Goal: Task Accomplishment & Management: Manage account settings

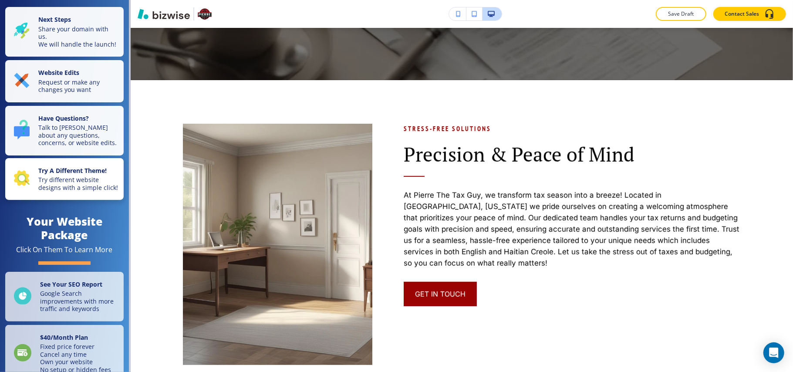
scroll to position [348, 0]
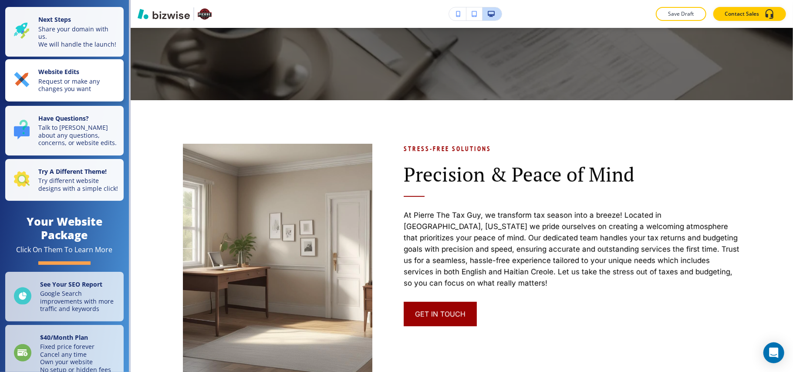
click at [61, 76] on strong "Website Edits" at bounding box center [58, 72] width 41 height 8
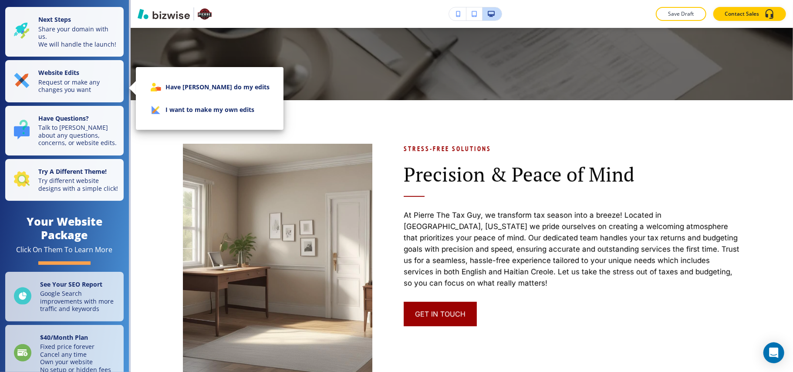
click at [198, 103] on li "I want to make my own edits" at bounding box center [210, 109] width 134 height 23
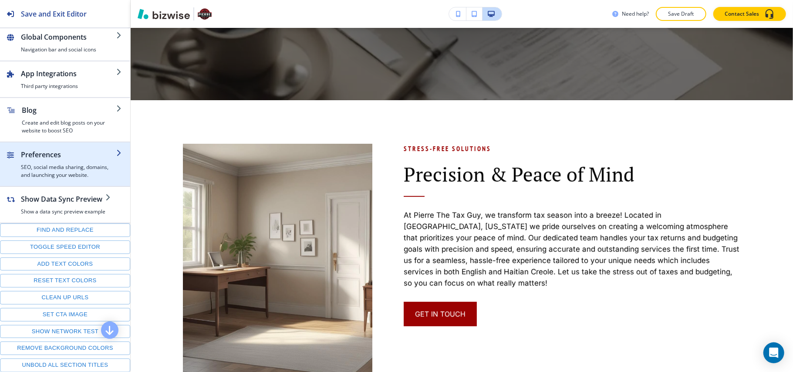
scroll to position [0, 0]
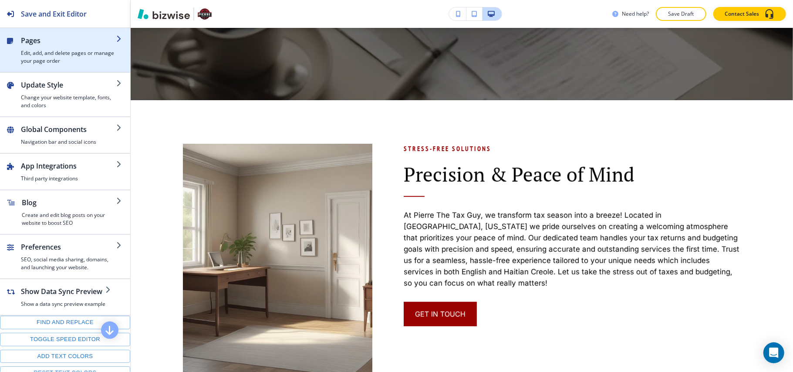
click at [55, 54] on h4 "Edit, add, and delete pages or manage your page order" at bounding box center [68, 57] width 95 height 16
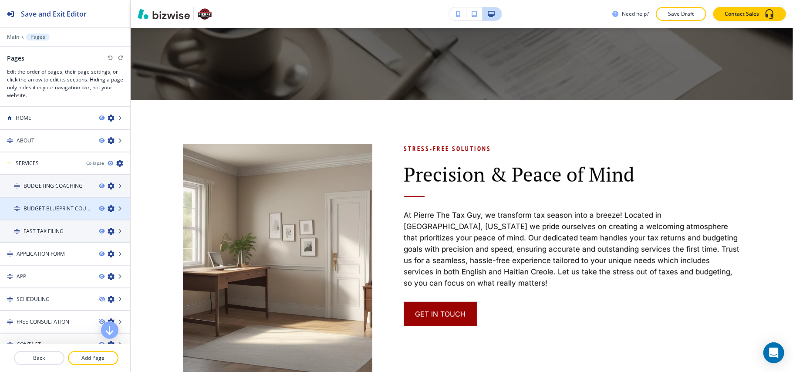
scroll to position [54, 0]
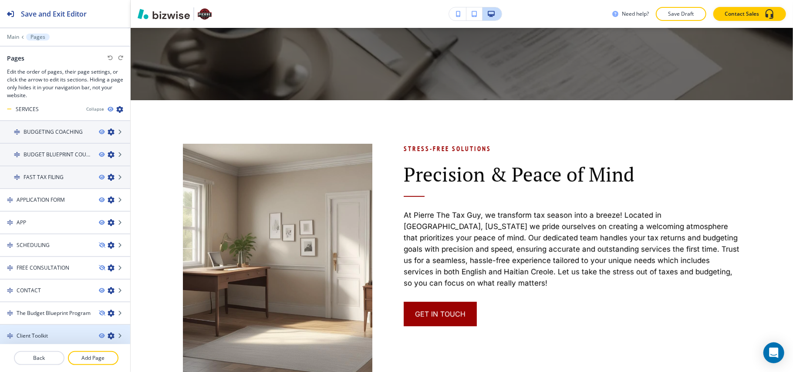
click at [35, 332] on h4 "Client Toolkit" at bounding box center [32, 336] width 31 height 8
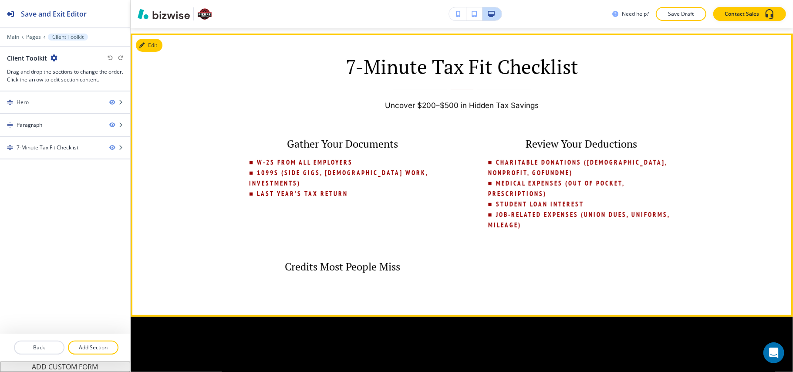
scroll to position [232, 0]
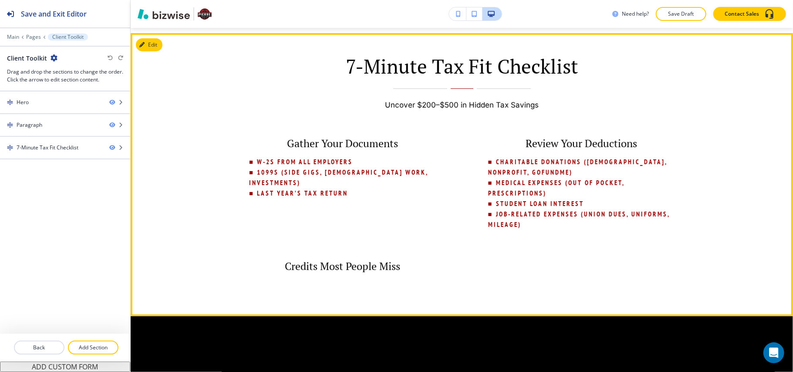
click at [691, 104] on div "7-Minute Tax Fit Checklist Uncover $200–$500 in Hidden Tax Savings Gather Your …" at bounding box center [462, 174] width 662 height 283
click at [149, 46] on button "Edit This Section" at bounding box center [165, 44] width 59 height 13
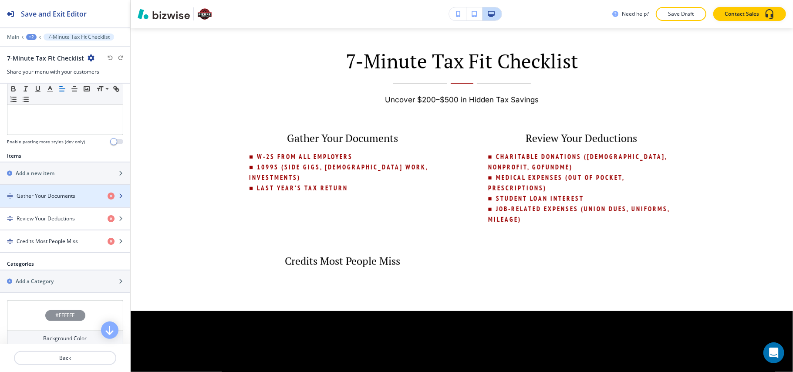
scroll to position [340, 0]
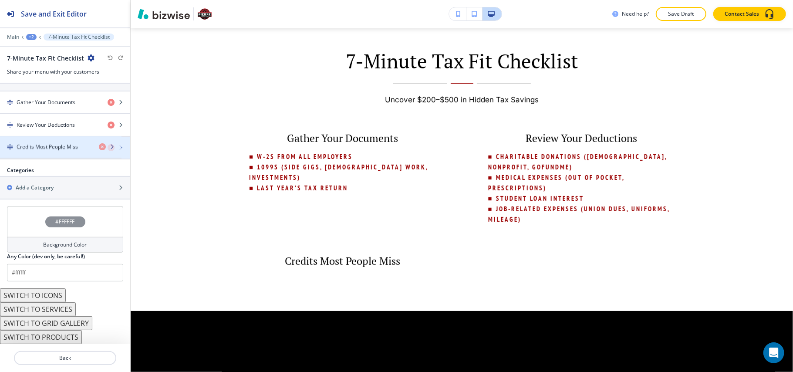
click at [45, 145] on h4 "Credits Most People Miss" at bounding box center [47, 148] width 61 height 8
click at [51, 147] on h4 "Credits Most People Miss" at bounding box center [47, 148] width 61 height 8
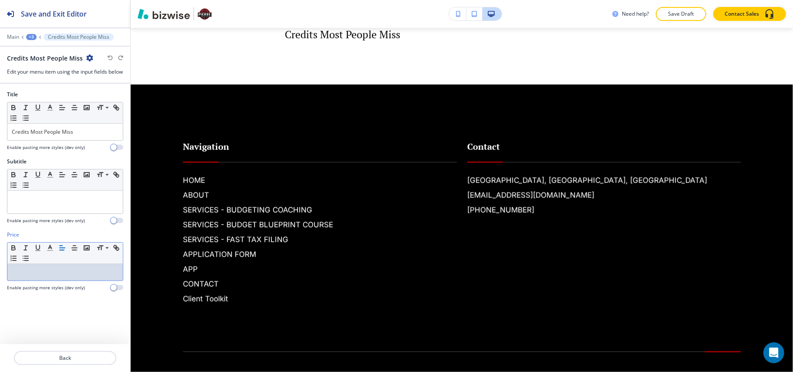
scroll to position [0, 0]
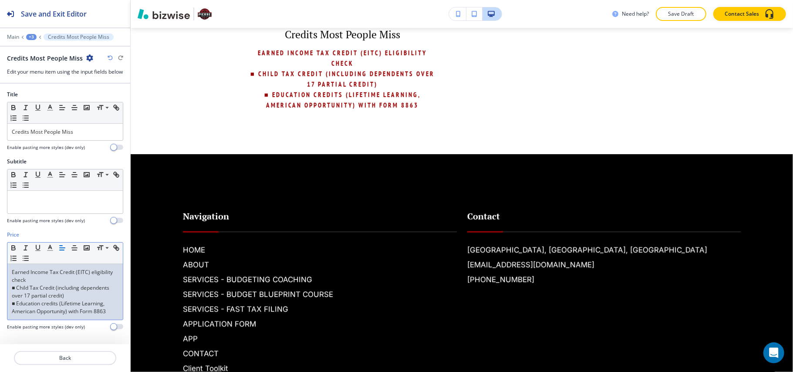
click at [92, 284] on p "Earned Income Tax Credit (EITC) eligibility check" at bounding box center [65, 276] width 107 height 16
drag, startPoint x: 55, startPoint y: 286, endPoint x: 0, endPoint y: 281, distance: 55.1
click at [0, 281] on div "Price Small Normal Large Huge ■ Earned Income Tax Credit (EITC) eligibility che…" at bounding box center [65, 284] width 130 height 106
click at [61, 252] on icon "button" at bounding box center [62, 248] width 8 height 8
drag, startPoint x: 96, startPoint y: 304, endPoint x: 12, endPoint y: 299, distance: 84.2
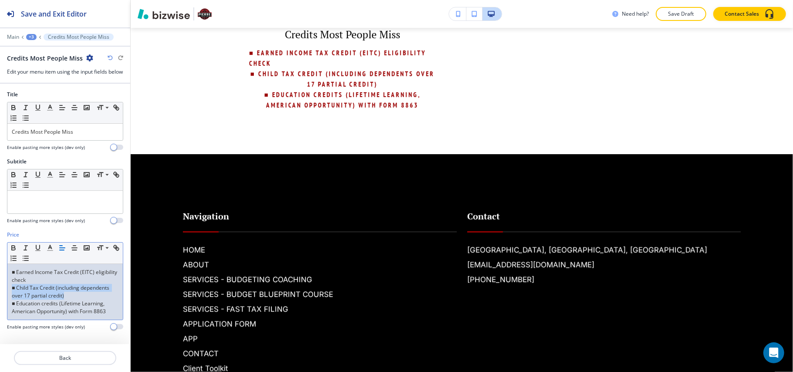
click at [12, 299] on p "■ Child Tax Credit (including dependents over 17 partial credit)" at bounding box center [65, 292] width 107 height 16
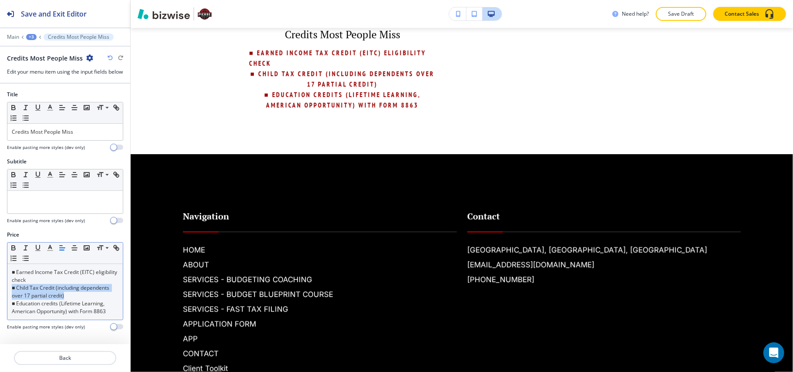
click at [58, 252] on icon "button" at bounding box center [62, 248] width 8 height 8
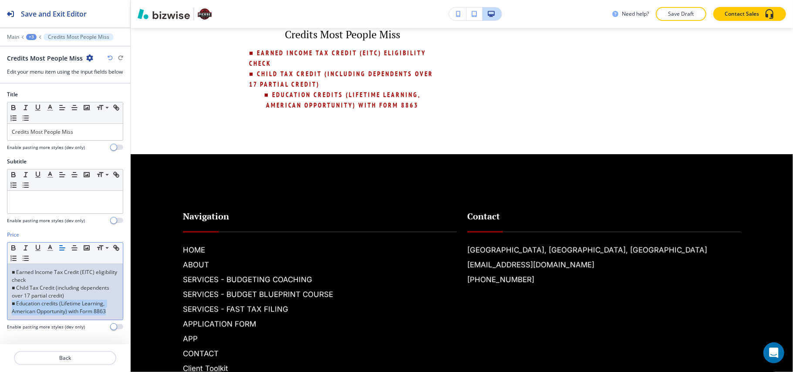
drag, startPoint x: 111, startPoint y: 323, endPoint x: 0, endPoint y: 312, distance: 112.1
click at [0, 312] on div "Price Small Normal Large Huge ■ Earned Income Tax Credit (EITC) eligibility che…" at bounding box center [65, 284] width 130 height 106
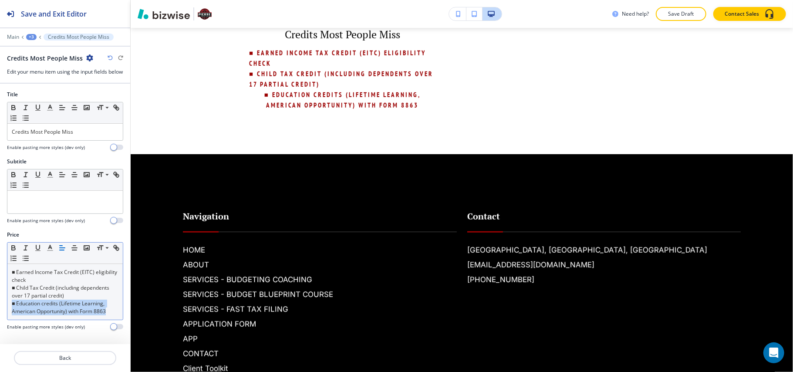
click at [61, 252] on icon "button" at bounding box center [62, 248] width 8 height 8
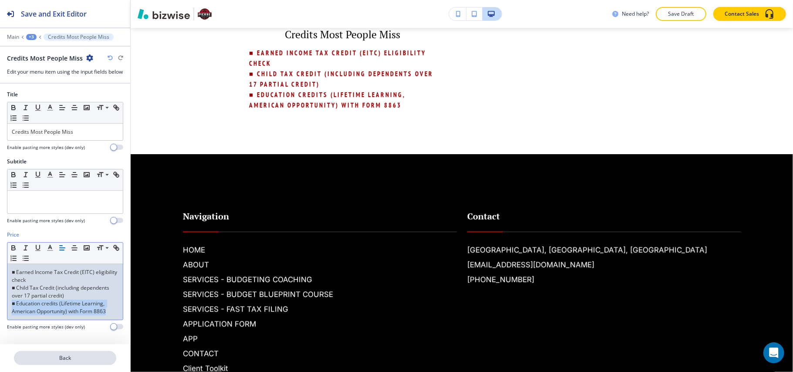
click at [70, 347] on p "Back" at bounding box center [65, 358] width 101 height 8
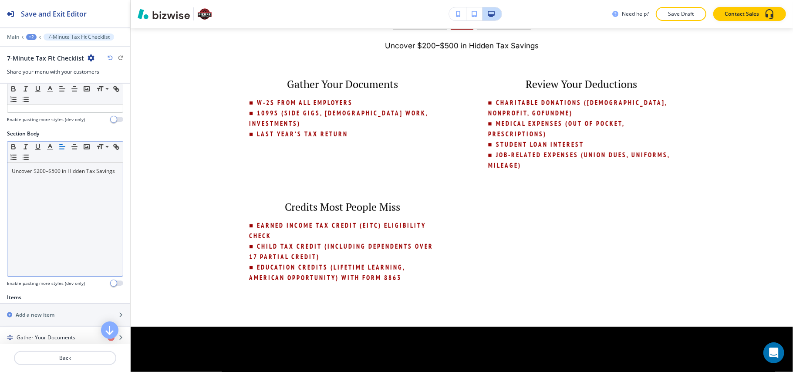
scroll to position [237, 0]
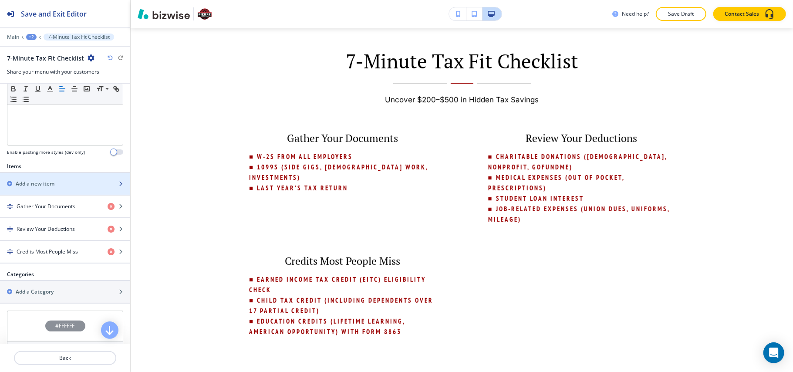
click at [55, 190] on div "button" at bounding box center [65, 191] width 130 height 7
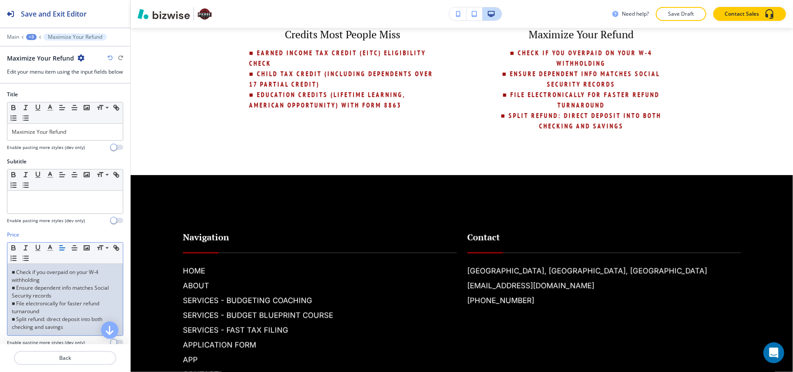
scroll to position [0, 0]
drag, startPoint x: 50, startPoint y: 290, endPoint x: 0, endPoint y: 283, distance: 50.2
click at [0, 283] on div "Price Small Normal Large Huge ■ Check if you overpaid on your W-4 withholding ■…" at bounding box center [65, 292] width 130 height 122
click at [59, 252] on icon "button" at bounding box center [62, 248] width 8 height 8
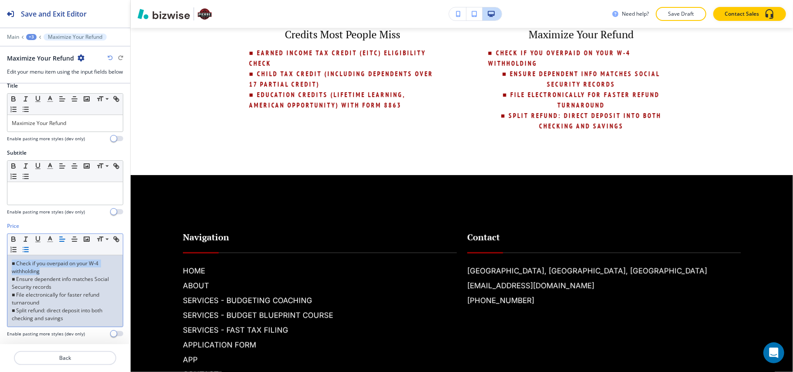
scroll to position [18, 0]
drag, startPoint x: 70, startPoint y: 286, endPoint x: 7, endPoint y: 280, distance: 63.1
click at [7, 280] on div "Small Normal Large Huge ■ Check if you overpaid on your W-4 withholding ■ Ensur…" at bounding box center [65, 280] width 116 height 94
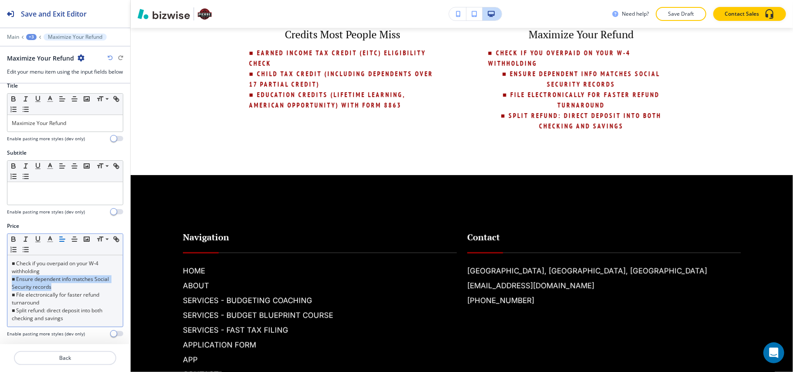
click at [59, 239] on icon "button" at bounding box center [62, 239] width 8 height 8
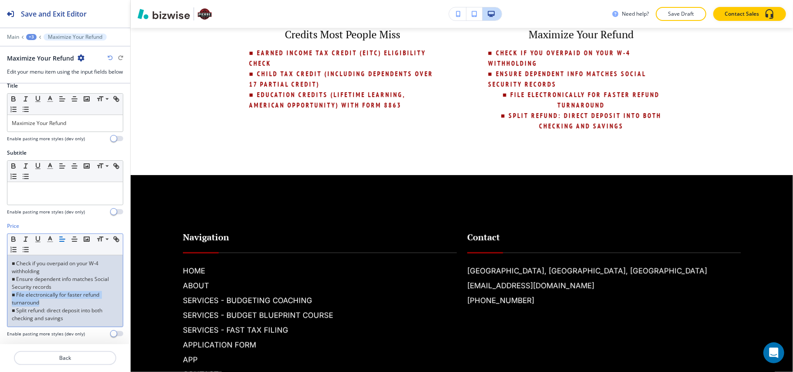
drag, startPoint x: 47, startPoint y: 303, endPoint x: 0, endPoint y: 298, distance: 47.3
click at [0, 298] on div "Price Small Normal Large Huge ■ Check if you overpaid on your W-4 withholding ■…" at bounding box center [65, 283] width 130 height 122
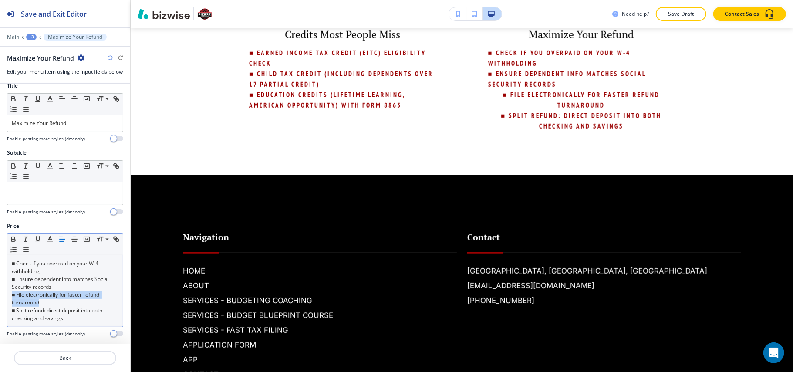
click at [62, 234] on button "button" at bounding box center [62, 239] width 12 height 10
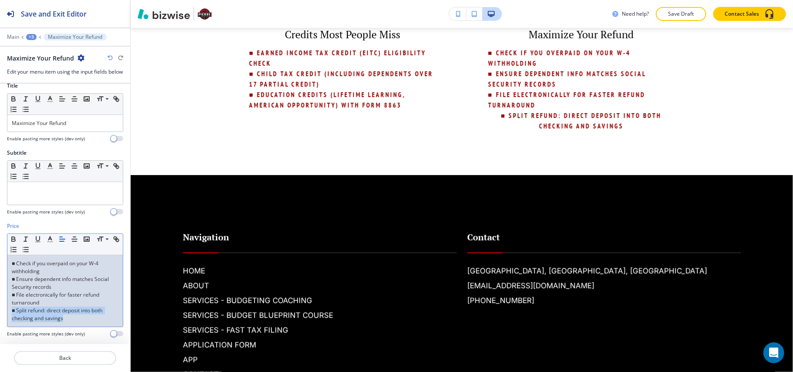
drag, startPoint x: 68, startPoint y: 318, endPoint x: 0, endPoint y: 312, distance: 68.6
click at [0, 312] on div "Price Small Normal Large Huge ■ Check if you overpaid on your W-4 withholding ■…" at bounding box center [65, 283] width 130 height 122
click at [64, 240] on icon "button" at bounding box center [62, 239] width 8 height 8
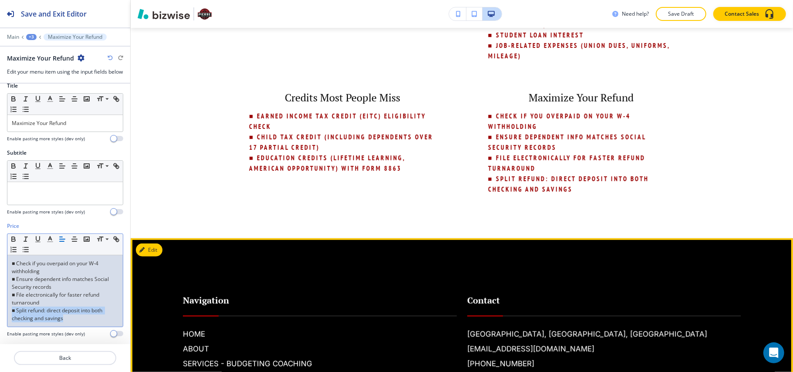
scroll to position [290, 0]
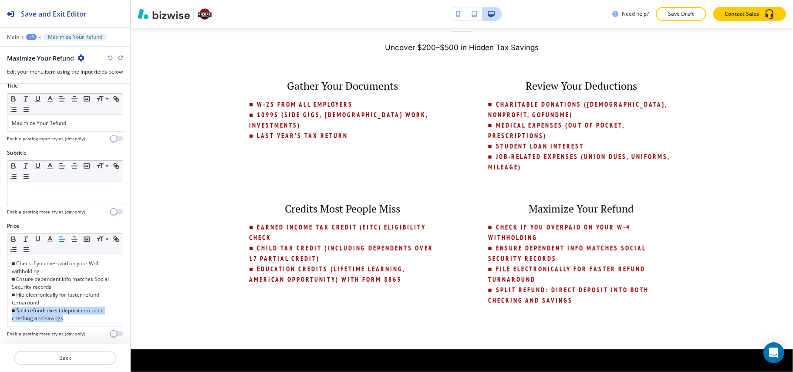
click at [28, 35] on div "+3" at bounding box center [31, 37] width 10 height 6
click at [42, 68] on p "Client Toolkit" at bounding box center [54, 67] width 44 height 8
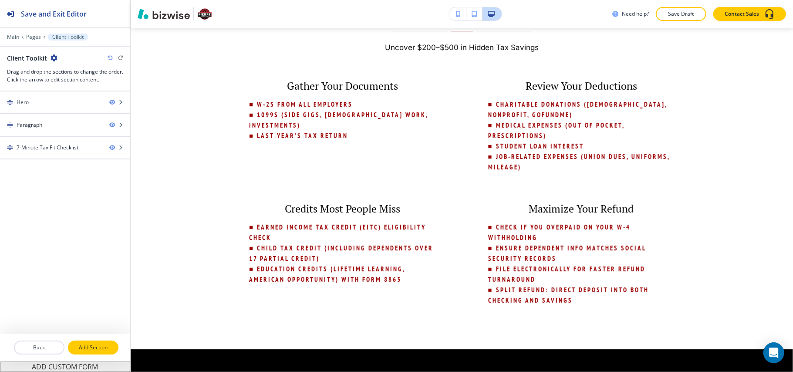
click at [85, 347] on p "Add Section" at bounding box center [93, 348] width 49 height 8
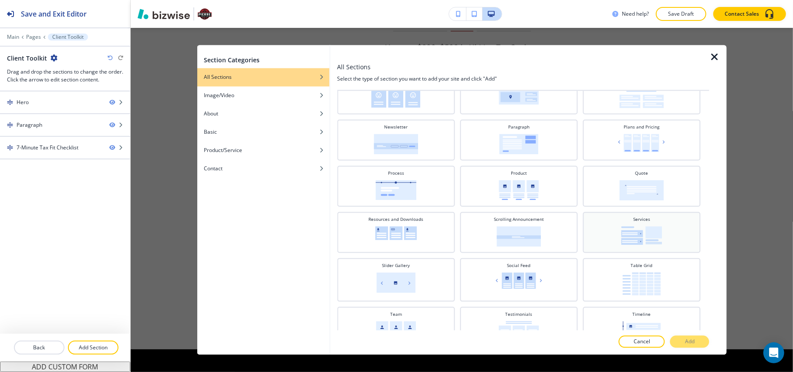
scroll to position [290, 0]
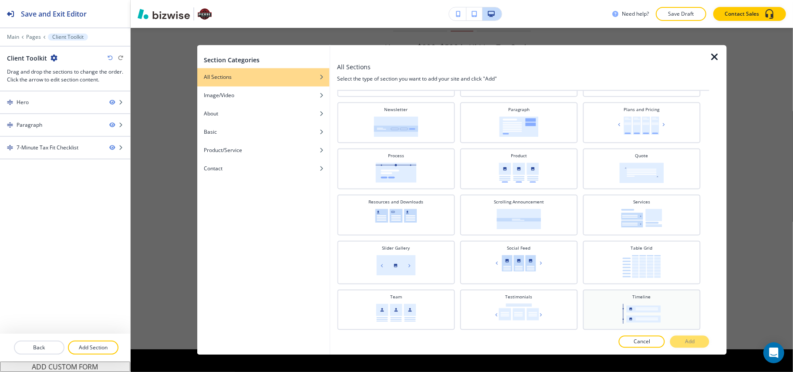
click at [633, 313] on img at bounding box center [641, 314] width 38 height 20
click at [695, 345] on p "Add" at bounding box center [690, 342] width 10 height 8
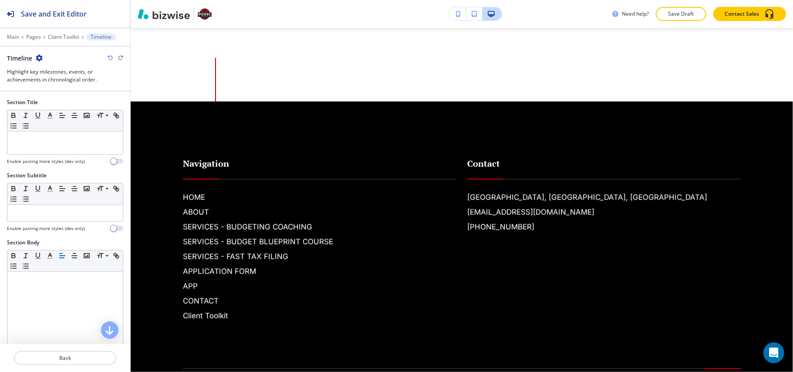
scroll to position [589, 0]
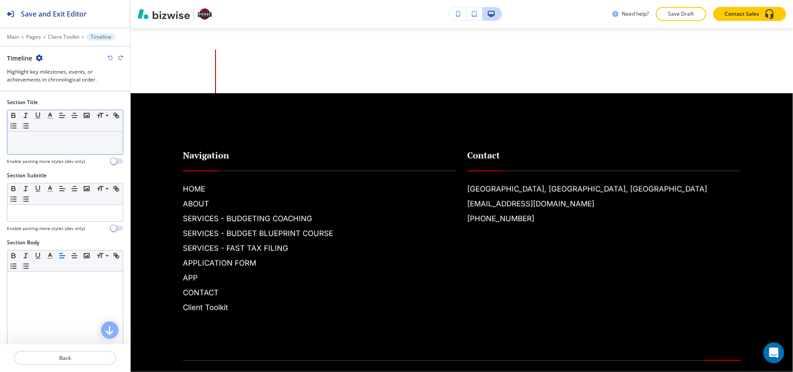
drag, startPoint x: 53, startPoint y: 129, endPoint x: 49, endPoint y: 132, distance: 4.5
drag, startPoint x: 49, startPoint y: 132, endPoint x: 18, endPoint y: 140, distance: 32.1
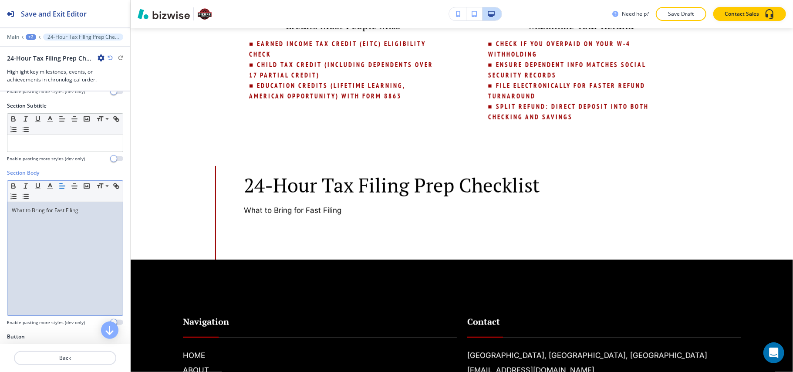
scroll to position [232, 0]
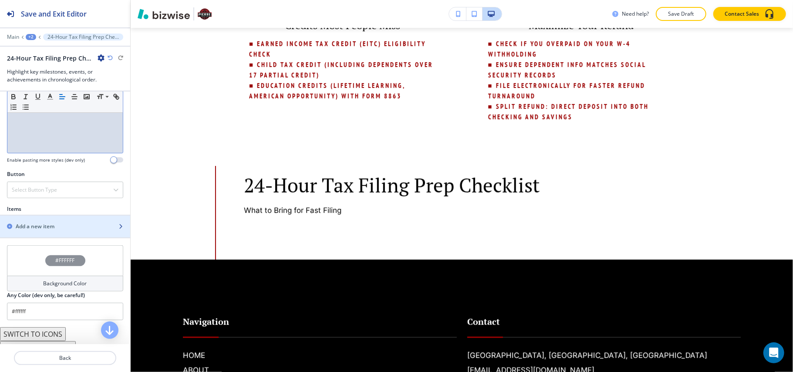
click at [40, 229] on h2 "Add a new item" at bounding box center [35, 227] width 39 height 8
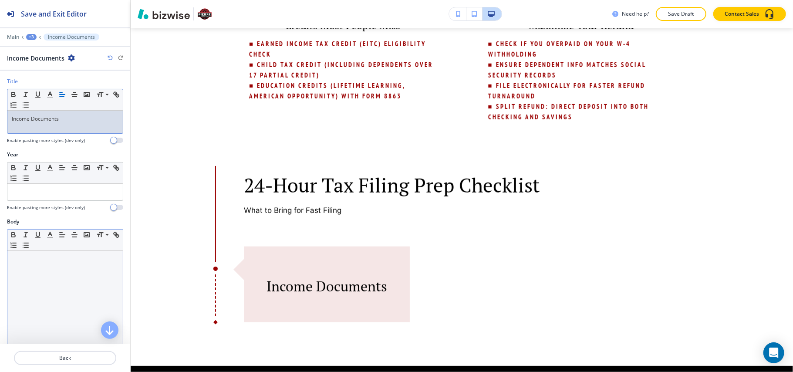
drag, startPoint x: 61, startPoint y: 308, endPoint x: 71, endPoint y: 300, distance: 12.3
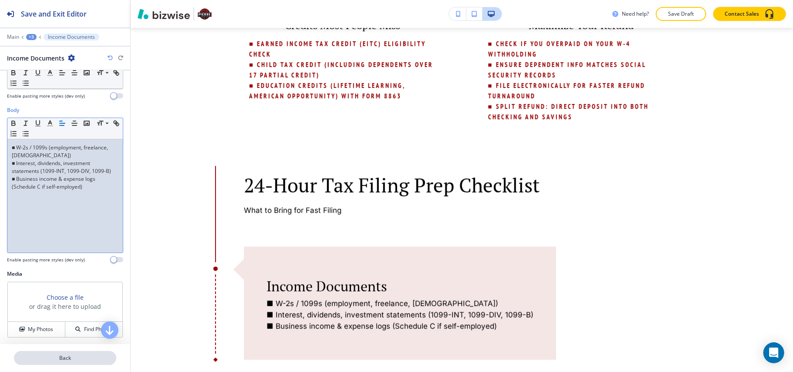
scroll to position [116, 0]
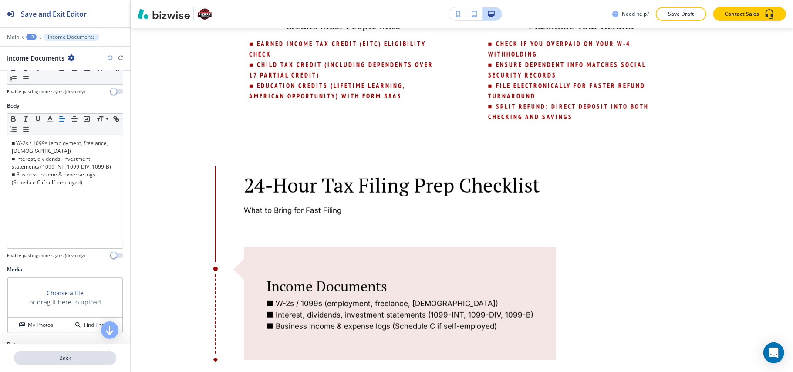
click at [78, 347] on button "Back" at bounding box center [65, 358] width 102 height 14
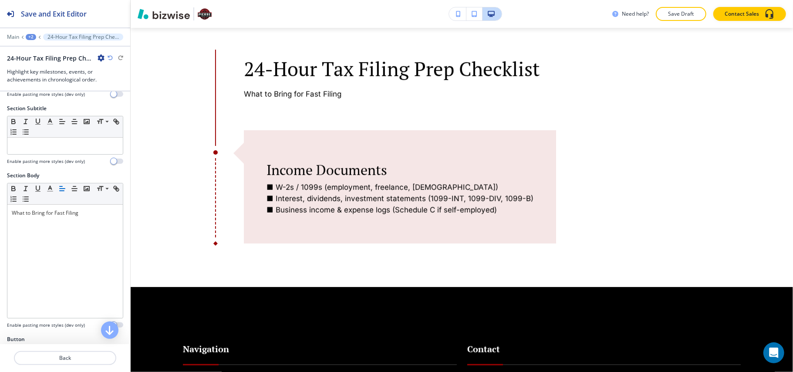
scroll to position [232, 0]
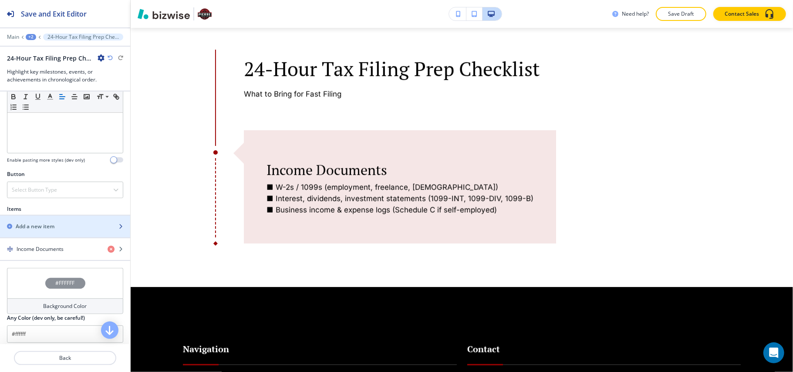
click at [41, 223] on div "button" at bounding box center [65, 219] width 130 height 7
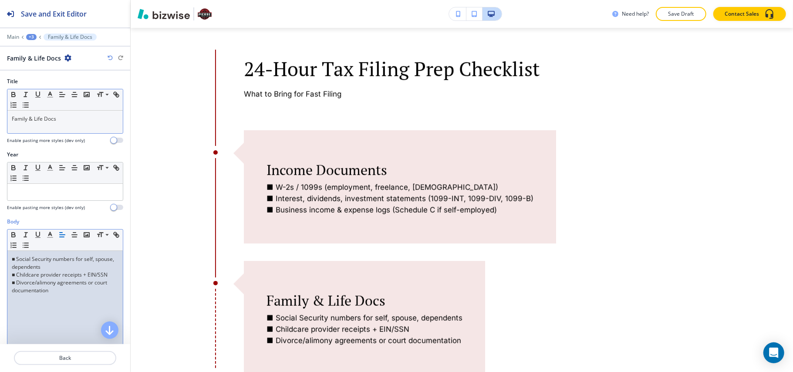
scroll to position [0, 0]
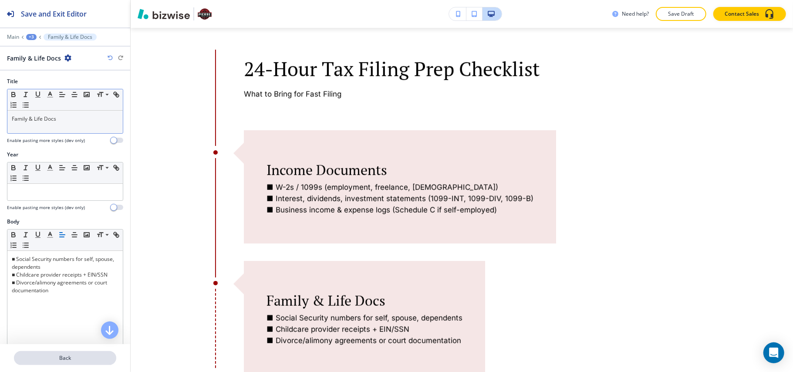
click at [63, 347] on p "Back" at bounding box center [65, 358] width 101 height 8
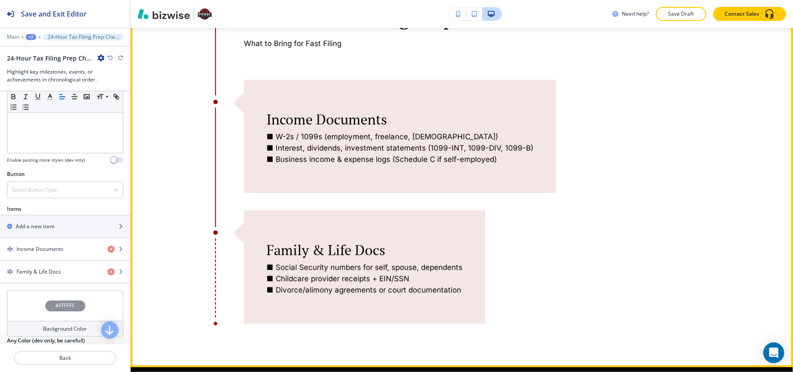
scroll to position [706, 0]
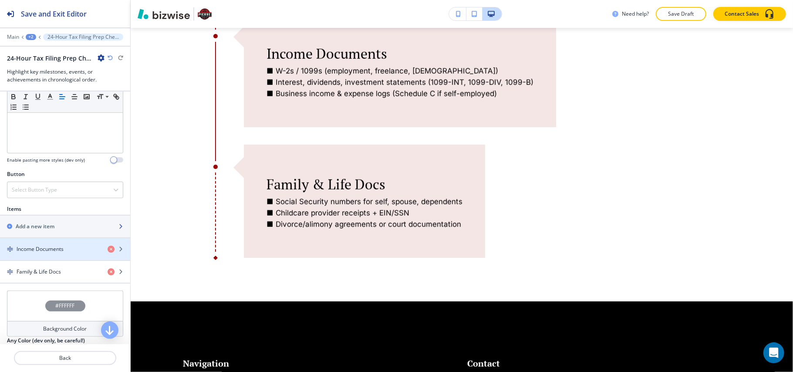
click at [45, 237] on div "button" at bounding box center [65, 233] width 130 height 7
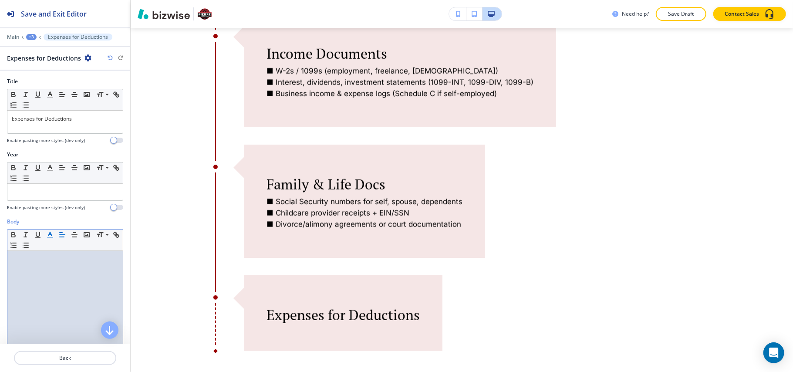
scroll to position [0, 0]
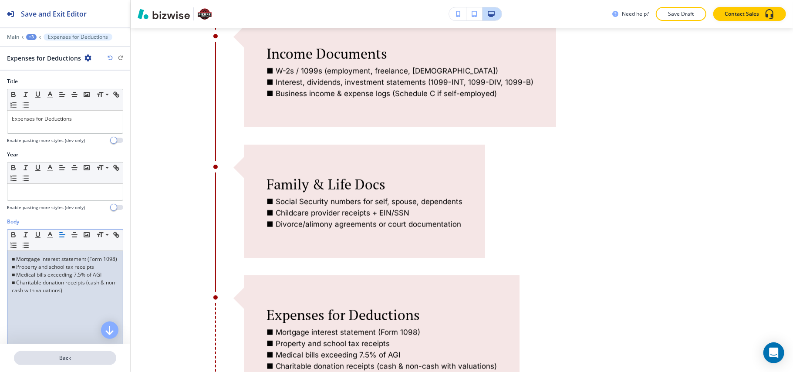
drag, startPoint x: 67, startPoint y: 348, endPoint x: 70, endPoint y: 352, distance: 5.0
click at [67, 347] on div at bounding box center [65, 347] width 130 height 7
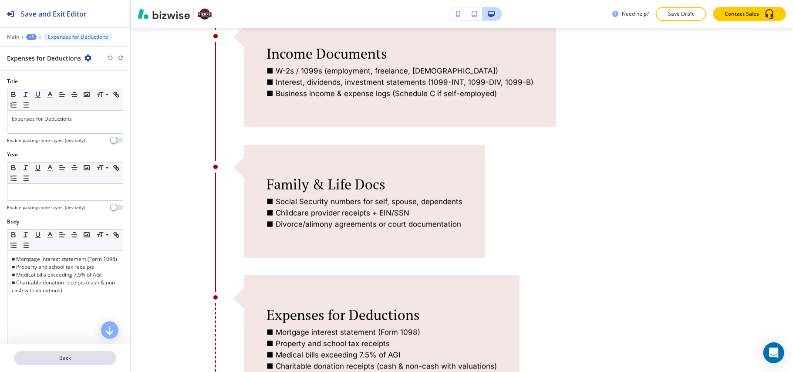
click at [71, 347] on p "Back" at bounding box center [65, 358] width 101 height 8
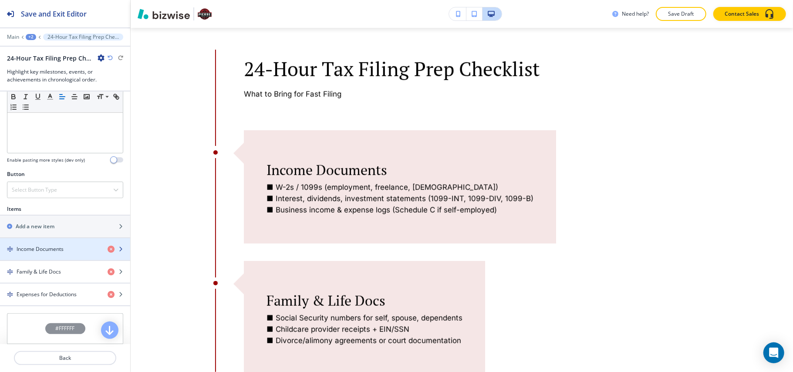
scroll to position [290, 0]
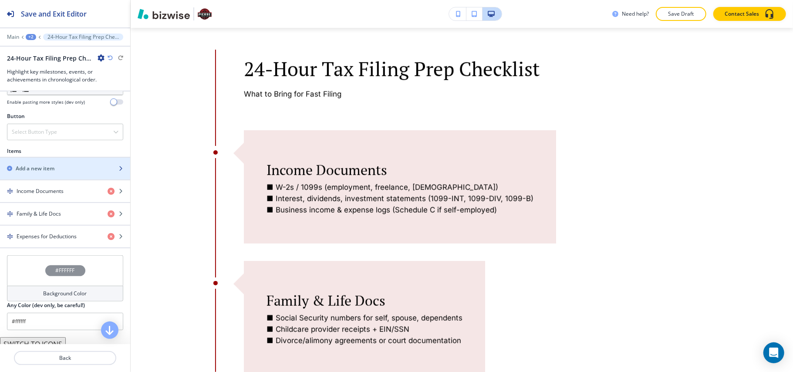
click at [58, 171] on div "Add a new item" at bounding box center [55, 169] width 111 height 8
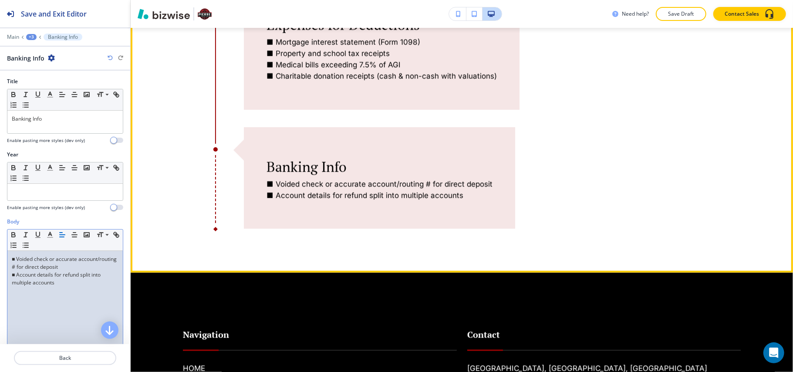
scroll to position [1054, 0]
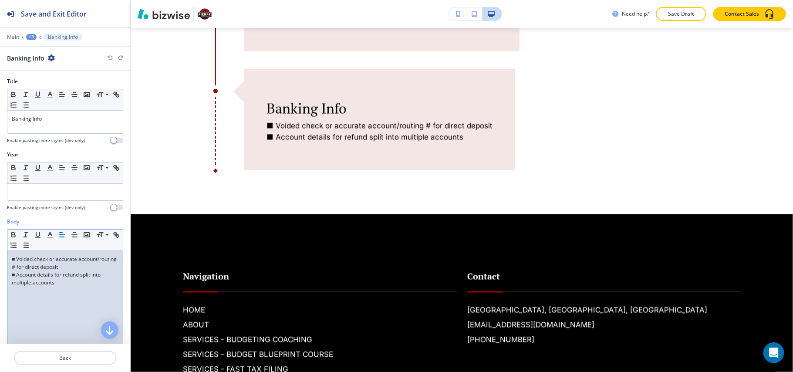
click at [32, 37] on div "+3" at bounding box center [31, 37] width 10 height 6
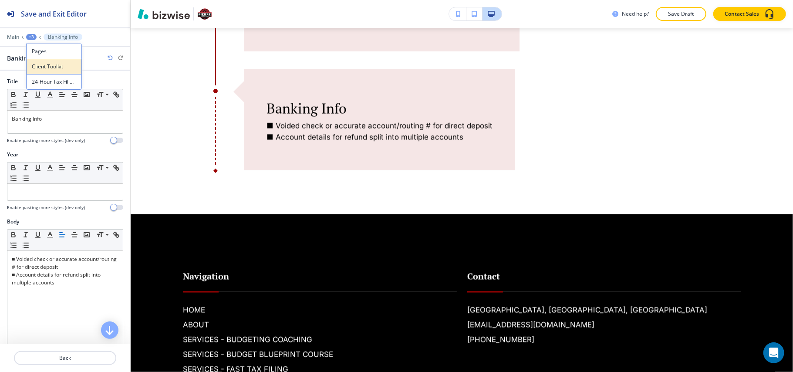
click at [42, 70] on p "Client Toolkit" at bounding box center [54, 67] width 44 height 8
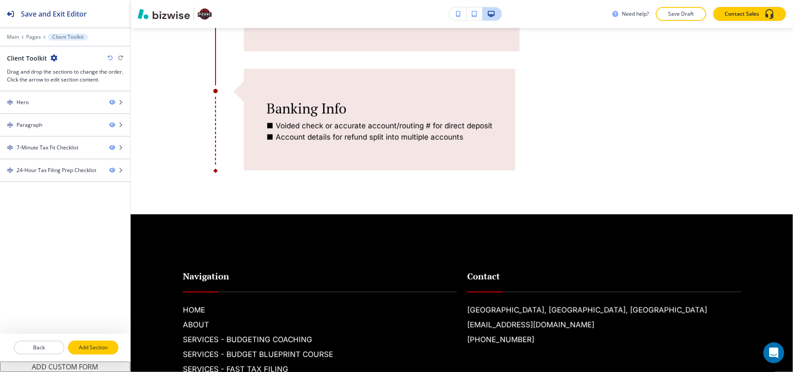
click at [93, 341] on button "Add Section" at bounding box center [93, 348] width 51 height 14
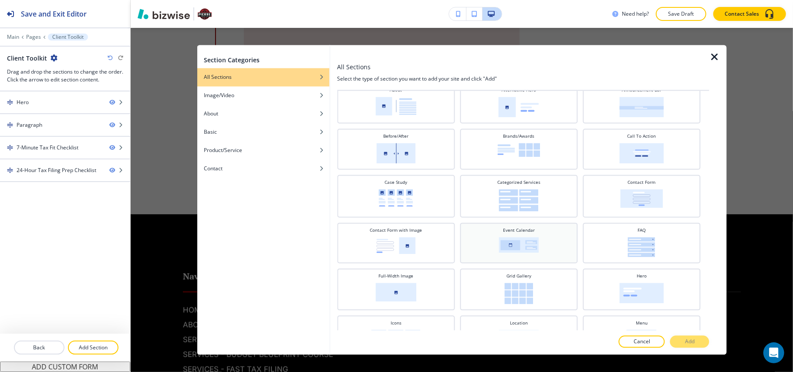
scroll to position [58, 0]
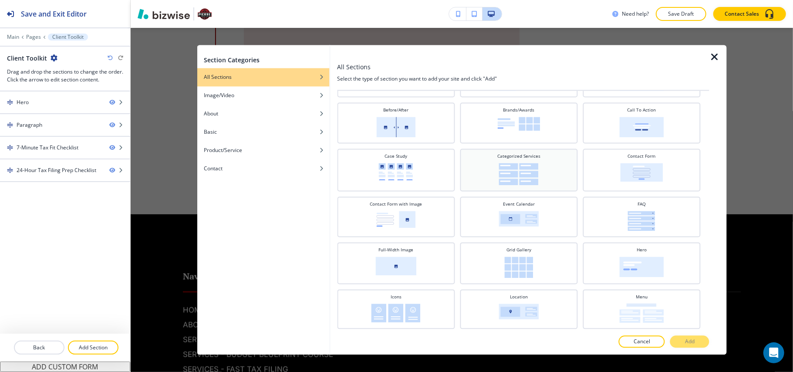
click at [521, 188] on div "Categorized Services" at bounding box center [519, 170] width 118 height 43
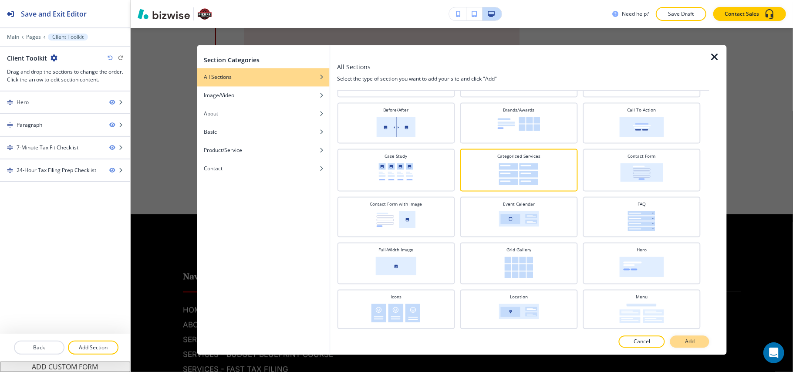
click at [679, 344] on button "Add" at bounding box center [689, 342] width 39 height 12
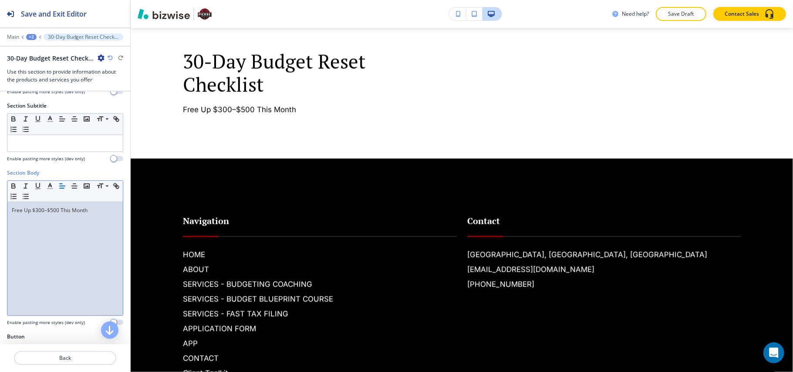
scroll to position [232, 0]
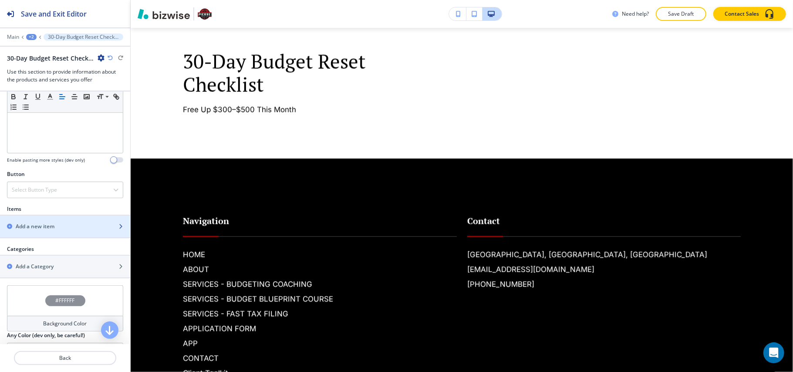
click at [44, 226] on h2 "Add a new item" at bounding box center [35, 227] width 39 height 8
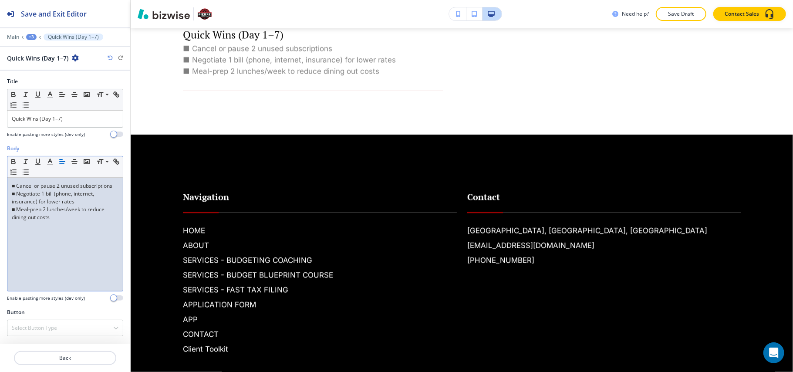
scroll to position [0, 0]
click at [65, 347] on button "Back" at bounding box center [65, 358] width 102 height 14
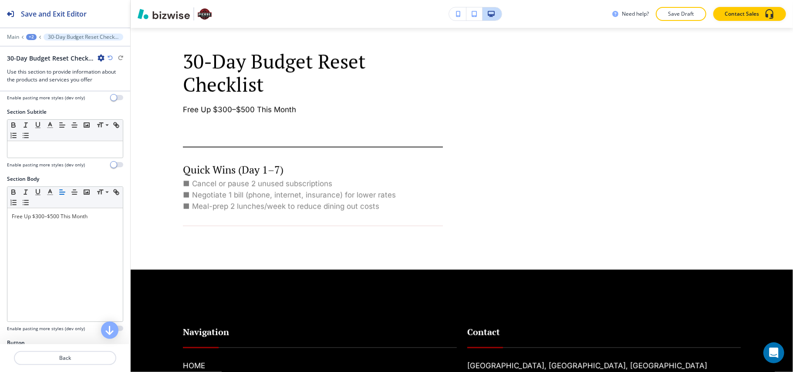
scroll to position [232, 0]
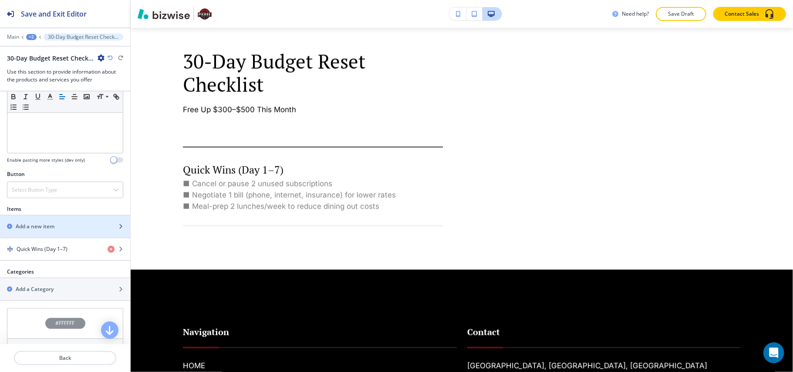
click at [56, 233] on div "button" at bounding box center [65, 233] width 130 height 7
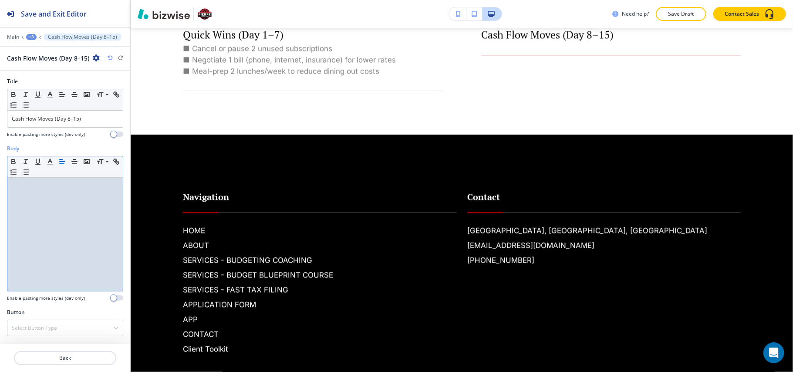
scroll to position [0, 0]
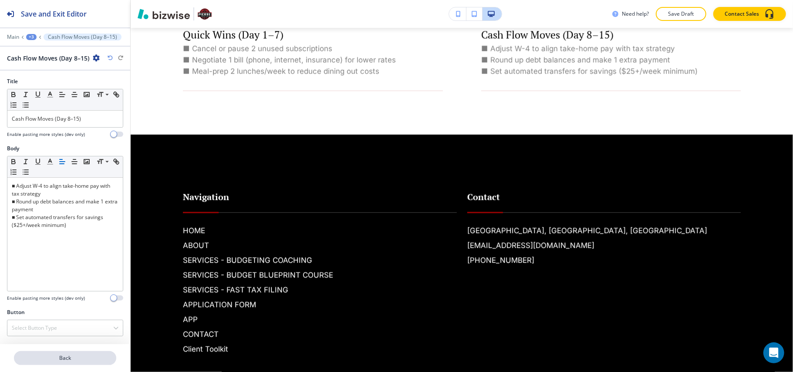
click at [60, 347] on button "Back" at bounding box center [65, 358] width 102 height 14
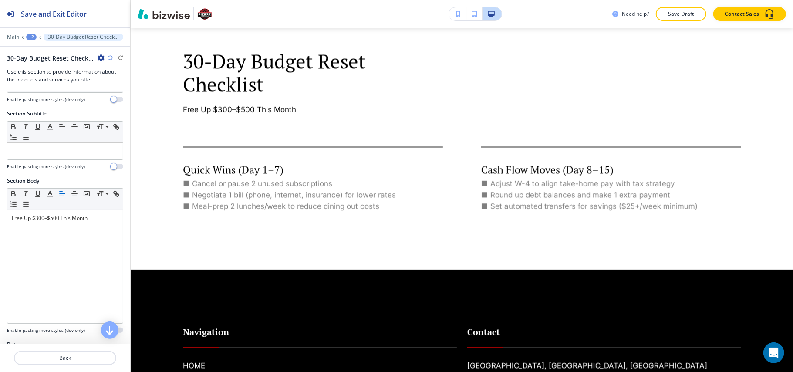
scroll to position [290, 0]
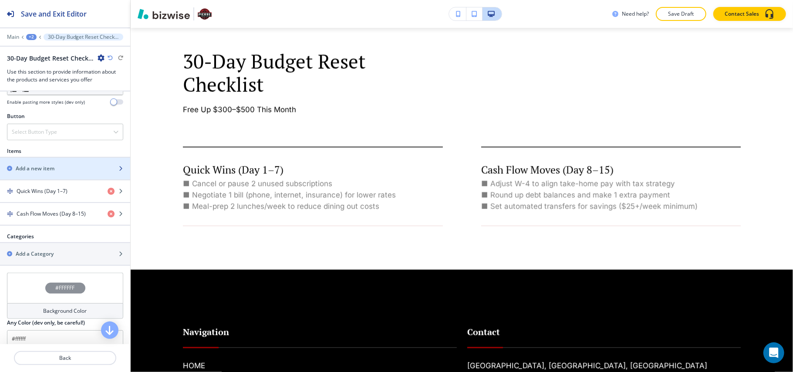
click at [35, 169] on h2 "Add a new item" at bounding box center [35, 169] width 39 height 8
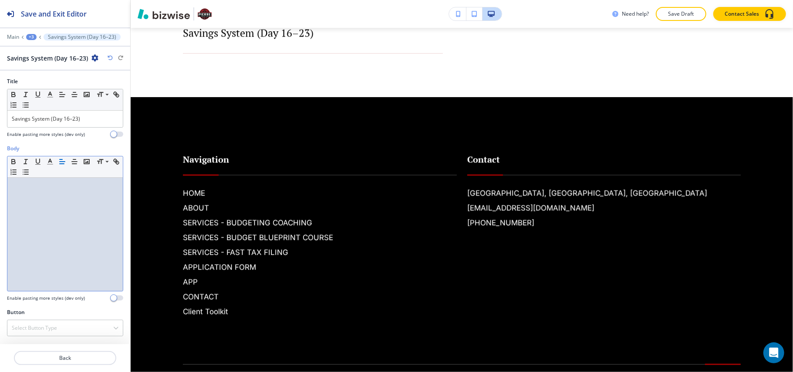
scroll to position [0, 0]
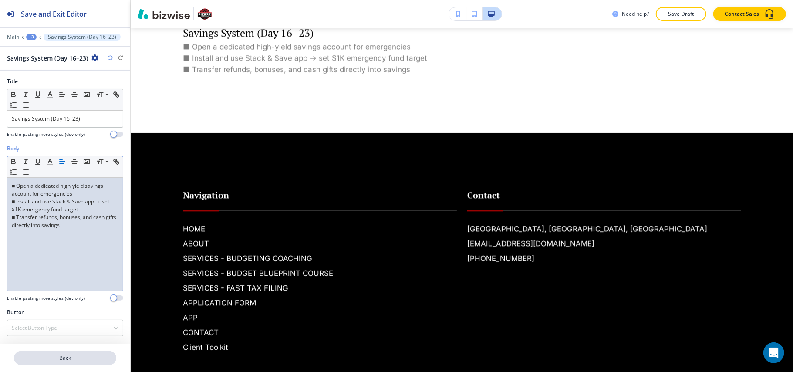
click at [58, 347] on p "Back" at bounding box center [65, 358] width 101 height 8
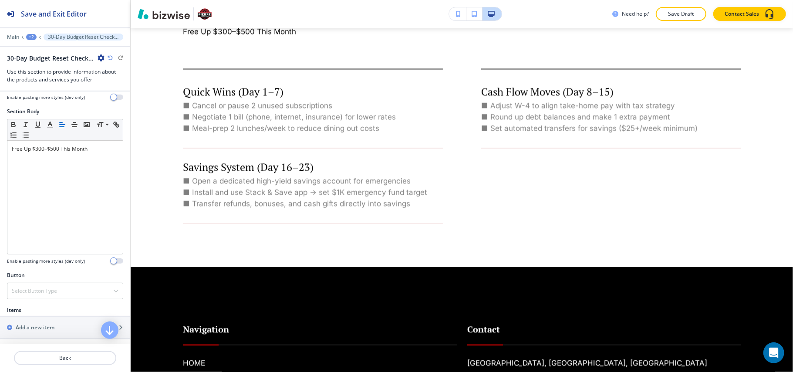
scroll to position [232, 0]
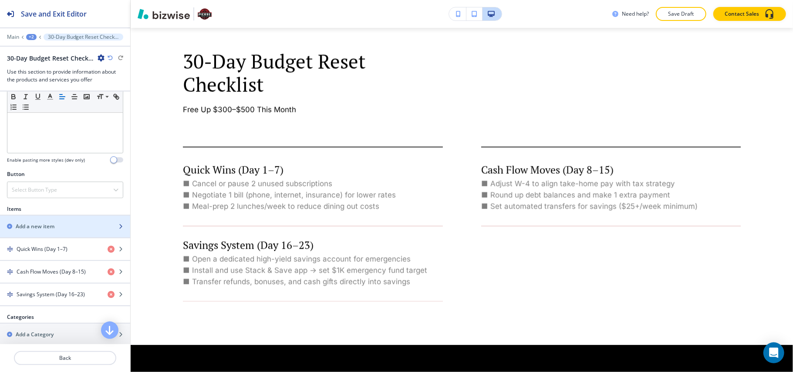
click at [30, 223] on div "button" at bounding box center [65, 219] width 130 height 7
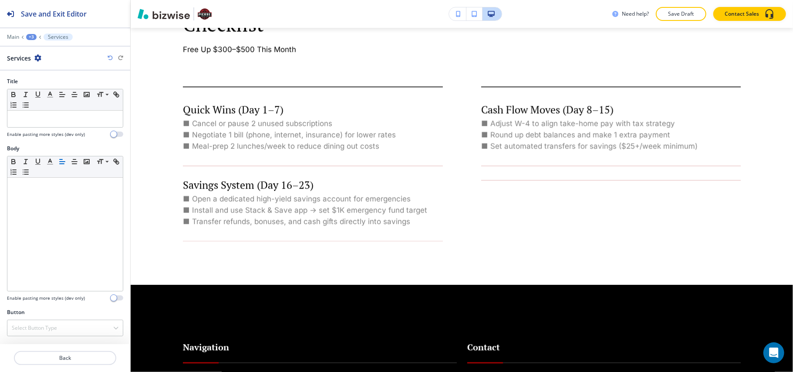
scroll to position [1431, 0]
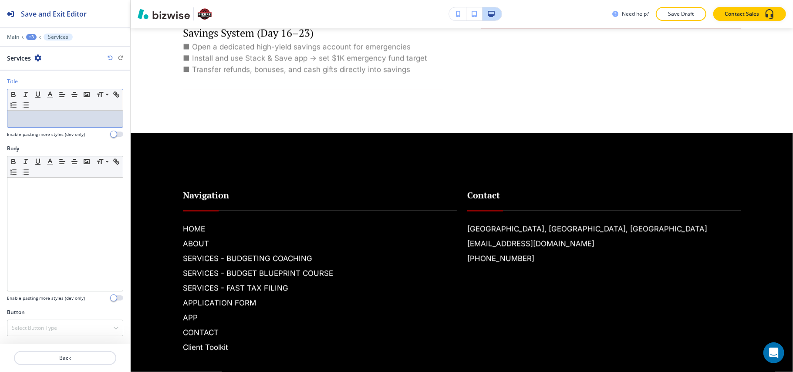
drag, startPoint x: 56, startPoint y: 125, endPoint x: 30, endPoint y: 121, distance: 26.6
click at [30, 121] on p at bounding box center [65, 119] width 107 height 8
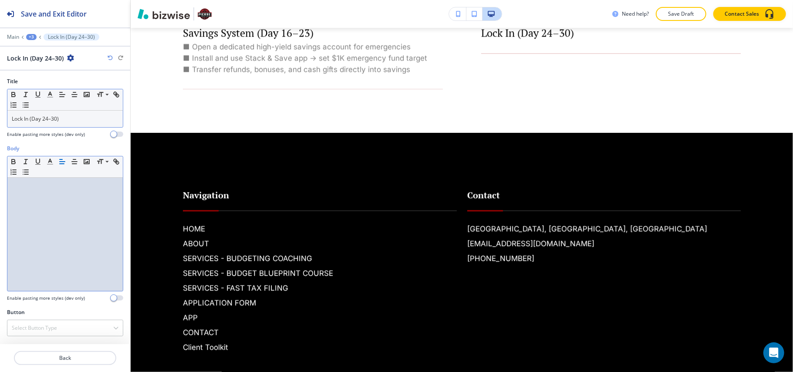
scroll to position [0, 0]
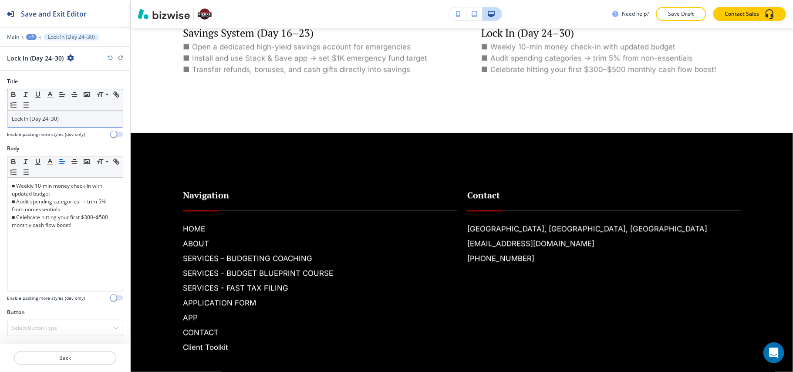
click at [32, 35] on div "+3" at bounding box center [31, 37] width 10 height 6
click at [42, 65] on p "Client Toolkit" at bounding box center [54, 67] width 44 height 8
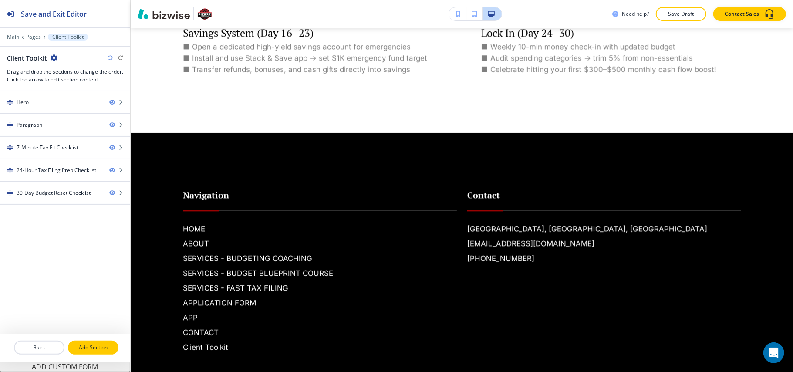
click at [99, 347] on p "Add Section" at bounding box center [93, 348] width 49 height 8
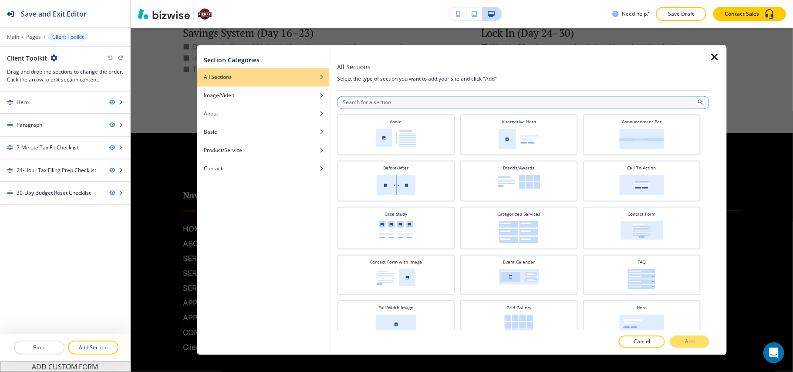
click at [395, 106] on input "text" at bounding box center [523, 102] width 372 height 13
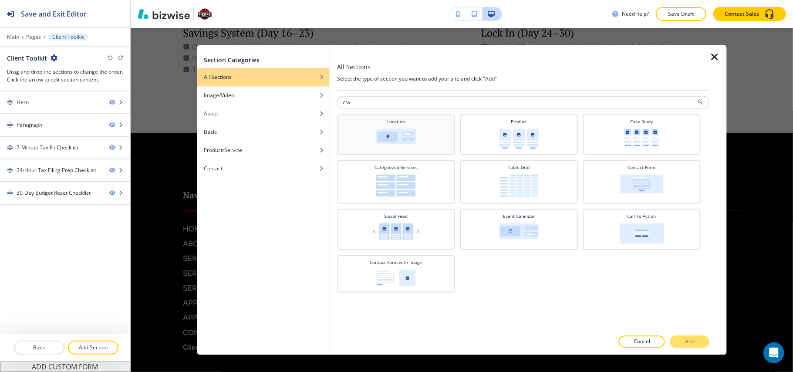
type input "cta"
click at [378, 124] on div "Location" at bounding box center [395, 134] width 109 height 30
click at [635, 235] on img at bounding box center [641, 233] width 44 height 20
click at [689, 337] on button "Add" at bounding box center [689, 342] width 39 height 12
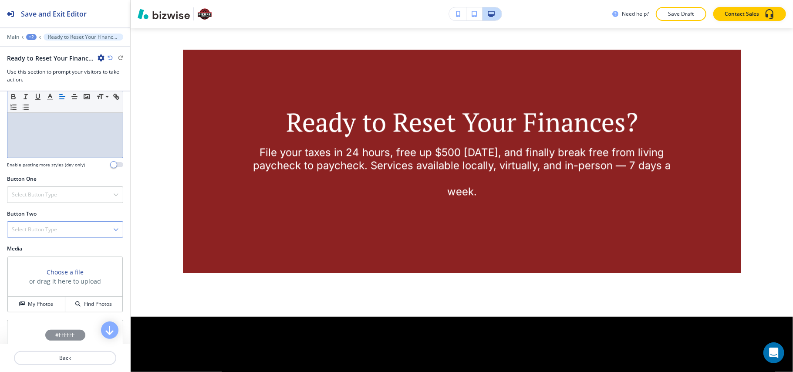
scroll to position [232, 0]
click at [43, 192] on h4 "Select Button Type" at bounding box center [34, 190] width 45 height 8
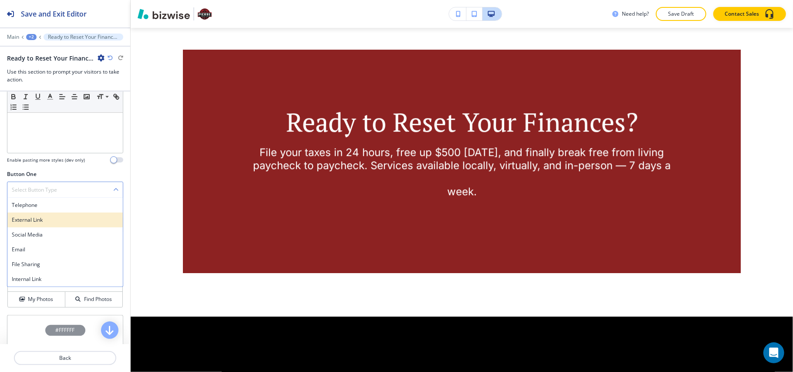
click at [37, 224] on h4 "External Link" at bounding box center [65, 220] width 107 height 8
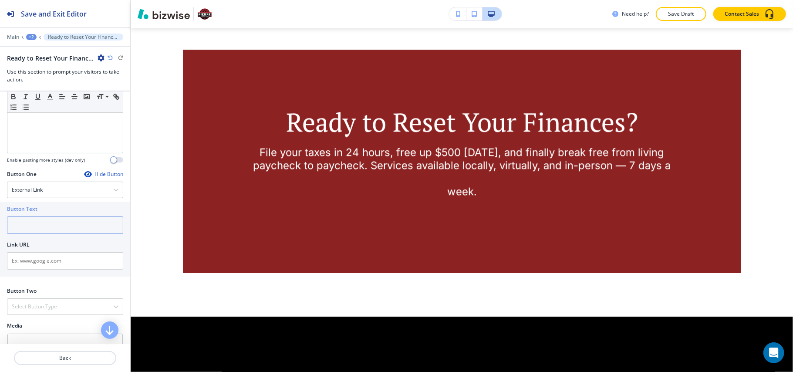
click at [54, 229] on input "text" at bounding box center [65, 224] width 116 height 17
paste input "➡■ Book Your Free 15-Min Tax & Budget Fit Call"
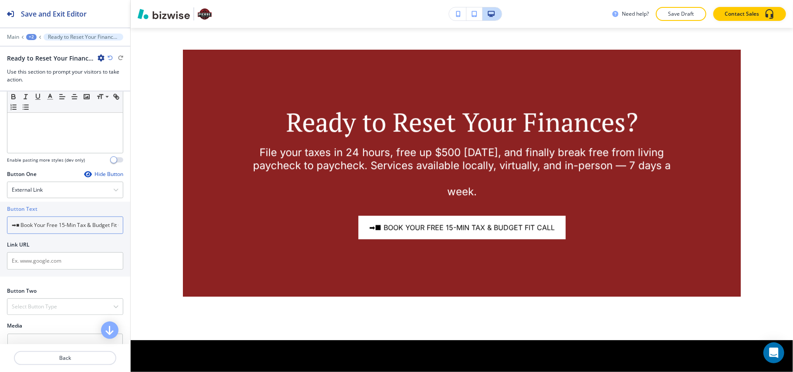
scroll to position [0, 19]
type input "➡■ Book Your Free 15-Min Tax & Budget Fit Call"
click at [49, 224] on input "➡■ Book Your Free 15-Min Tax & Budget Fit Call" at bounding box center [65, 224] width 116 height 17
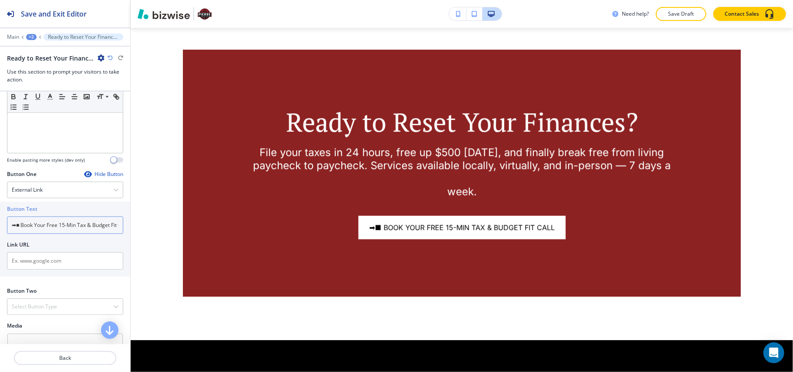
click at [49, 224] on input "➡■ Book Your Free 15-Min Tax & Budget Fit Call" at bounding box center [65, 224] width 116 height 17
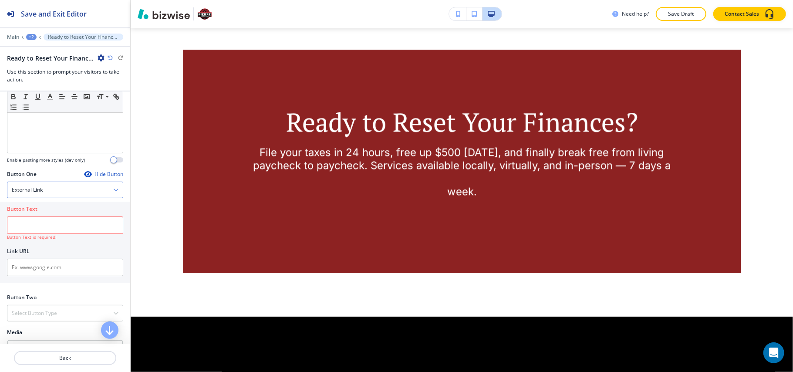
click at [54, 189] on div "External Link" at bounding box center [64, 190] width 115 height 16
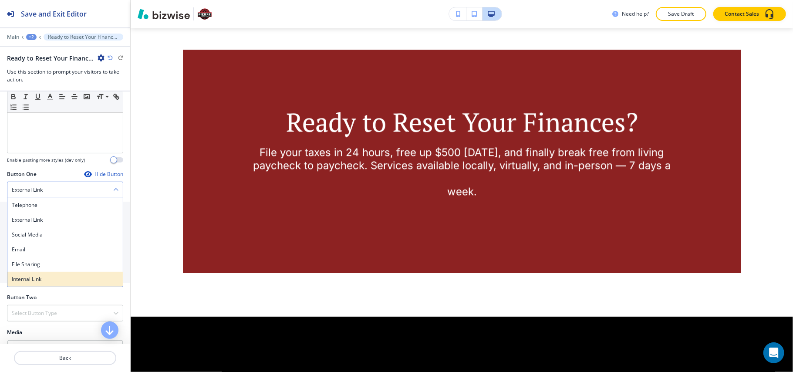
click at [34, 280] on h4 "Internal Link" at bounding box center [65, 279] width 107 height 8
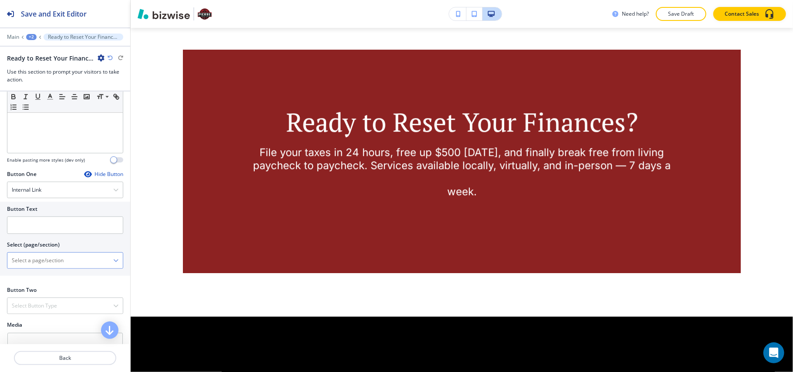
click at [40, 263] on \(page\/section\) "Manual Input" at bounding box center [60, 260] width 106 height 15
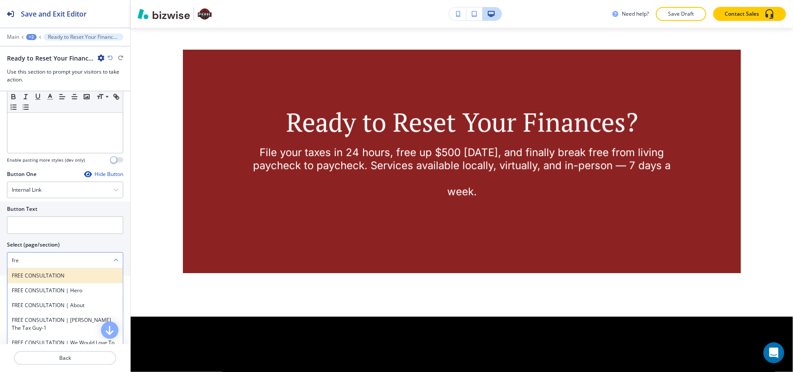
click at [37, 274] on h4 "FREE CONSULTATION" at bounding box center [65, 276] width 107 height 8
type \(page\/section\) "FREE CONSULTATION"
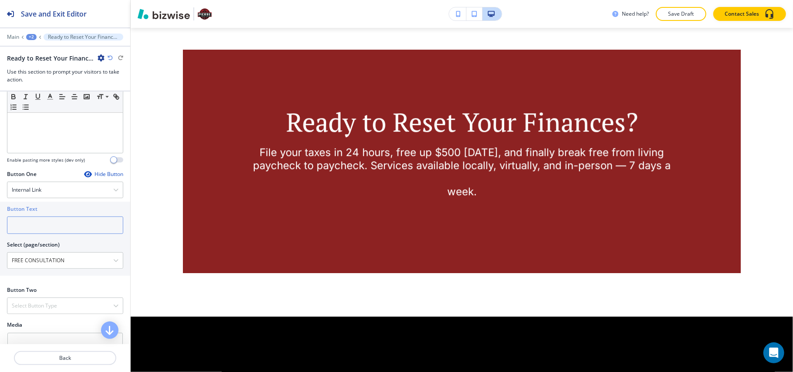
click at [40, 230] on input "text" at bounding box center [65, 224] width 116 height 17
paste input "➡■ Book Your Free 15-Min Tax & Budget Fit Call"
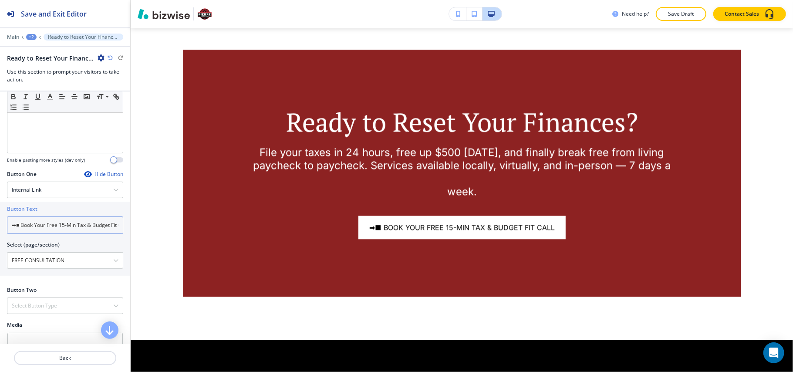
scroll to position [0, 19]
type input "➡■ Book Your Free 15-Min Tax & Budget Fit Call"
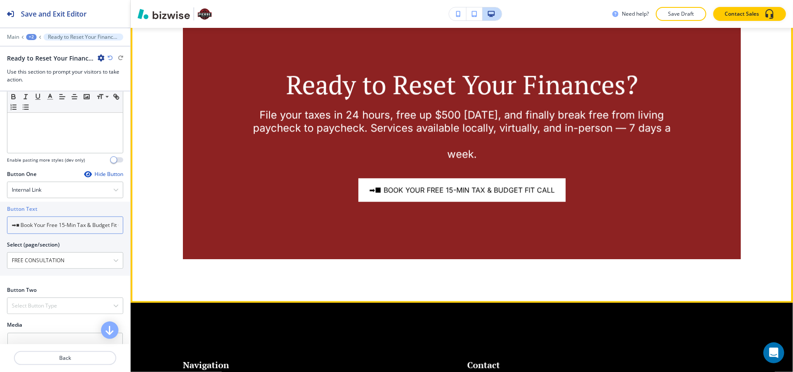
scroll to position [1688, 0]
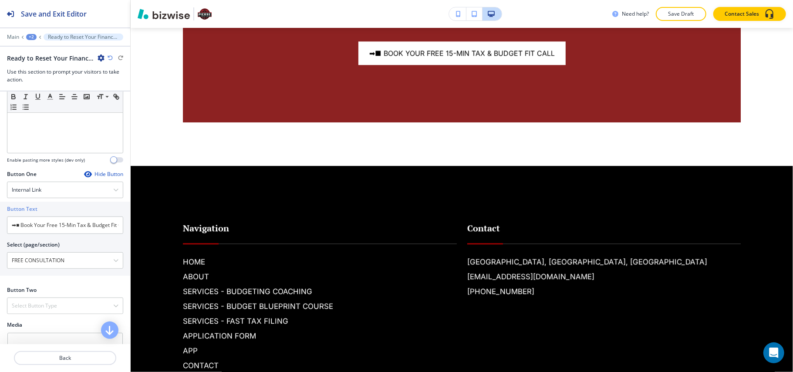
click at [31, 36] on div "+2" at bounding box center [31, 37] width 10 height 6
click at [47, 70] on p "Client Toolkit" at bounding box center [54, 67] width 44 height 8
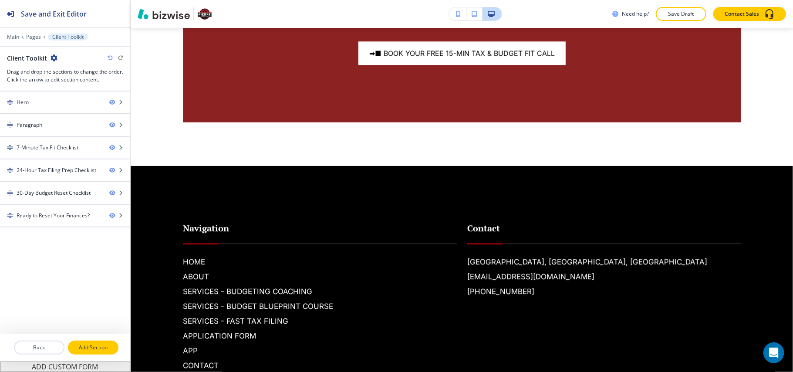
click at [88, 347] on p "Add Section" at bounding box center [93, 348] width 49 height 8
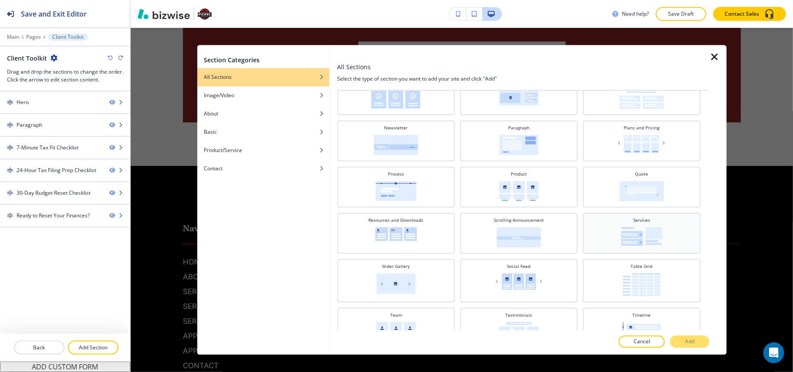
scroll to position [290, 0]
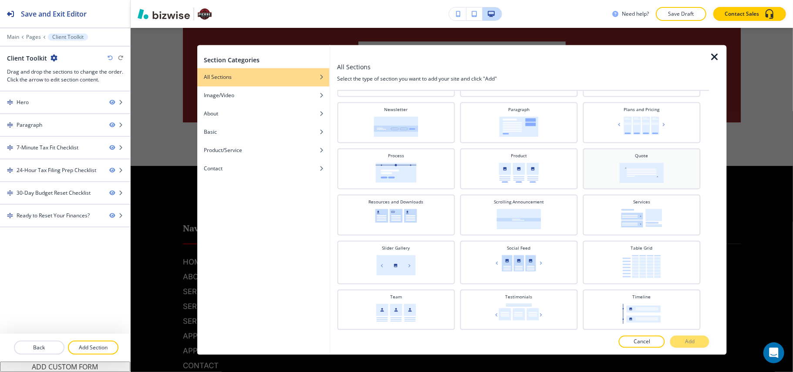
click at [640, 163] on img at bounding box center [641, 173] width 44 height 20
click at [694, 345] on p "Add" at bounding box center [690, 342] width 10 height 8
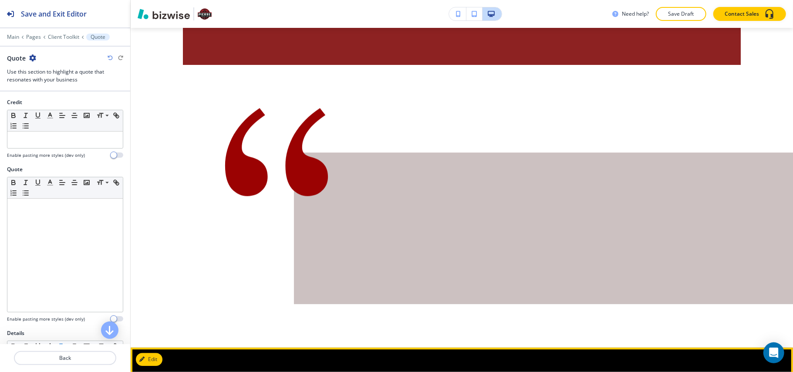
scroll to position [1804, 0]
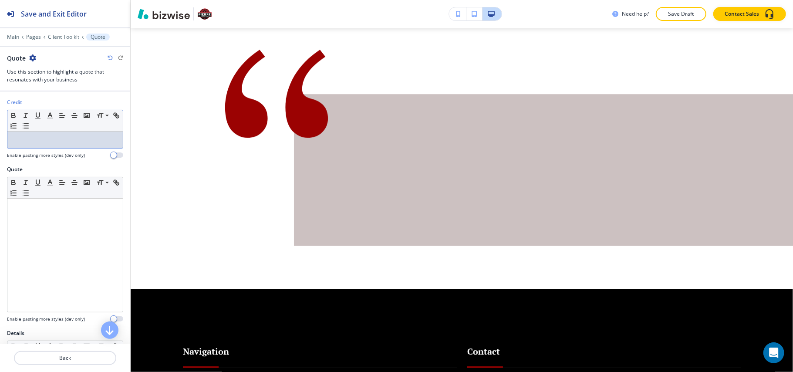
drag, startPoint x: 52, startPoint y: 131, endPoint x: 37, endPoint y: 139, distance: 17.2
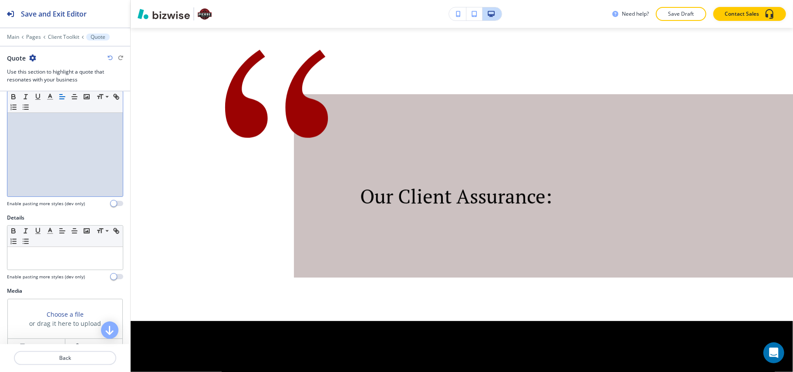
scroll to position [116, 0]
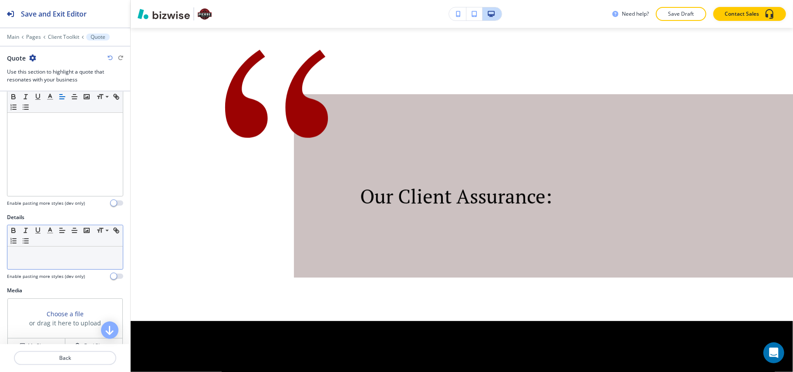
drag, startPoint x: 40, startPoint y: 247, endPoint x: 18, endPoint y: 264, distance: 27.7
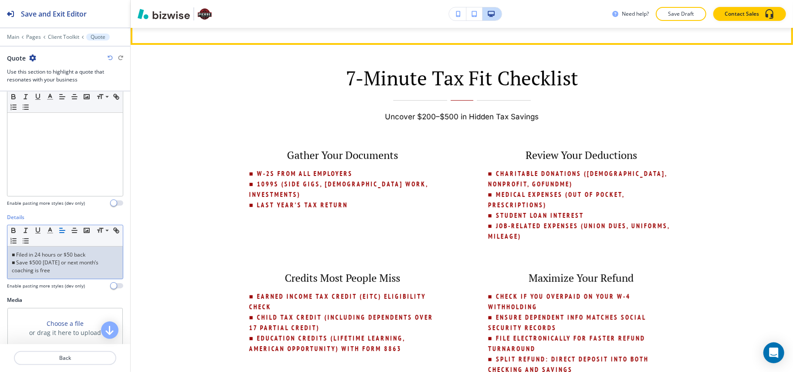
scroll to position [232, 0]
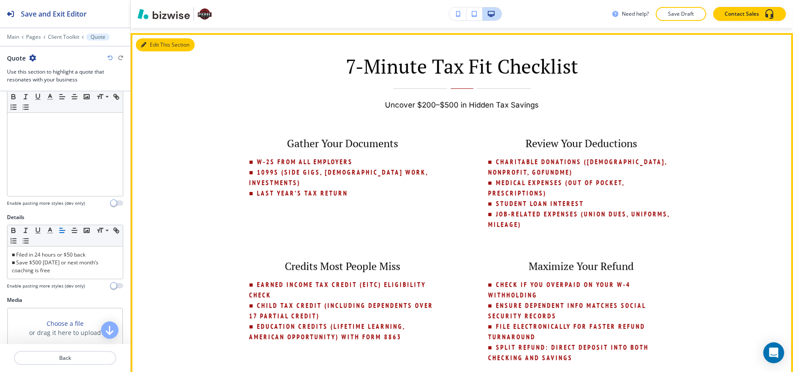
click at [149, 47] on button "Edit This Section" at bounding box center [165, 44] width 59 height 13
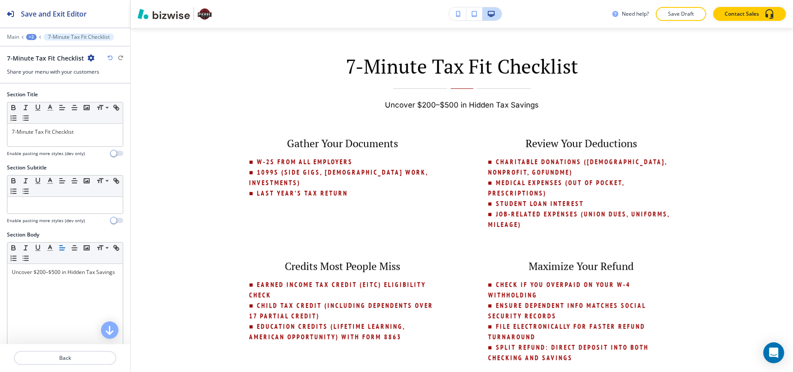
scroll to position [237, 0]
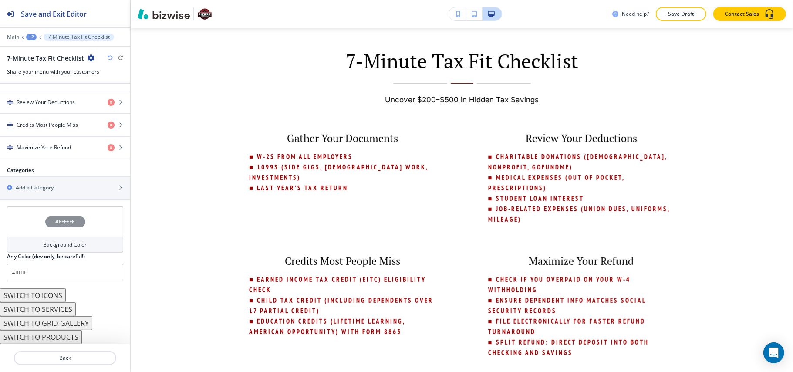
click at [32, 215] on div "#FFFFFF" at bounding box center [65, 221] width 116 height 30
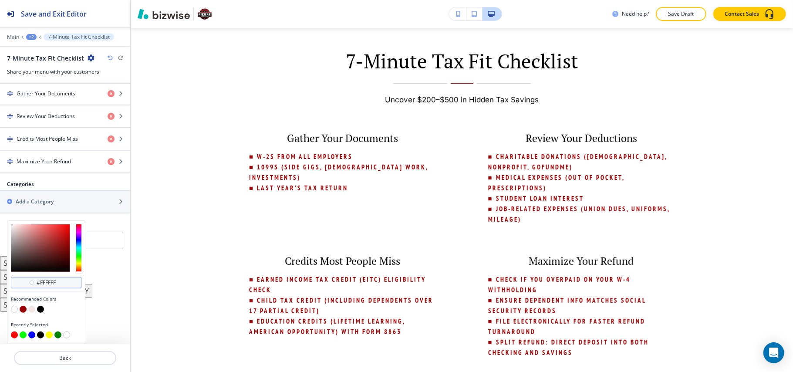
scroll to position [0, 0]
click at [23, 310] on button "button" at bounding box center [23, 309] width 7 height 7
type input "#9b0202"
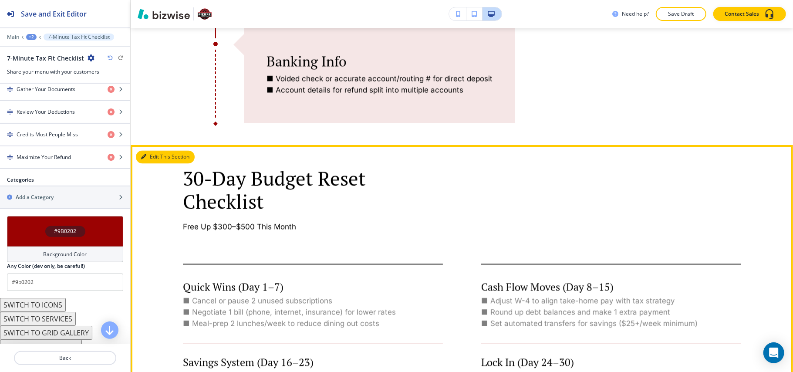
click at [151, 159] on button "Edit This Section" at bounding box center [165, 157] width 59 height 13
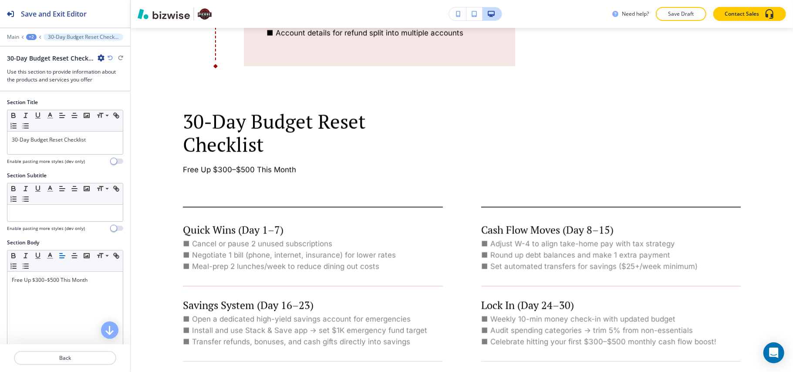
scroll to position [1306, 0]
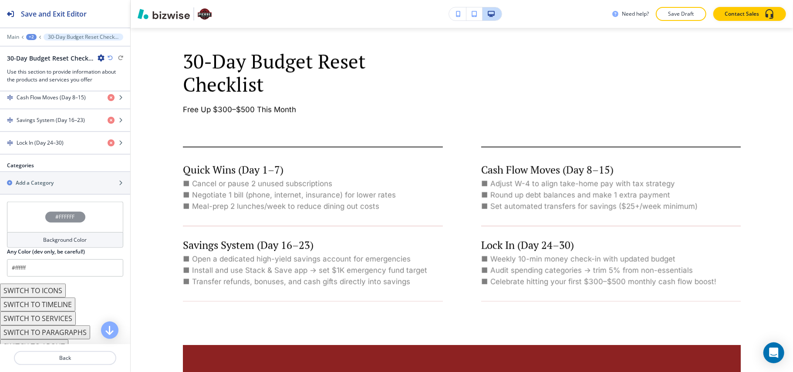
click at [23, 222] on div "#FFFFFF" at bounding box center [65, 217] width 116 height 30
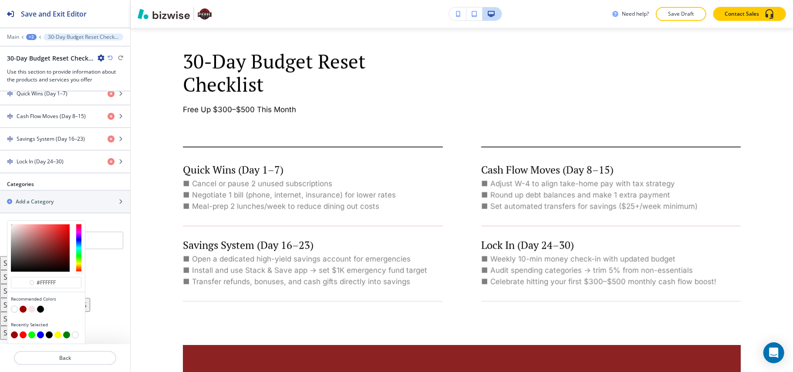
scroll to position [392, 0]
click at [24, 307] on button "button" at bounding box center [23, 309] width 7 height 7
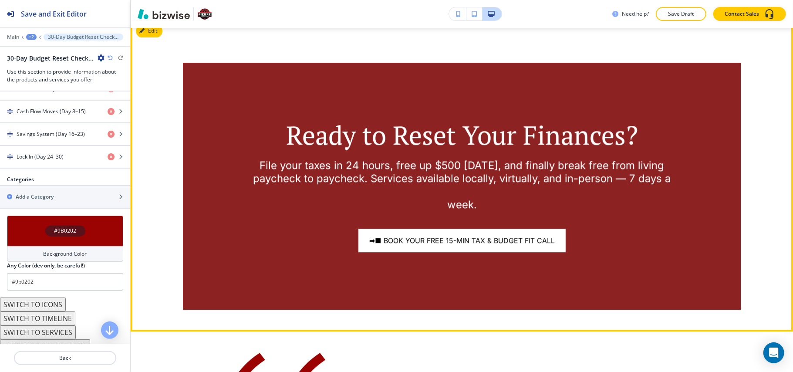
scroll to position [1676, 0]
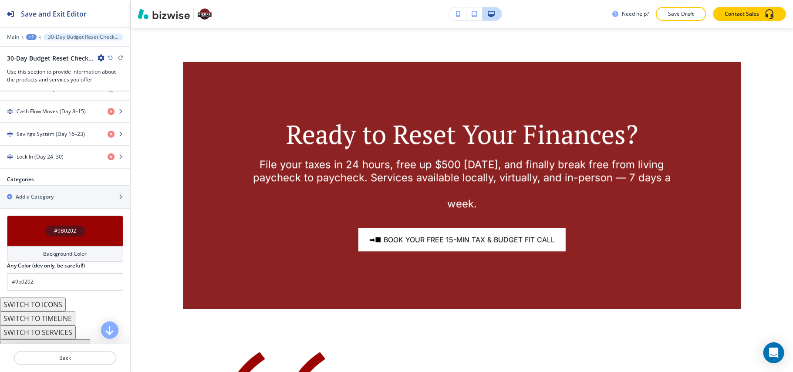
click at [39, 237] on div "#9B0202" at bounding box center [65, 231] width 116 height 30
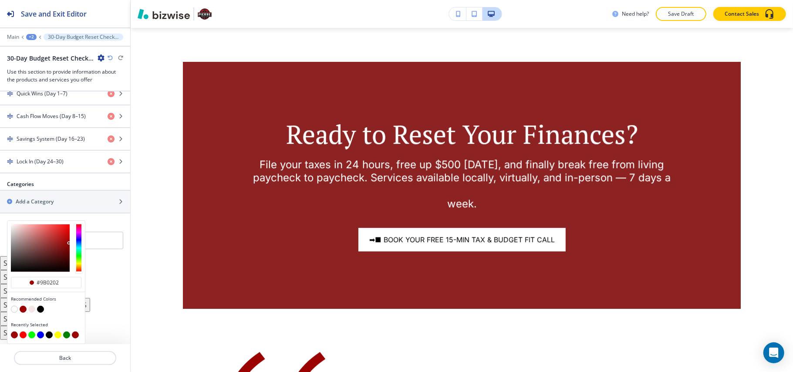
click at [32, 307] on button "button" at bounding box center [31, 309] width 7 height 7
type input "#f5e6e6"
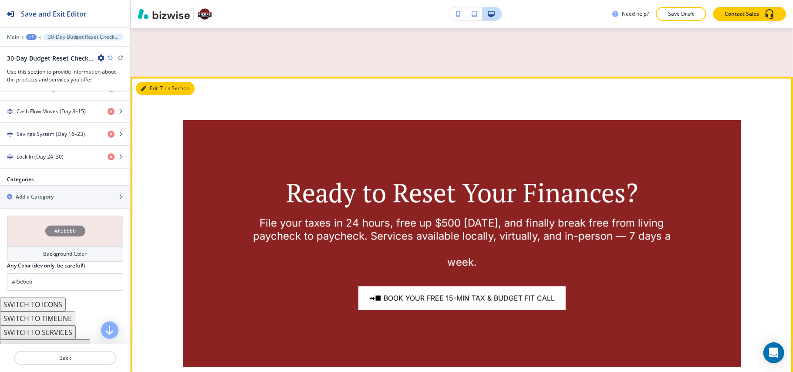
click at [157, 93] on button "Edit This Section" at bounding box center [165, 88] width 59 height 13
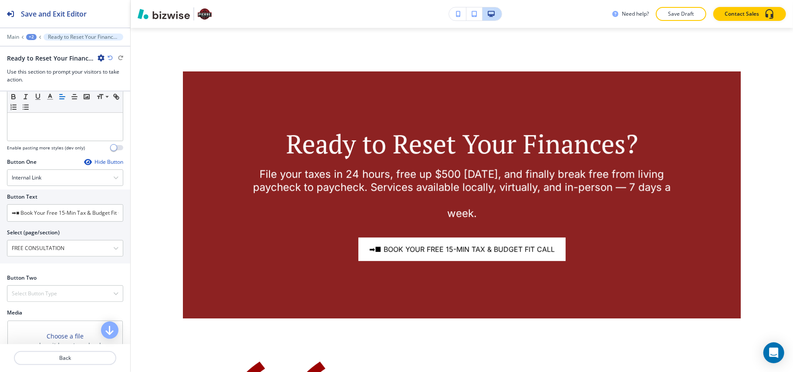
scroll to position [348, 0]
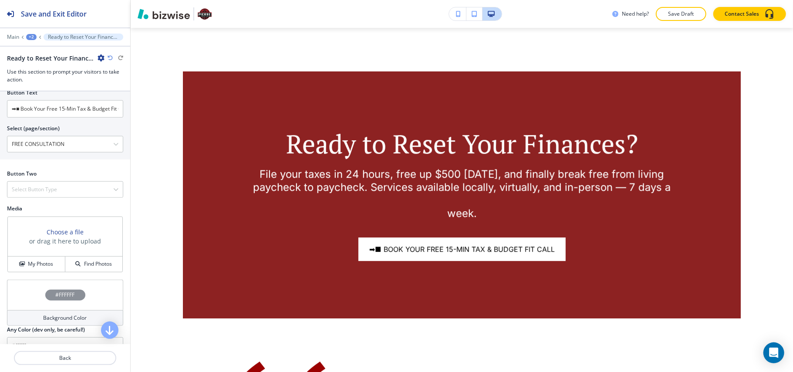
click at [17, 276] on div "Media Choose a file or drag it here to upload My Photos Find Photos" at bounding box center [65, 242] width 130 height 75
click at [34, 268] on h4 "My Photos" at bounding box center [40, 264] width 25 height 8
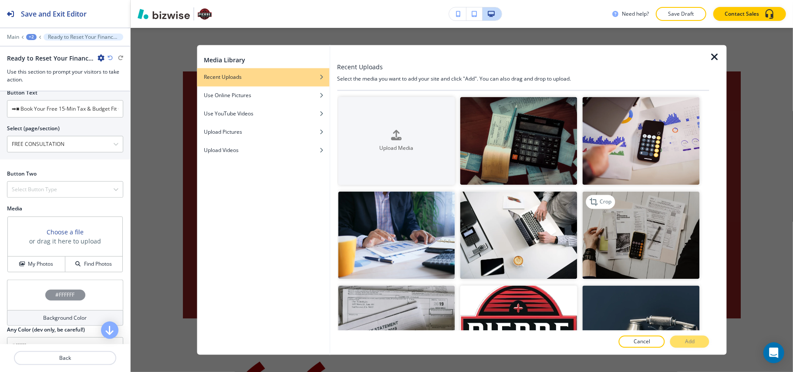
click at [637, 236] on img "button" at bounding box center [641, 235] width 117 height 88
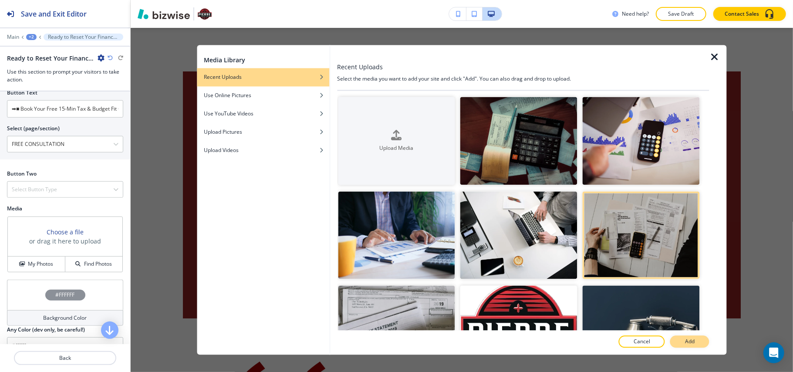
click at [694, 340] on p "Add" at bounding box center [690, 342] width 10 height 8
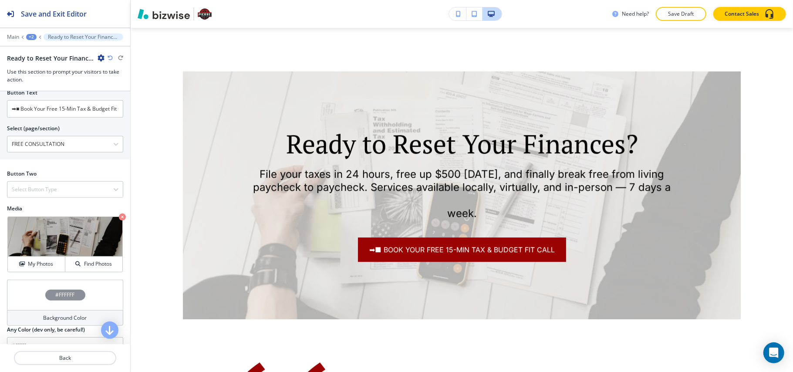
click at [11, 298] on div "#FFFFFF" at bounding box center [65, 295] width 116 height 30
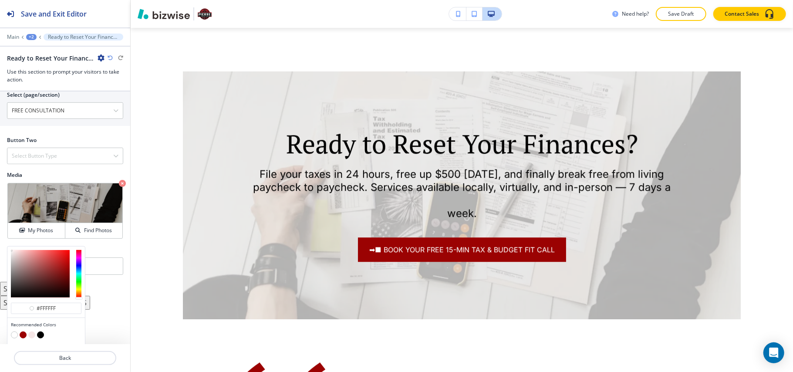
scroll to position [412, 0]
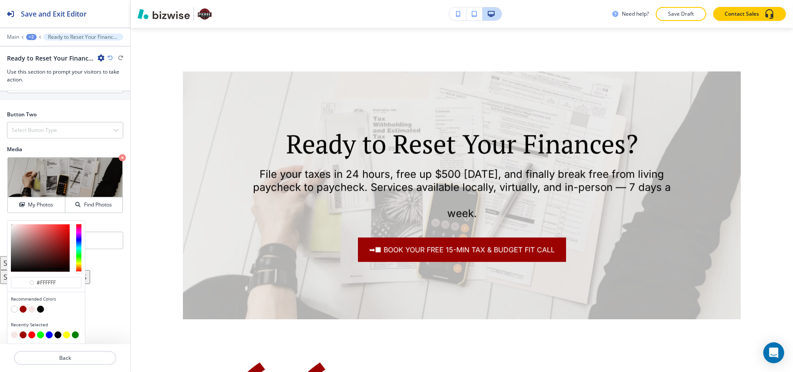
click at [23, 307] on button "button" at bounding box center [23, 309] width 7 height 7
type input "#9b0202"
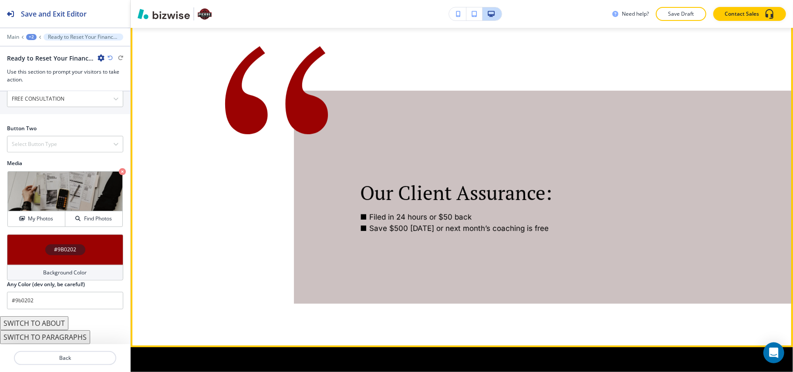
scroll to position [2015, 0]
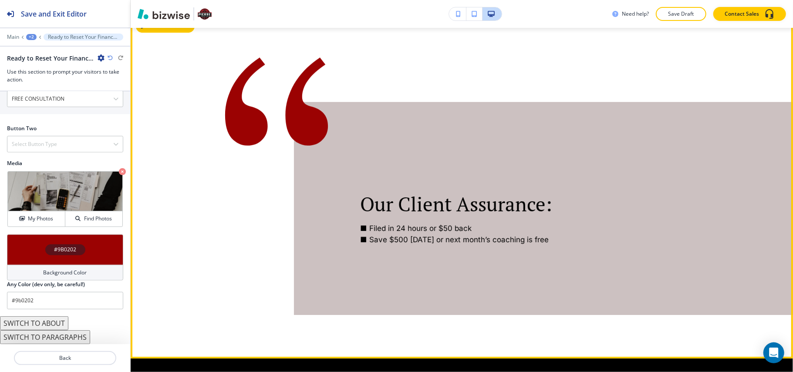
click at [159, 30] on button "Edit This Section" at bounding box center [165, 26] width 59 height 13
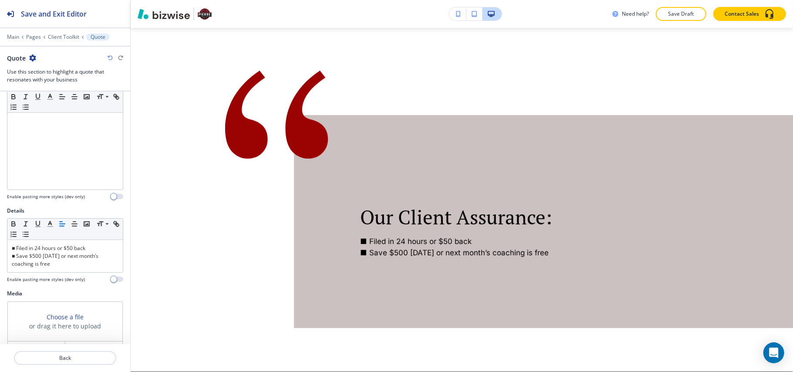
scroll to position [227, 0]
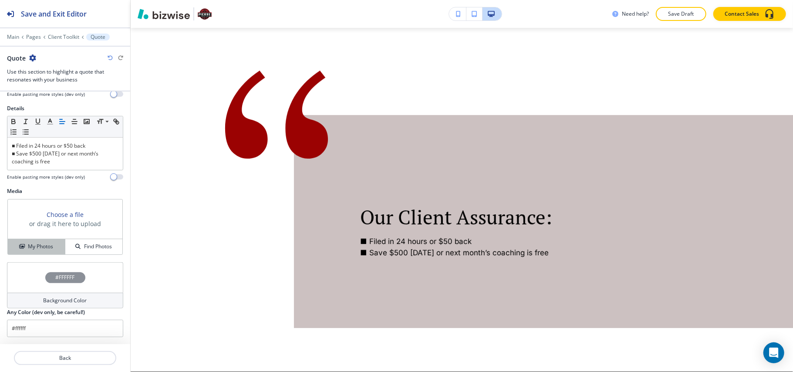
click at [42, 244] on h4 "My Photos" at bounding box center [40, 247] width 25 height 8
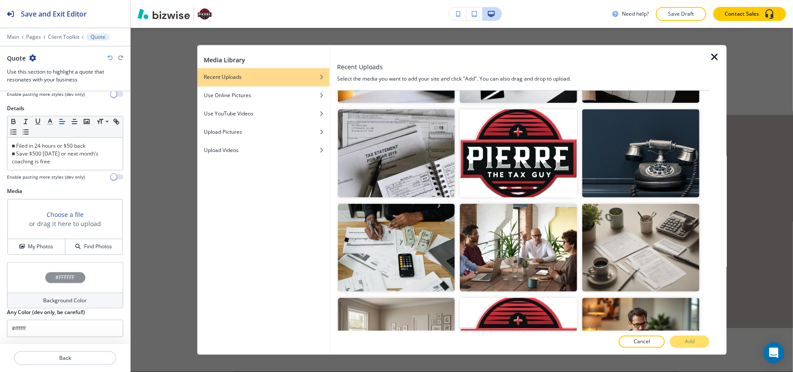
scroll to position [232, 0]
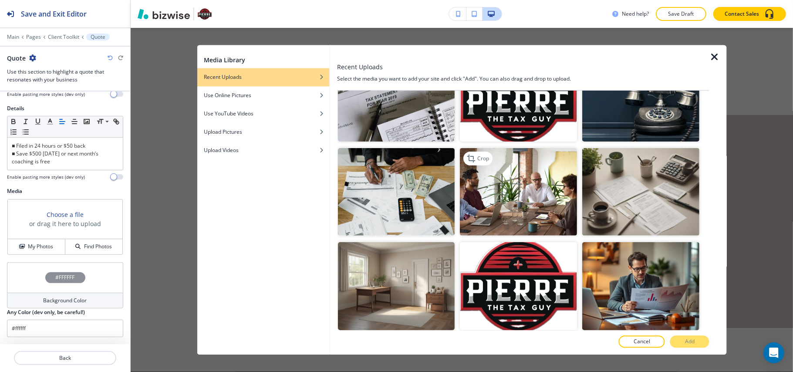
click at [505, 203] on img "button" at bounding box center [518, 192] width 117 height 88
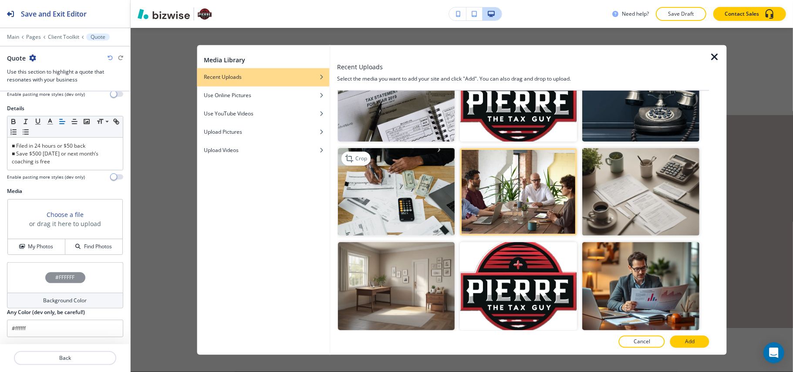
click at [396, 218] on img "button" at bounding box center [396, 192] width 117 height 88
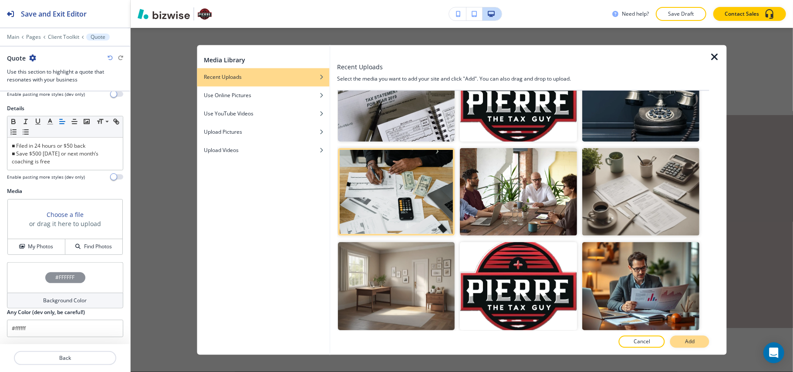
click at [689, 345] on p "Add" at bounding box center [690, 342] width 10 height 8
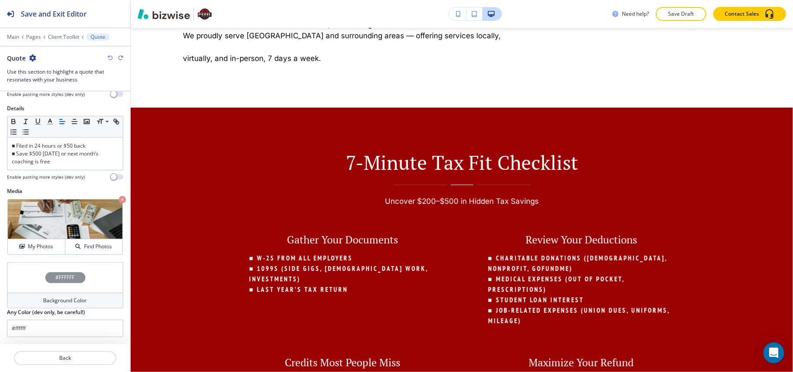
scroll to position [0, 0]
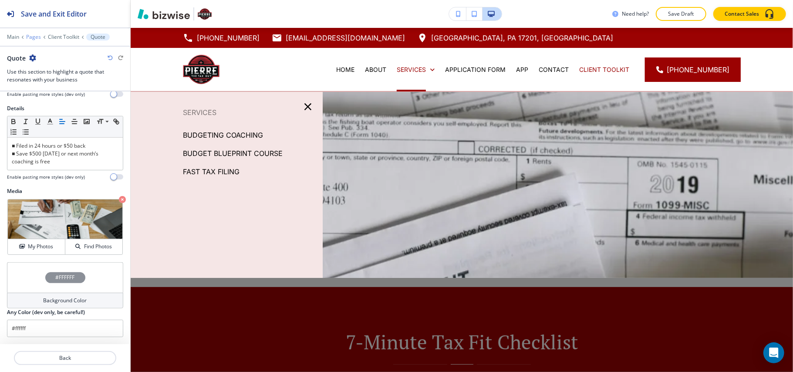
click at [34, 37] on p "Pages" at bounding box center [33, 37] width 15 height 6
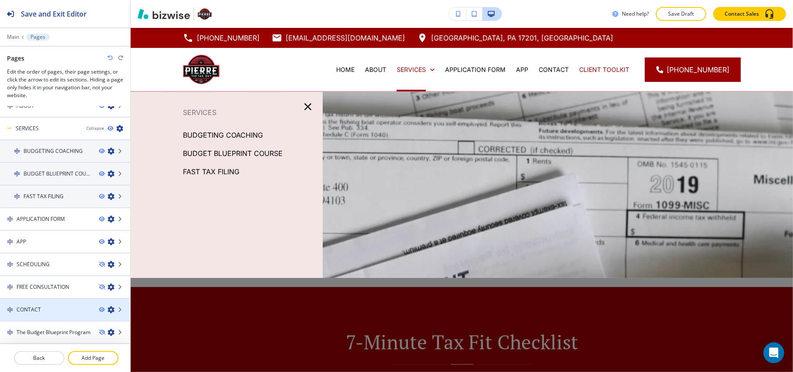
scroll to position [54, 0]
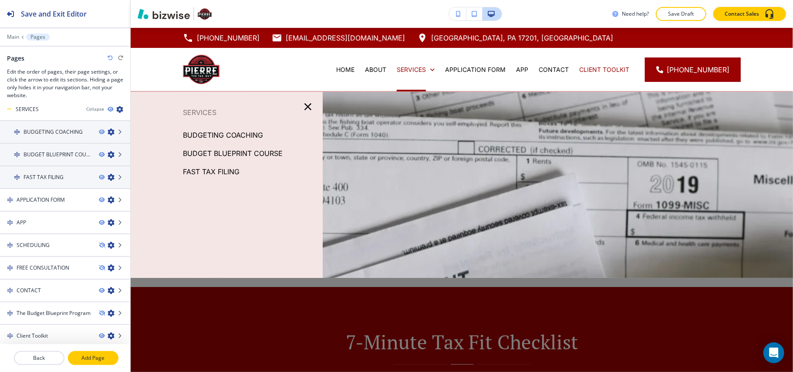
click at [84, 347] on p "Add Page" at bounding box center [93, 358] width 49 height 8
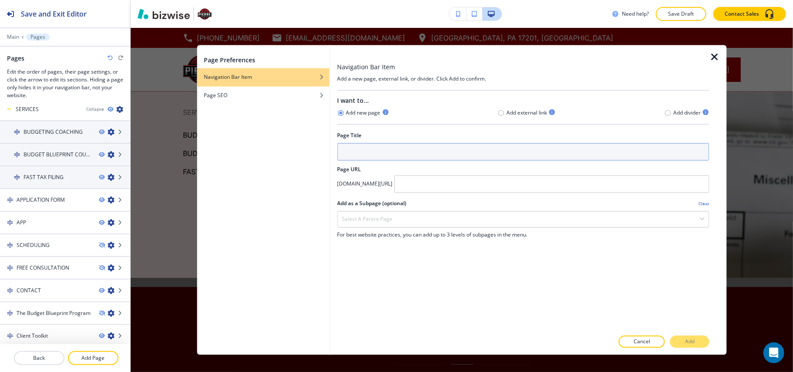
click at [438, 159] on input "text" at bounding box center [523, 151] width 372 height 17
drag, startPoint x: 438, startPoint y: 159, endPoint x: 406, endPoint y: 154, distance: 31.7
click at [410, 157] on input "text" at bounding box center [523, 151] width 372 height 17
drag, startPoint x: 399, startPoint y: 152, endPoint x: 356, endPoint y: 149, distance: 43.6
click at [356, 149] on input "text" at bounding box center [523, 151] width 372 height 17
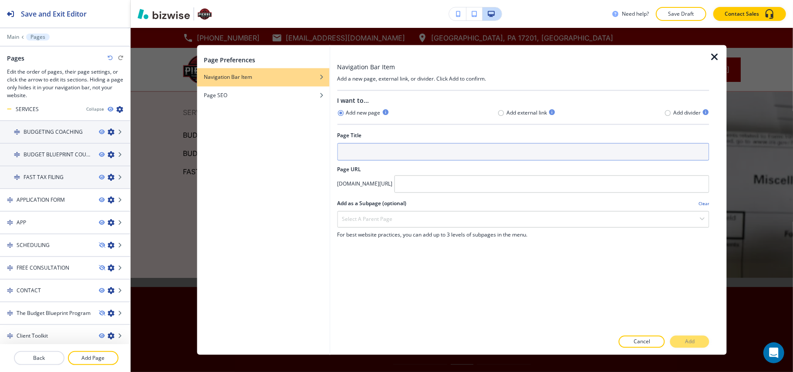
click at [436, 148] on input "text" at bounding box center [523, 151] width 372 height 17
click at [436, 149] on input "text" at bounding box center [523, 151] width 372 height 17
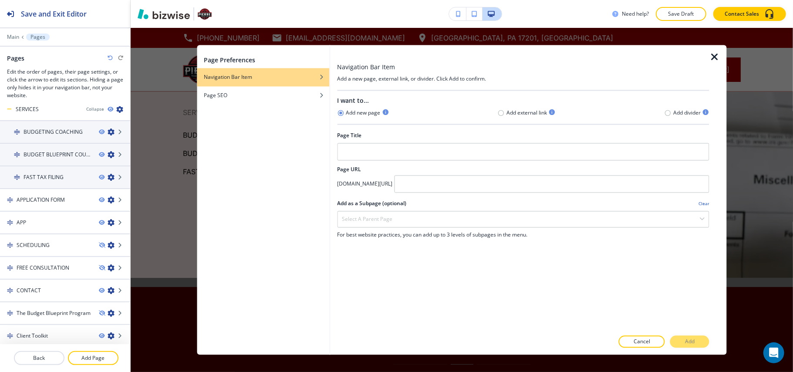
click at [722, 58] on div at bounding box center [717, 200] width 17 height 310
click at [719, 56] on icon "button" at bounding box center [714, 57] width 10 height 10
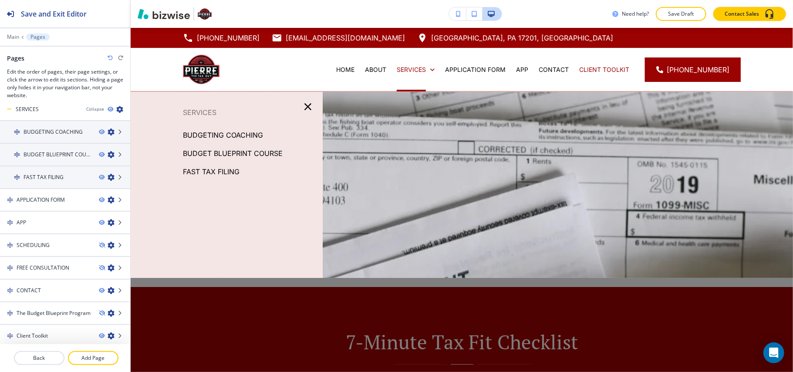
click at [304, 107] on icon "button" at bounding box center [308, 107] width 12 height 12
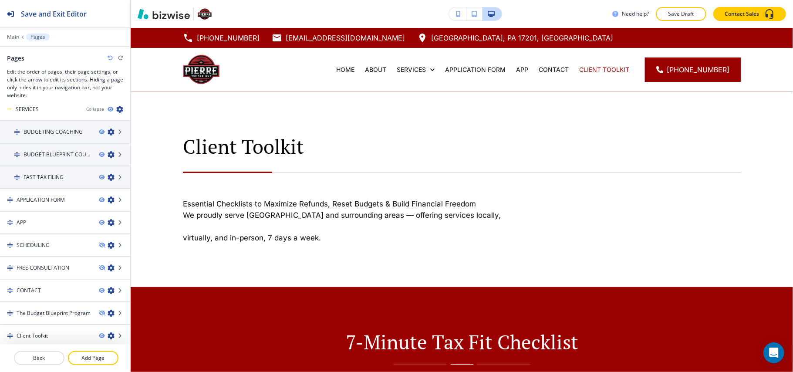
drag, startPoint x: 91, startPoint y: 357, endPoint x: 101, endPoint y: 348, distance: 14.2
click at [91, 347] on p "Add Page" at bounding box center [93, 358] width 49 height 8
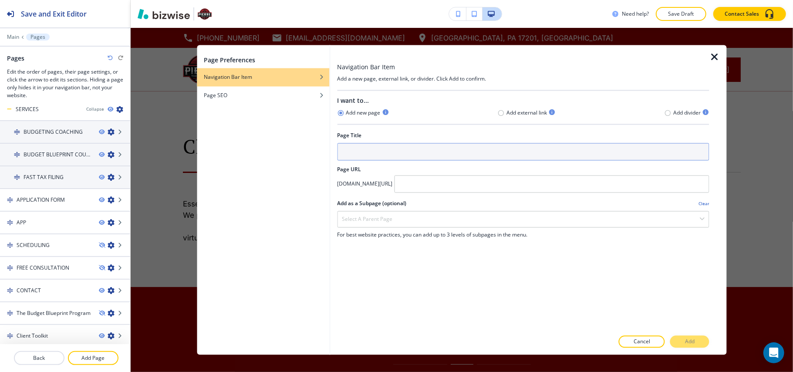
click at [359, 154] on input "text" at bounding box center [523, 151] width 372 height 17
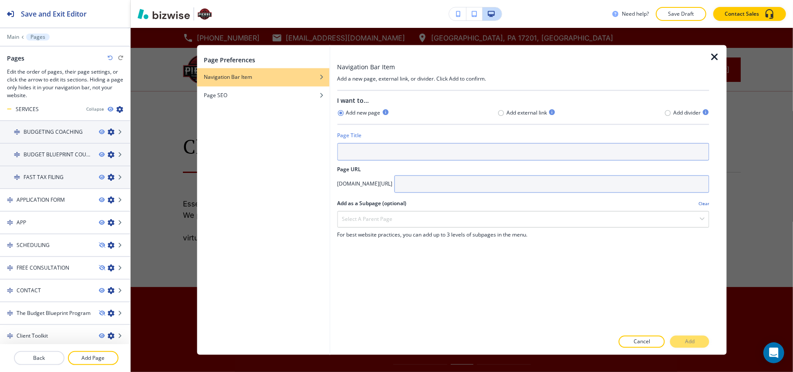
paste input "Website Rebuild Guide"
type input "Website Rebuild Guide"
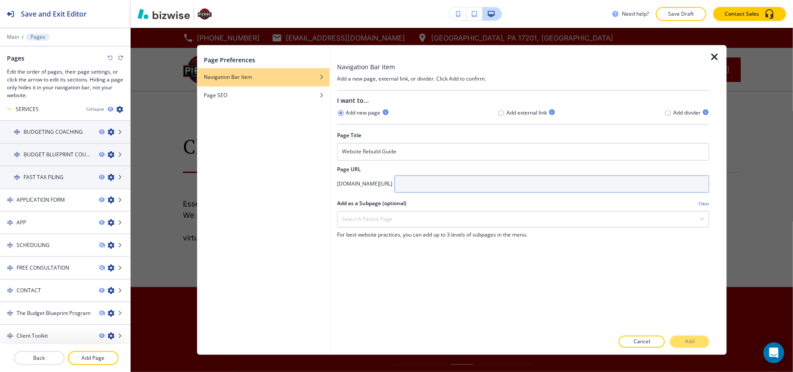
click at [504, 186] on input "text" at bounding box center [551, 184] width 315 height 17
paste input "Website Rebuild Guide"
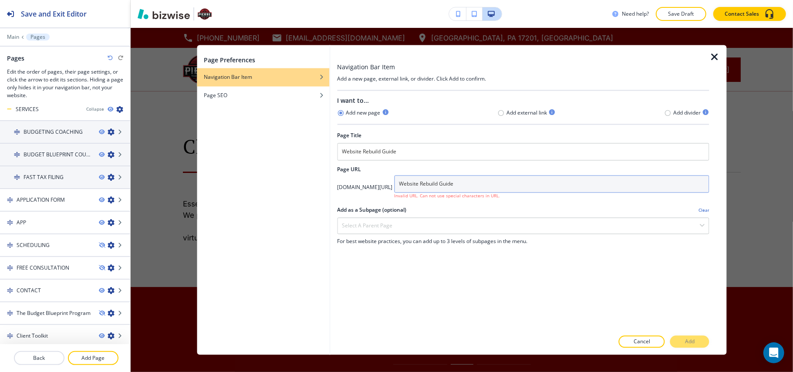
click at [490, 185] on input "Website Rebuild Guide" at bounding box center [551, 184] width 315 height 17
click at [492, 186] on input "Website Rebuild Guide" at bounding box center [551, 184] width 315 height 17
click at [471, 187] on input "Website Rebuild-Guide" at bounding box center [551, 184] width 315 height 17
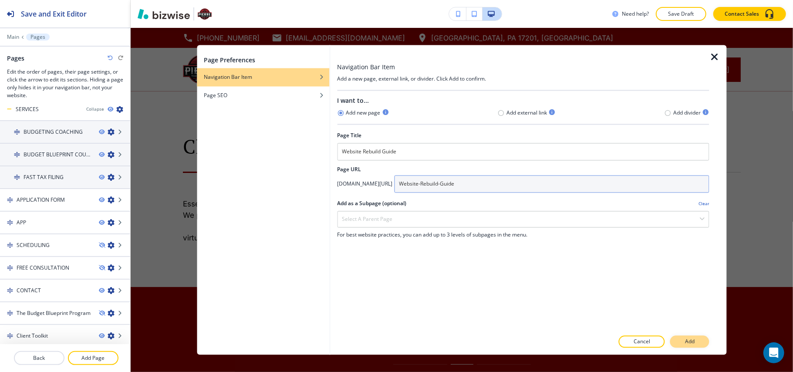
type input "Website-Rebuild-Guide"
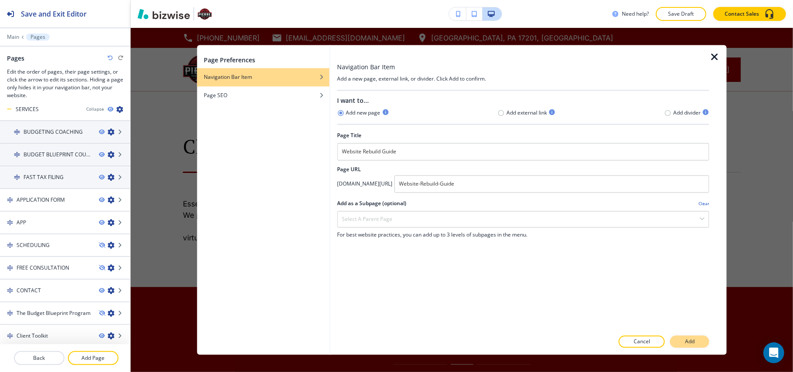
click at [692, 343] on p "Add" at bounding box center [690, 342] width 10 height 8
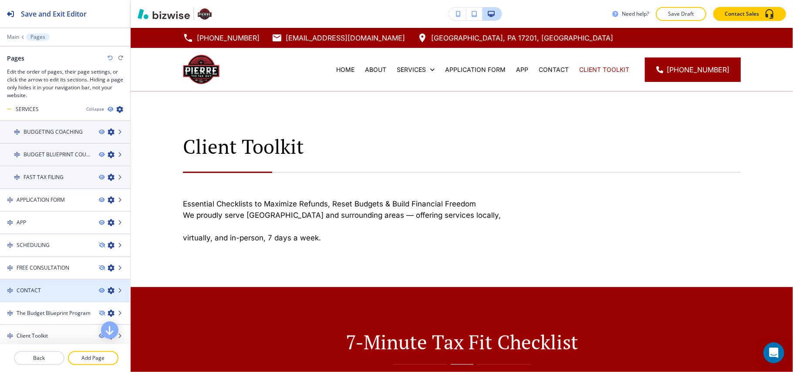
scroll to position [77, 0]
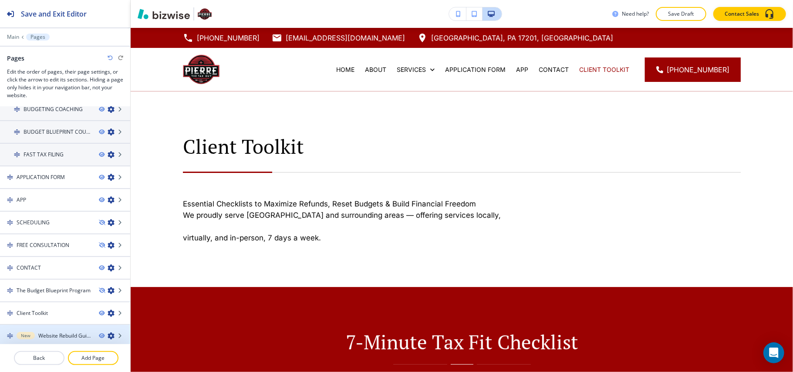
click at [42, 332] on h4 "Website Rebuild Guide" at bounding box center [65, 336] width 54 height 8
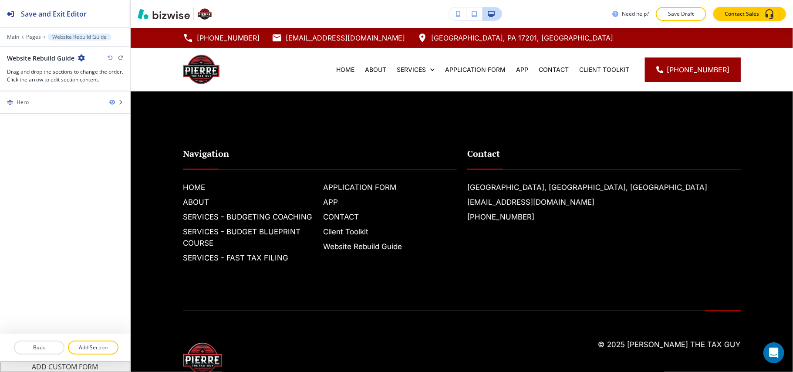
click at [88, 347] on div at bounding box center [65, 358] width 130 height 7
click at [88, 347] on p "Add Section" at bounding box center [93, 348] width 49 height 8
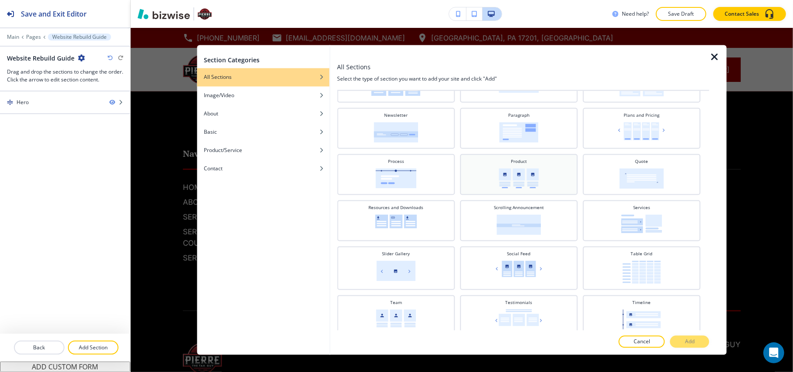
scroll to position [211, 0]
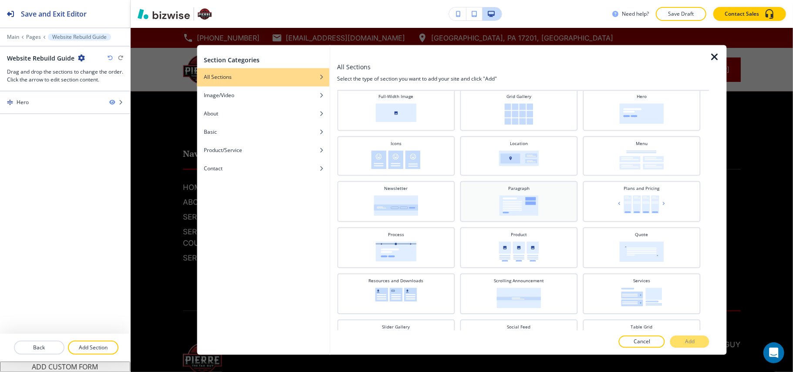
click at [540, 193] on div "Paragraph" at bounding box center [518, 201] width 109 height 30
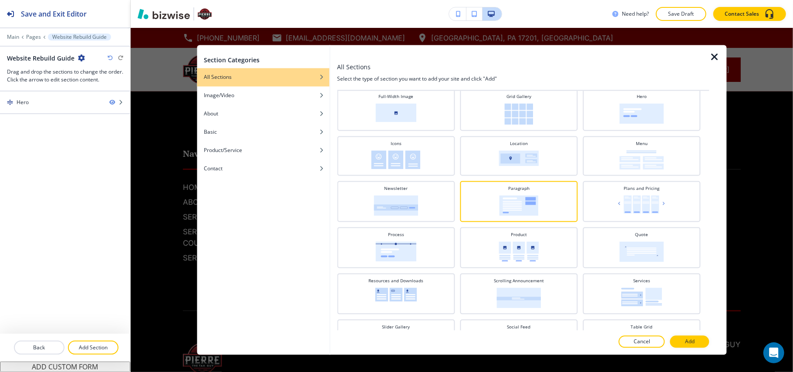
click at [688, 342] on p "Add" at bounding box center [690, 342] width 10 height 8
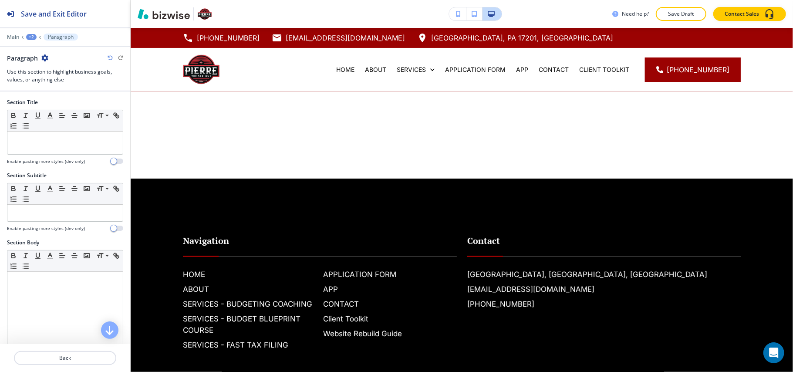
scroll to position [64, 0]
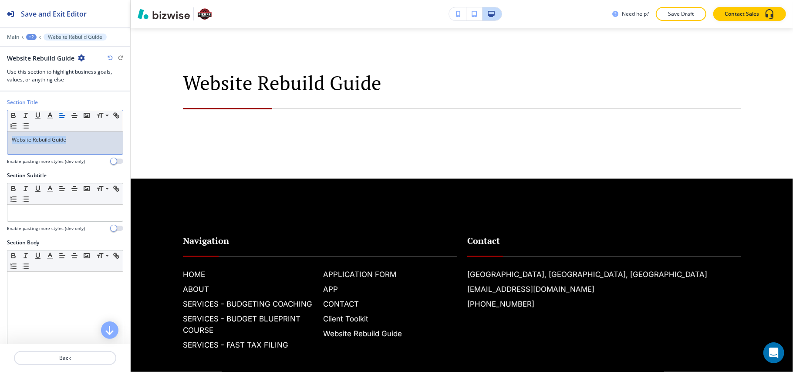
drag, startPoint x: 82, startPoint y: 139, endPoint x: 0, endPoint y: 135, distance: 82.0
click at [0, 136] on div "Section Title Small Normal Large Huge Website Rebuild Guide Enable pasting more…" at bounding box center [65, 134] width 130 height 73
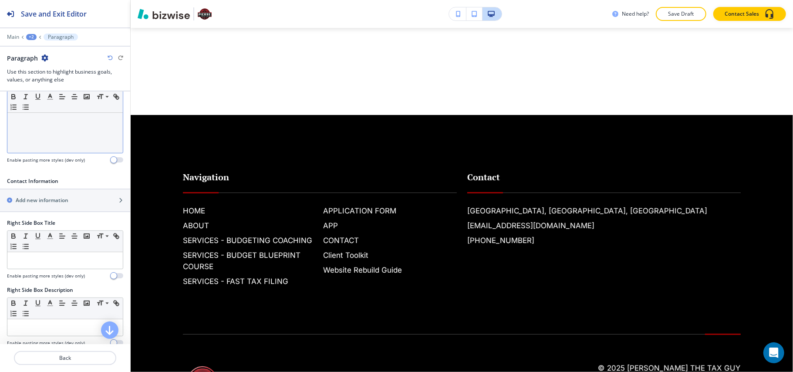
scroll to position [406, 0]
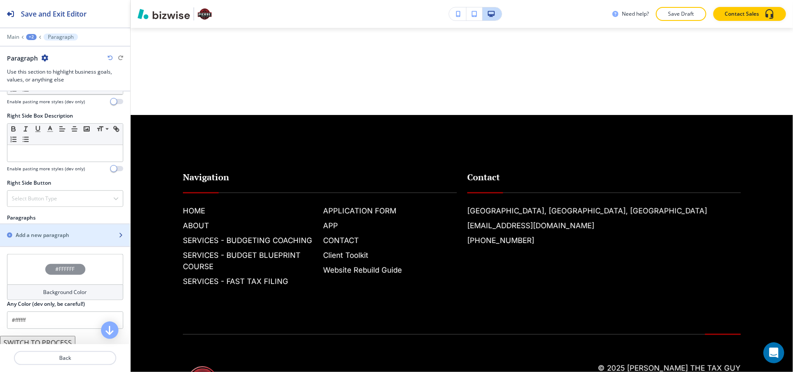
click at [68, 239] on h2 "Add a new paragraph" at bounding box center [43, 235] width 54 height 8
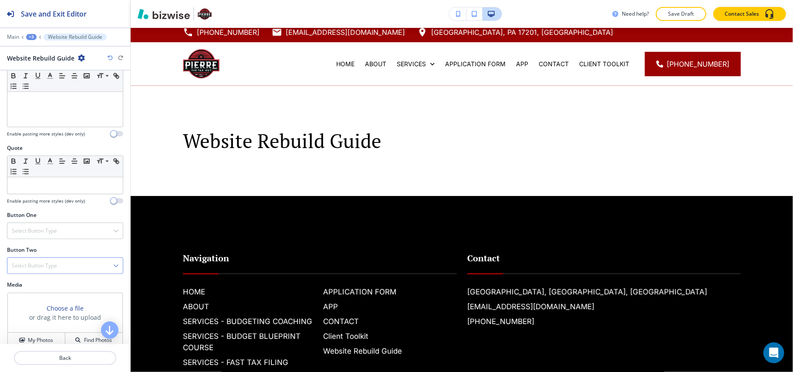
scroll to position [252, 0]
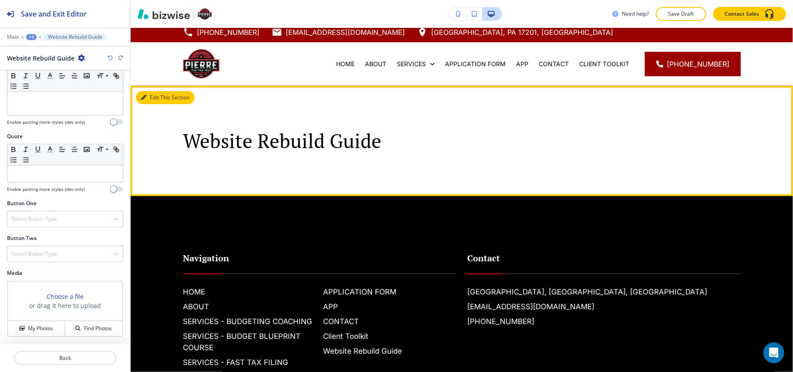
click at [155, 96] on button "Edit This Section" at bounding box center [165, 97] width 59 height 13
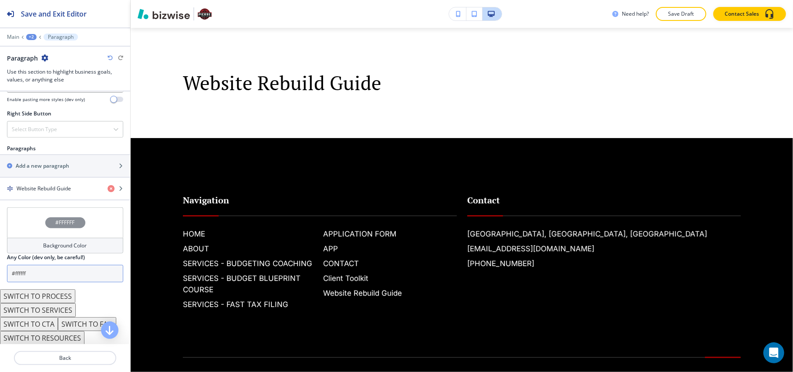
scroll to position [481, 0]
click at [59, 308] on button "SWITCH TO SERVICES" at bounding box center [38, 309] width 76 height 14
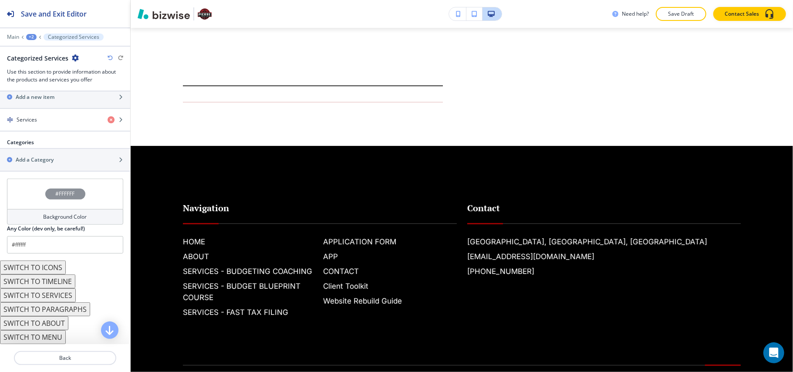
scroll to position [337, 0]
click at [57, 295] on button "SWITCH TO SERVICES" at bounding box center [38, 295] width 76 height 14
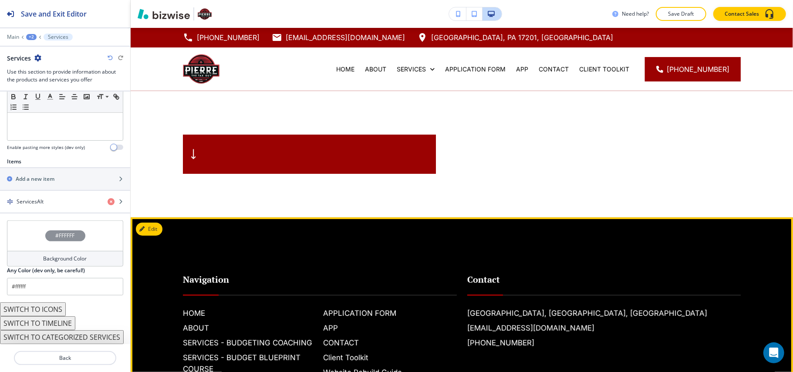
scroll to position [0, 0]
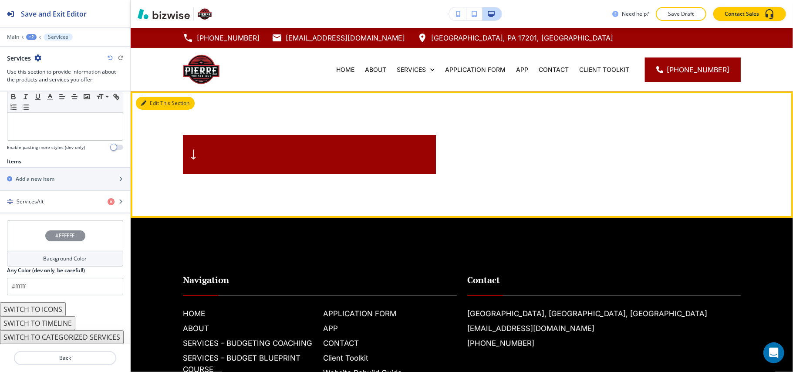
click at [154, 107] on button "Edit This Section" at bounding box center [165, 103] width 59 height 13
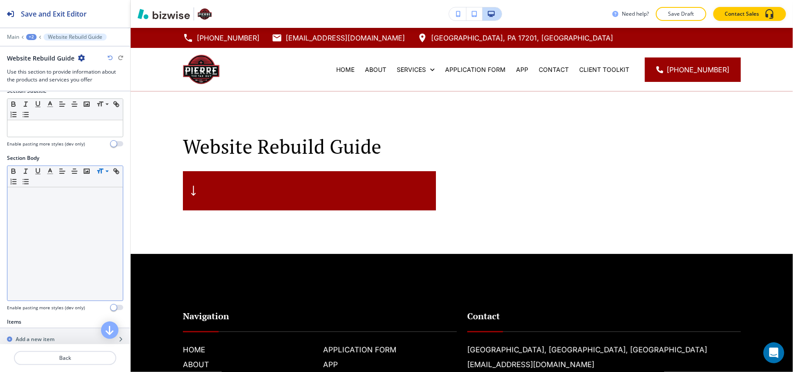
scroll to position [174, 0]
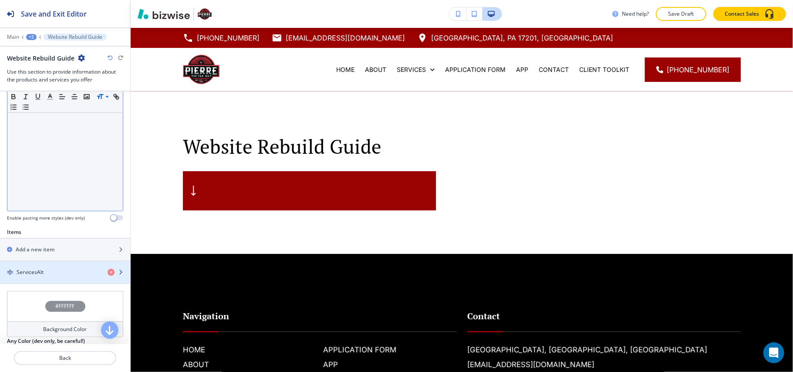
click at [71, 271] on div "ServicesAlt" at bounding box center [50, 272] width 101 height 8
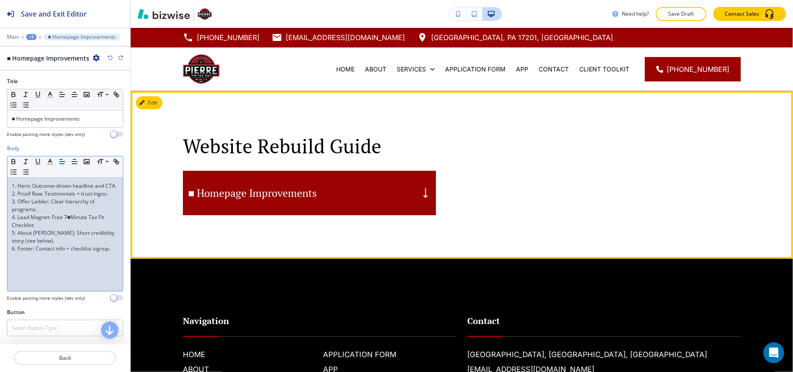
scroll to position [0, 0]
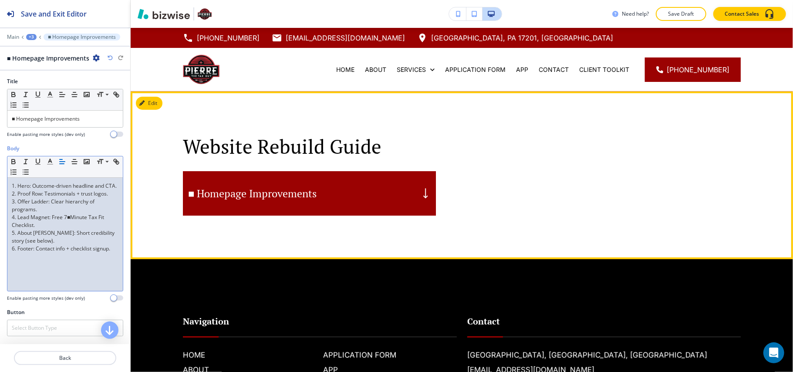
click at [302, 202] on div "■ Homepage Improvements" at bounding box center [309, 193] width 253 height 44
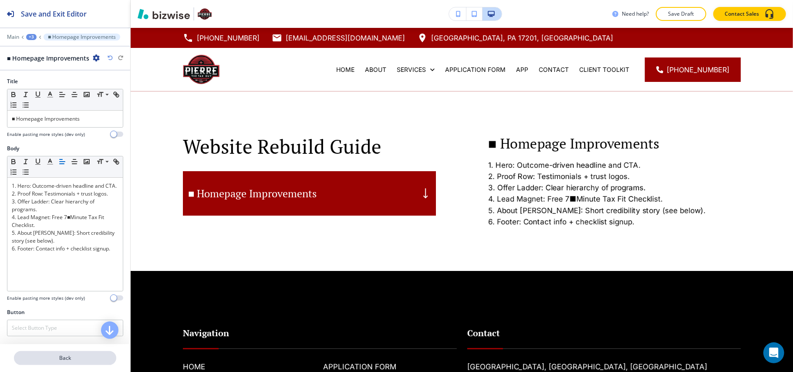
click at [71, 347] on p "Back" at bounding box center [65, 358] width 101 height 8
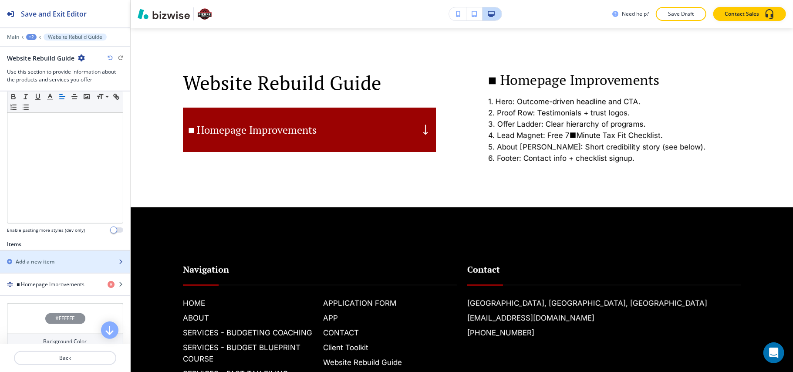
scroll to position [174, 0]
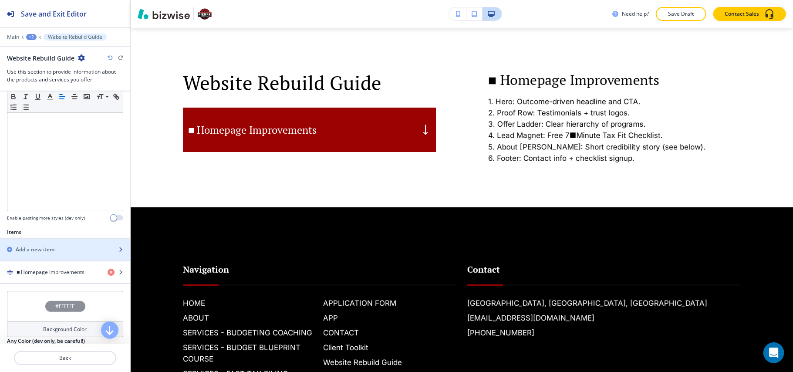
click at [52, 249] on h2 "Add a new item" at bounding box center [35, 250] width 39 height 8
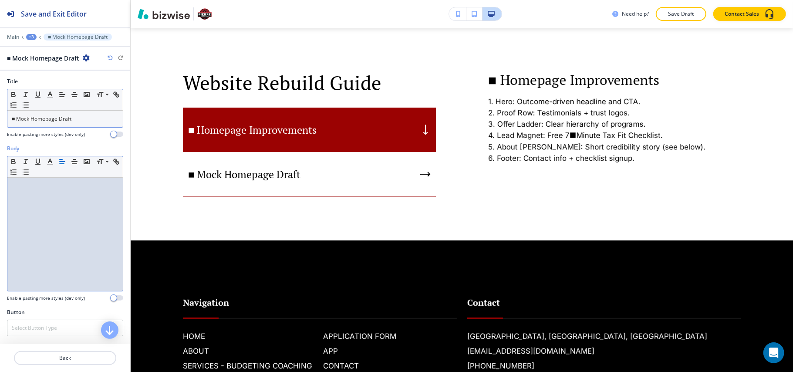
scroll to position [0, 0]
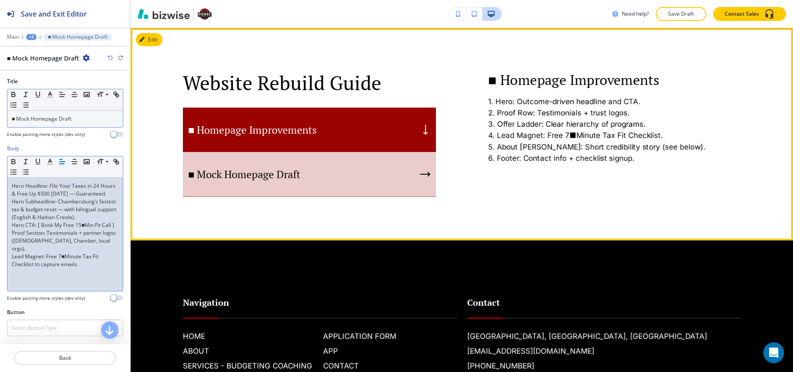
click at [304, 187] on div "■ Mock Homepage Draft" at bounding box center [309, 174] width 253 height 45
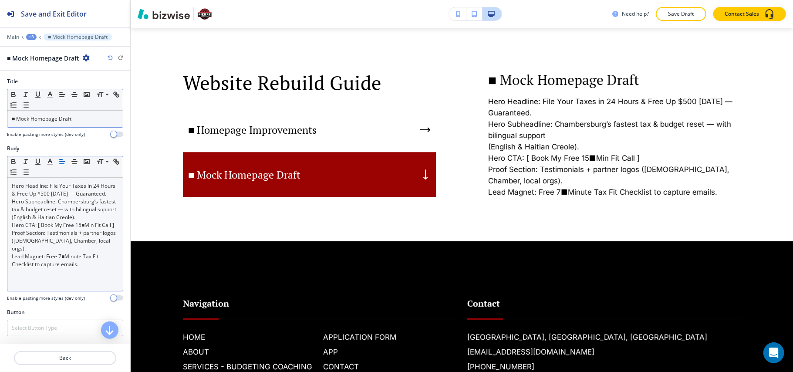
click at [48, 229] on p "Hero CTA: [ Book My Free 15■Min Fit Call ]" at bounding box center [65, 225] width 107 height 8
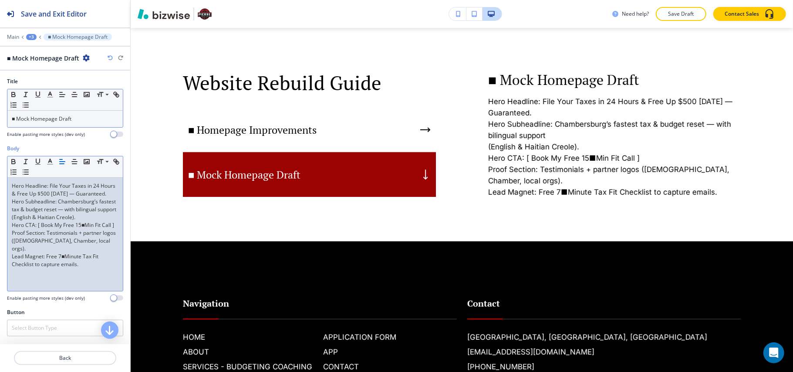
click at [59, 213] on p "Hero Subheadline: Chambersburg’s fastest tax & budget reset — with bilingual su…" at bounding box center [65, 206] width 107 height 16
click at [66, 347] on p "Back" at bounding box center [65, 358] width 101 height 8
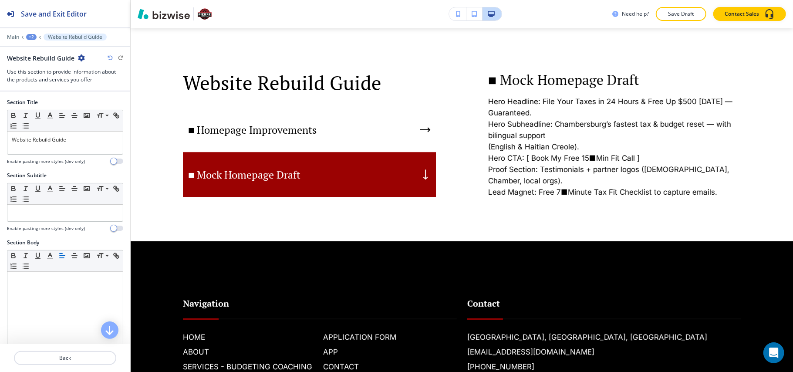
scroll to position [232, 0]
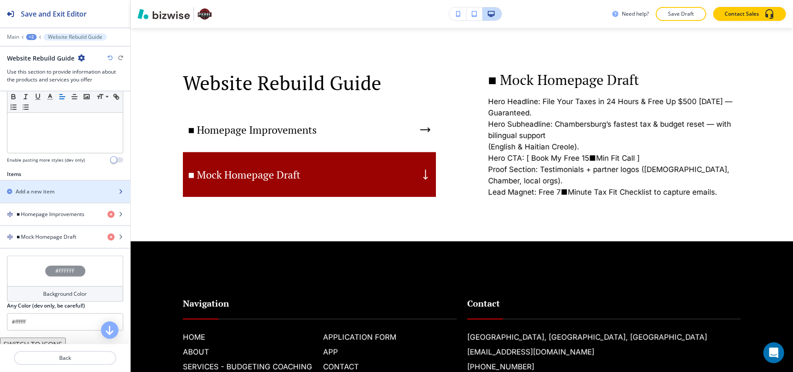
click at [49, 196] on h2 "Add a new item" at bounding box center [35, 192] width 39 height 8
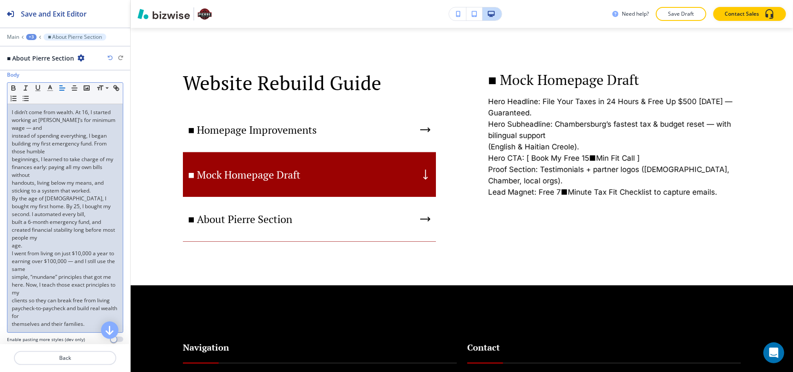
scroll to position [174, 0]
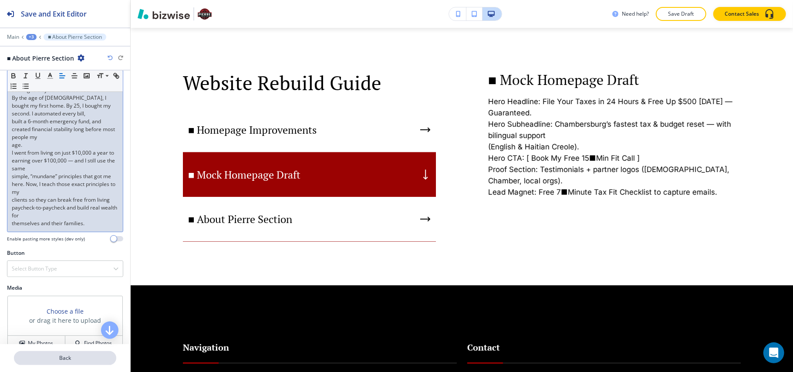
click at [79, 347] on button "Back" at bounding box center [65, 358] width 102 height 14
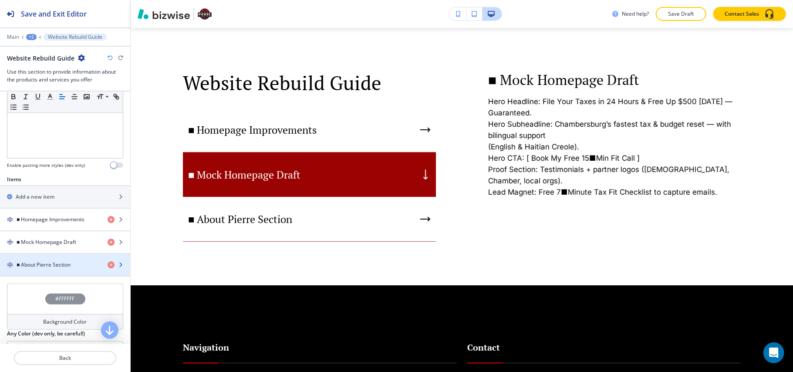
scroll to position [232, 0]
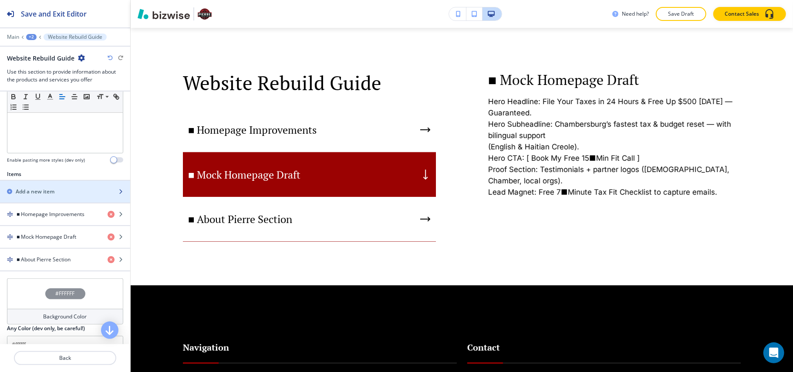
click at [51, 183] on div "button" at bounding box center [65, 184] width 130 height 7
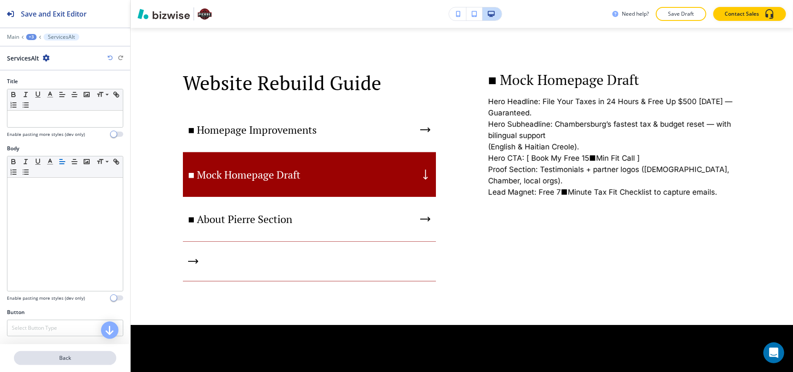
click at [71, 347] on p "Back" at bounding box center [65, 358] width 101 height 8
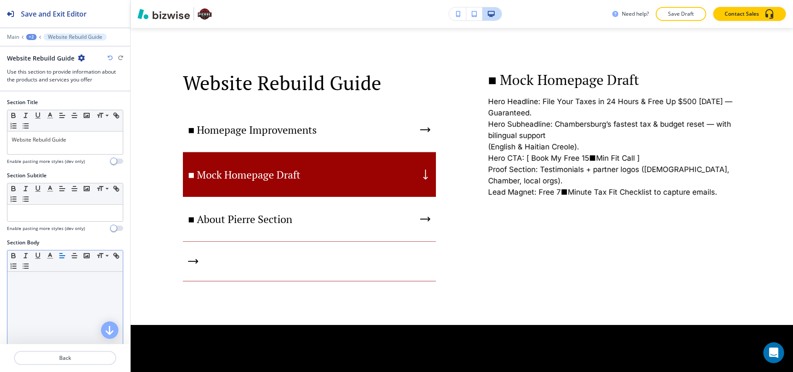
scroll to position [290, 0]
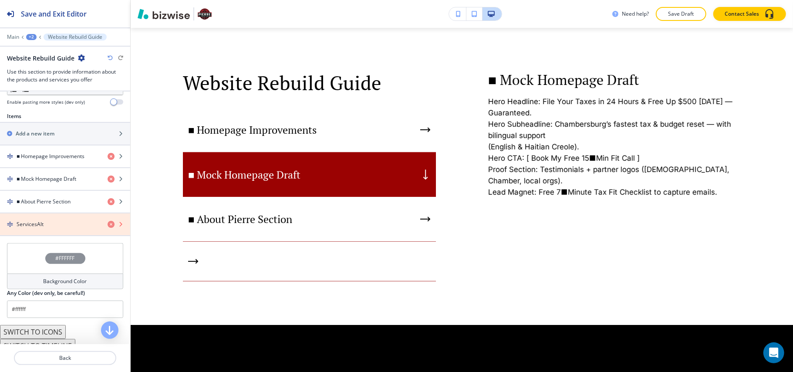
click at [108, 227] on icon "button" at bounding box center [111, 224] width 7 height 7
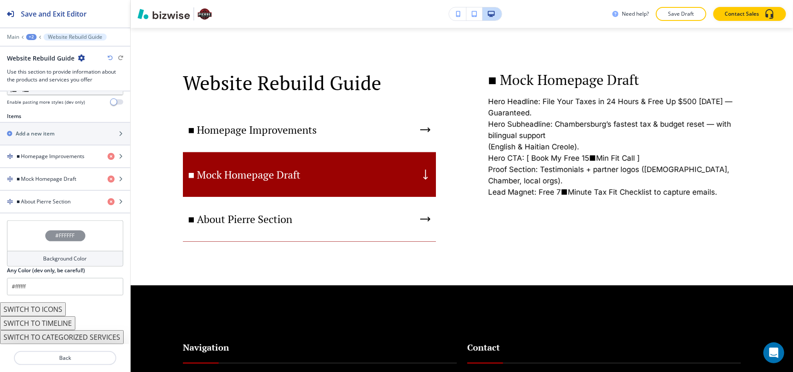
click at [29, 34] on div "+2" at bounding box center [31, 37] width 10 height 6
click at [44, 65] on p "Website Rebuild Guide" at bounding box center [54, 67] width 44 height 8
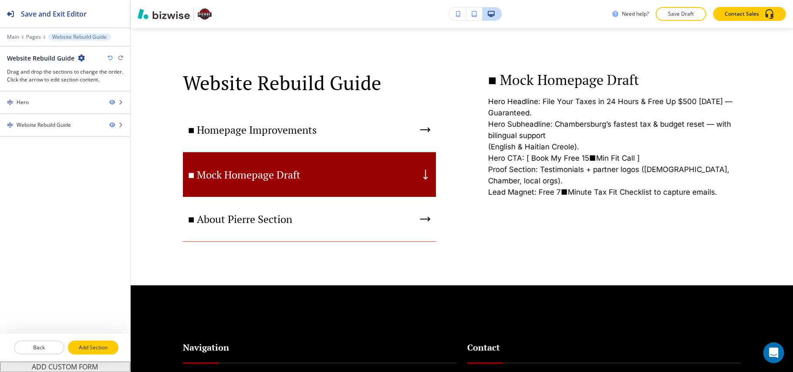
click at [94, 347] on p "Add Section" at bounding box center [93, 348] width 49 height 8
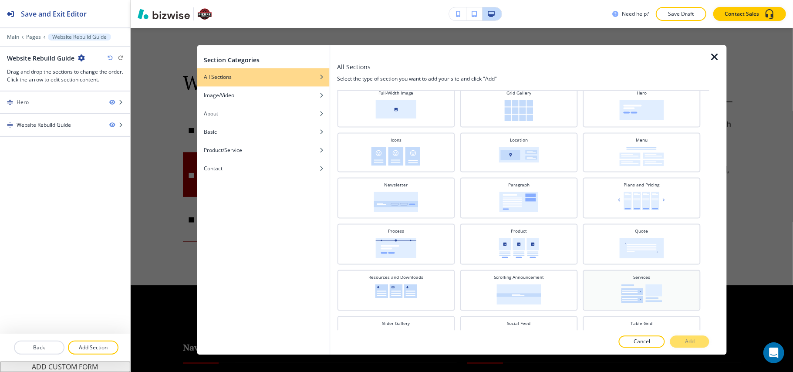
scroll to position [232, 0]
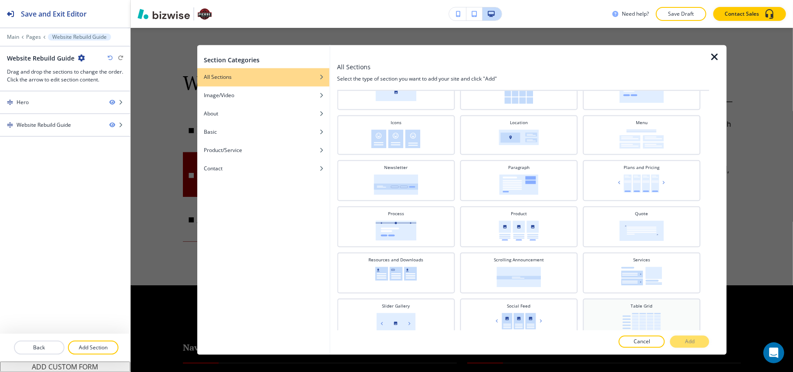
click at [631, 303] on h4 "Table Grid" at bounding box center [642, 306] width 22 height 7
click at [697, 347] on div at bounding box center [523, 351] width 372 height 7
click at [694, 342] on p "Add" at bounding box center [690, 342] width 10 height 8
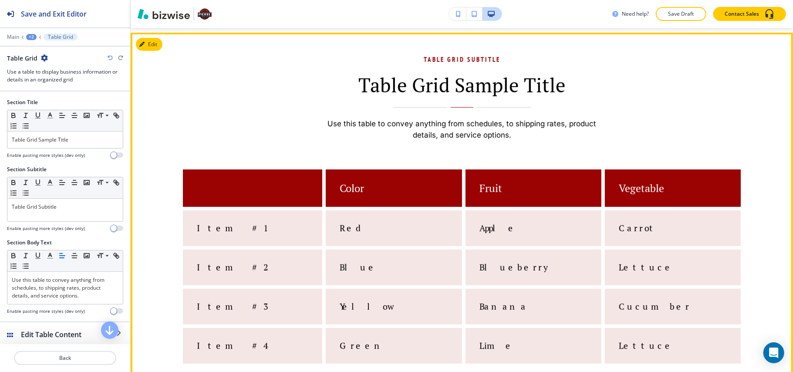
scroll to position [300, 0]
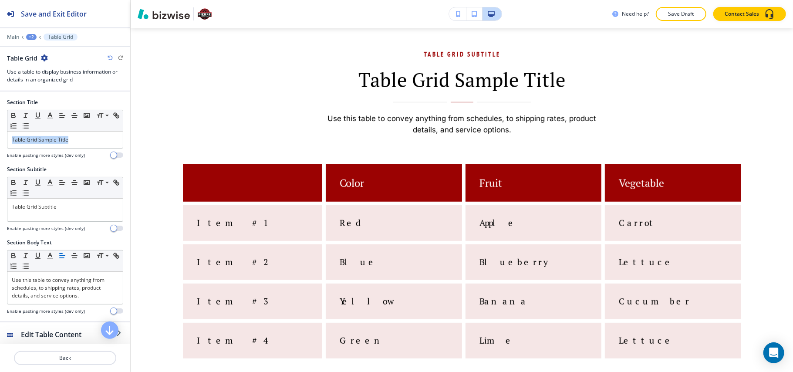
drag, startPoint x: 68, startPoint y: 138, endPoint x: 4, endPoint y: 135, distance: 64.1
click at [0, 135] on div "Section Title Small Normal Large Huge Table Grid Sample Title Enable pasting mo…" at bounding box center [65, 206] width 130 height 230
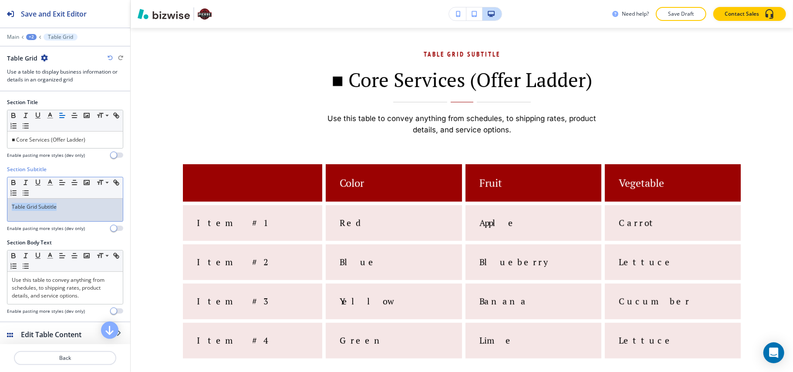
drag, startPoint x: 74, startPoint y: 211, endPoint x: 0, endPoint y: 209, distance: 74.1
click at [0, 209] on div "Section Title Small Normal Large Huge ■ Core Services (Offer Ladder) Enable pas…" at bounding box center [65, 206] width 130 height 230
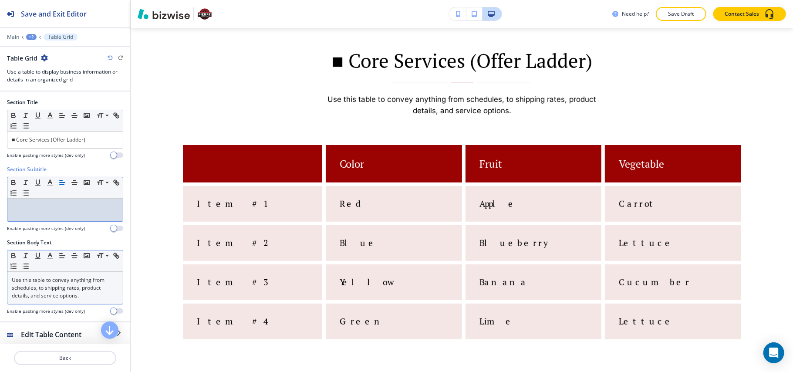
click at [88, 291] on p "Use this table to convey anything from schedules, to shipping rates, product de…" at bounding box center [65, 288] width 107 height 24
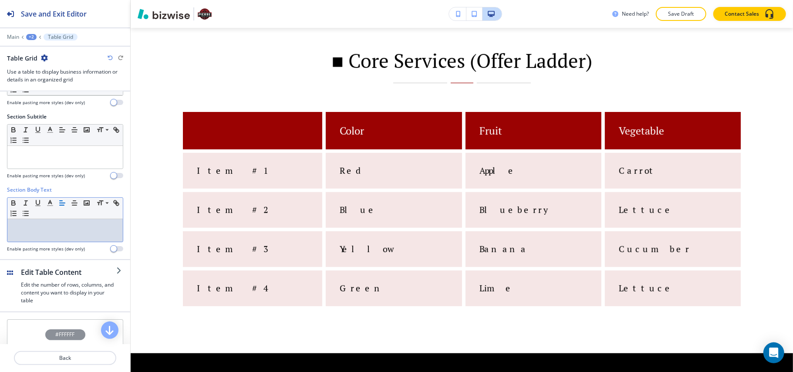
scroll to position [112, 0]
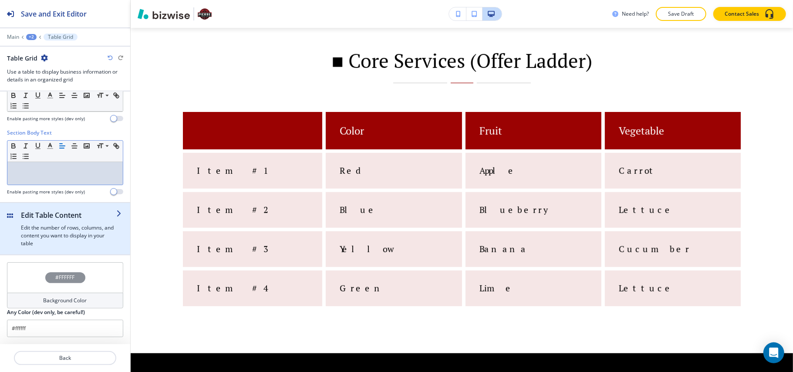
click at [55, 228] on h4 "Edit the number of rows, columns, and content you want to display in your table" at bounding box center [68, 236] width 95 height 24
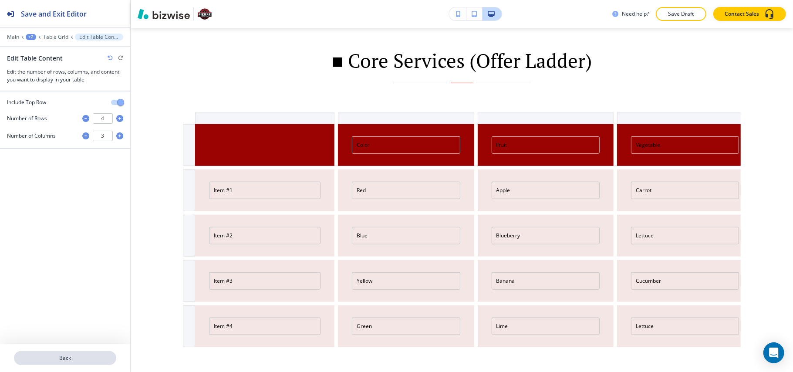
click at [74, 347] on p "Back" at bounding box center [65, 358] width 101 height 8
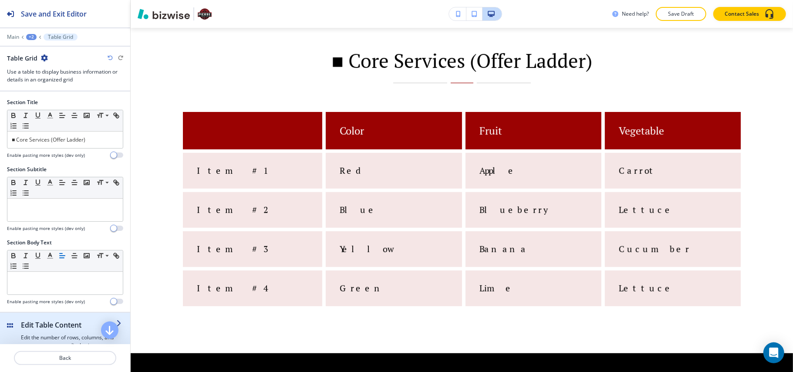
click at [64, 337] on h4 "Edit the number of rows, columns, and content you want to display in your table" at bounding box center [68, 346] width 95 height 24
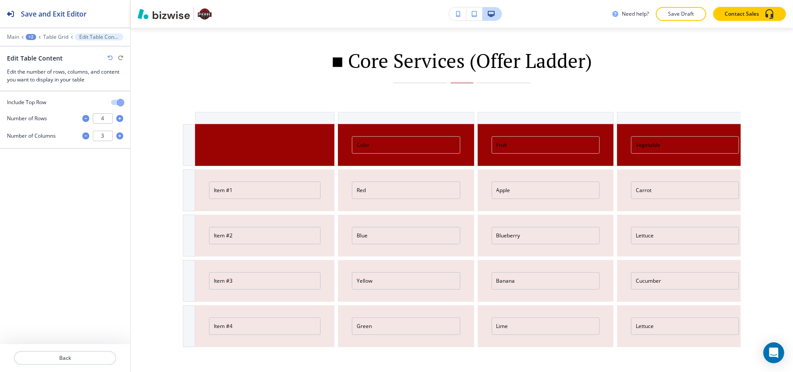
click at [84, 117] on icon "button" at bounding box center [85, 118] width 7 height 7
type input "3"
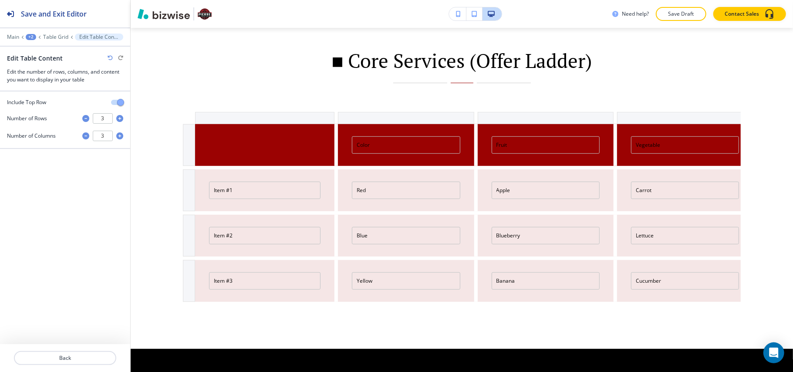
click at [86, 136] on icon "button" at bounding box center [85, 135] width 7 height 7
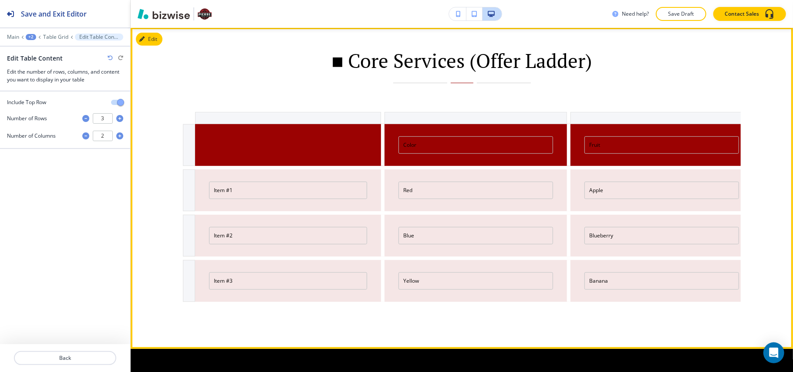
click at [279, 152] on div at bounding box center [288, 145] width 186 height 42
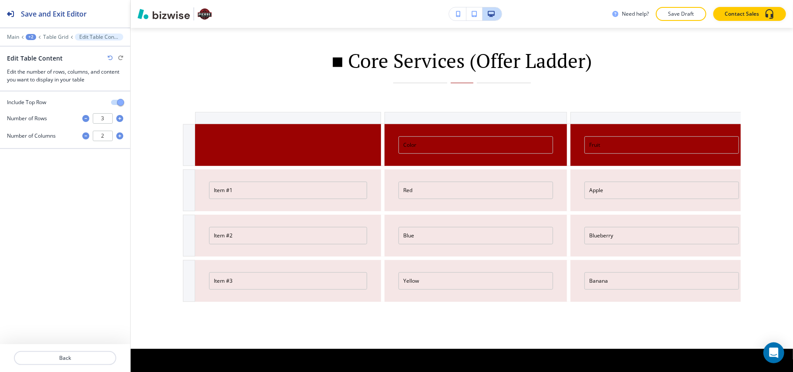
click at [115, 101] on button "button" at bounding box center [117, 102] width 12 height 5
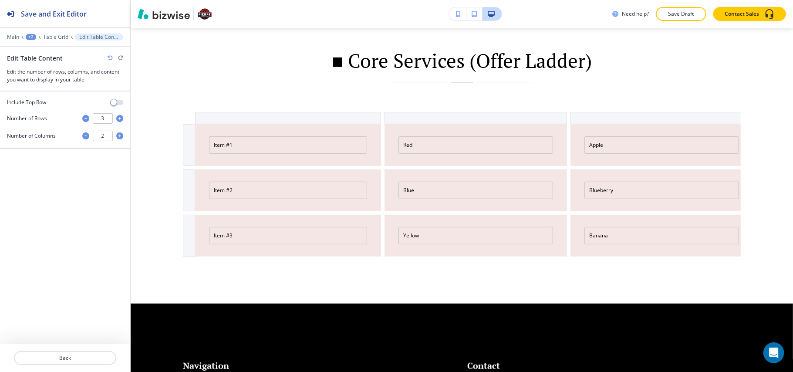
click at [114, 135] on div "2" at bounding box center [102, 136] width 27 height 10
click at [118, 136] on icon "button" at bounding box center [119, 135] width 7 height 7
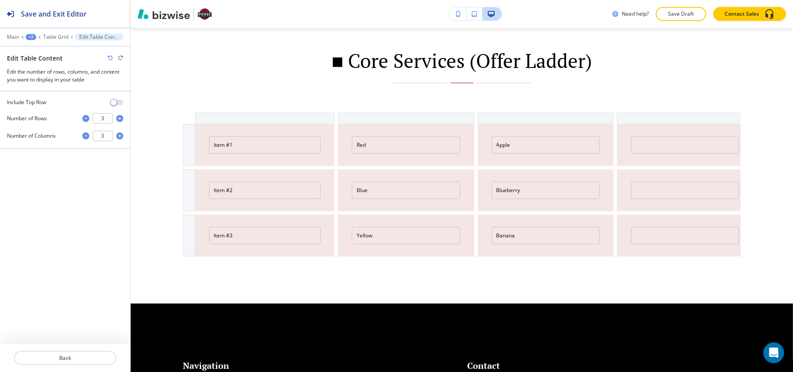
click at [83, 138] on icon "button" at bounding box center [85, 135] width 7 height 7
type input "2"
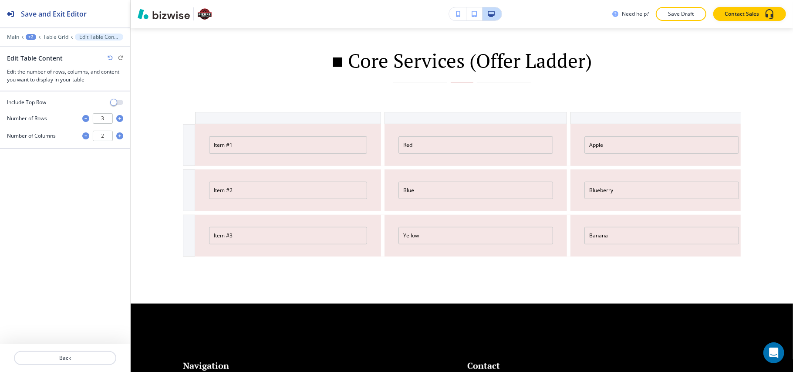
click at [118, 119] on icon "button" at bounding box center [119, 118] width 7 height 7
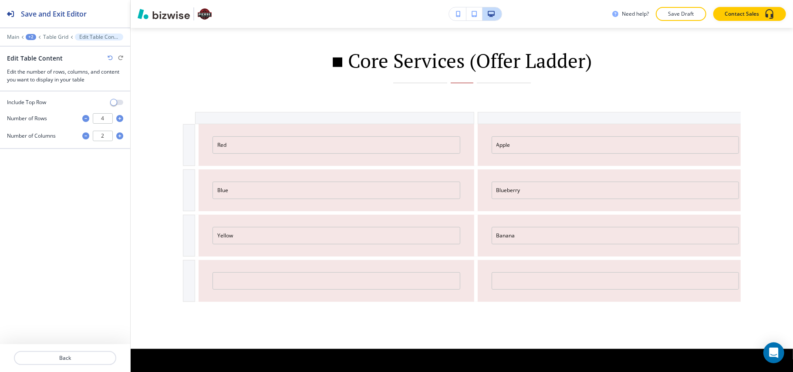
click at [118, 119] on icon "button" at bounding box center [119, 118] width 7 height 7
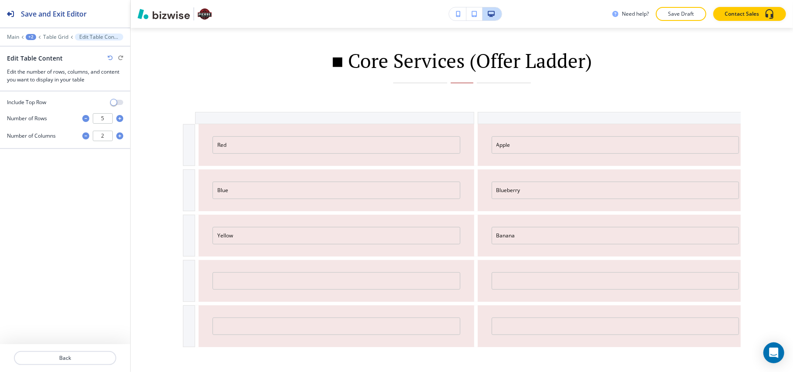
click at [119, 119] on icon "button" at bounding box center [119, 118] width 7 height 7
type input "6"
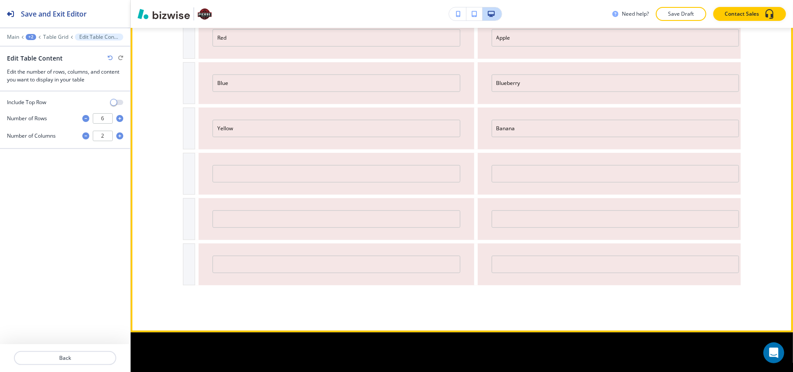
scroll to position [358, 0]
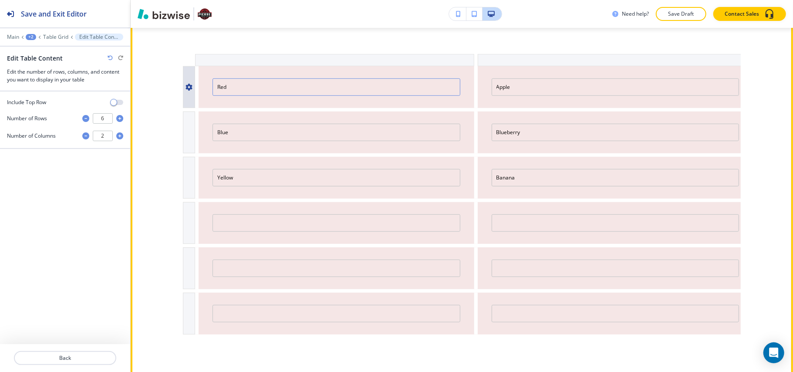
drag, startPoint x: 287, startPoint y: 87, endPoint x: 193, endPoint y: 86, distance: 94.9
click at [193, 86] on div "Red Apple" at bounding box center [462, 87] width 558 height 42
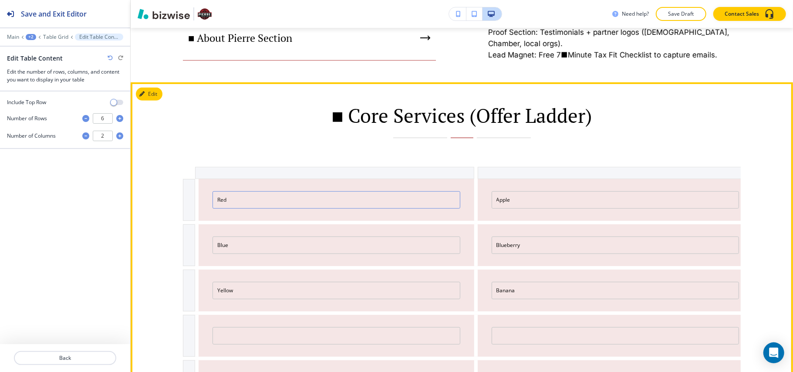
scroll to position [241, 0]
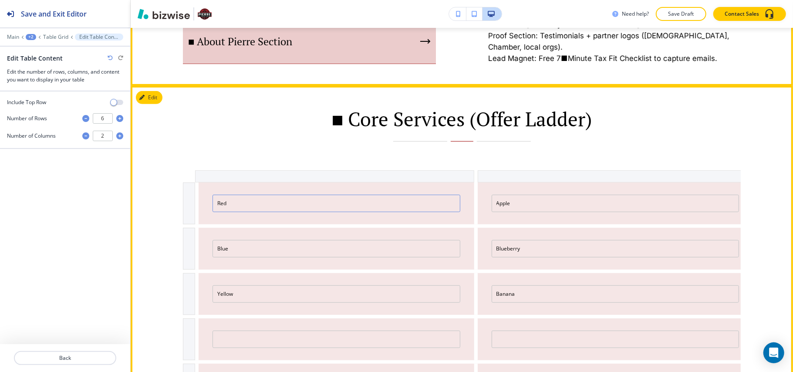
paste input "Feature"
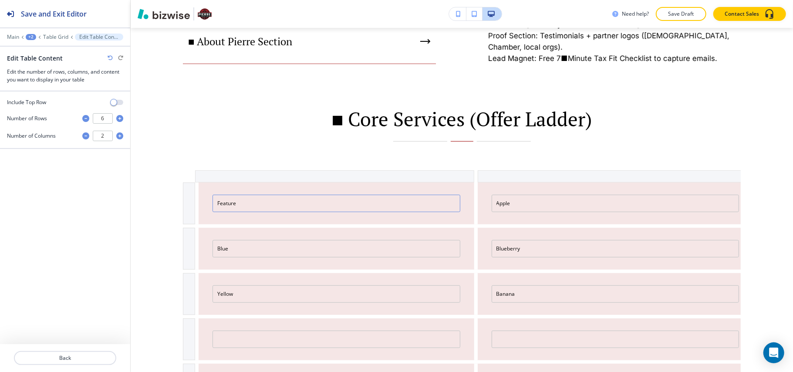
type input "Feature"
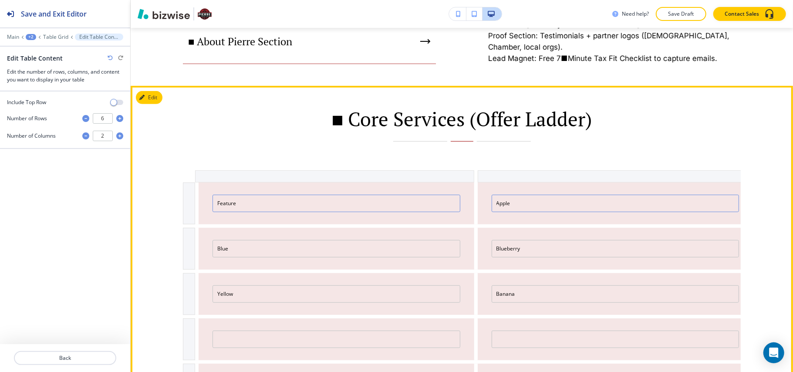
drag, startPoint x: 537, startPoint y: 199, endPoint x: 442, endPoint y: 199, distance: 94.5
click at [442, 199] on div "Feature Apple" at bounding box center [462, 203] width 558 height 42
paste input "Budget Blueprint Program ($750)"
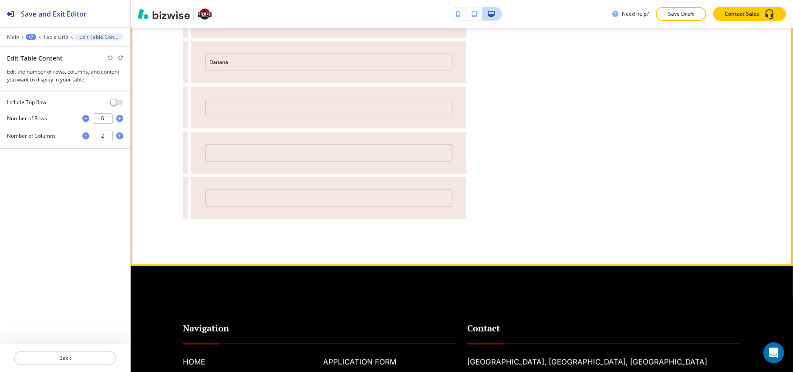
scroll to position [474, 0]
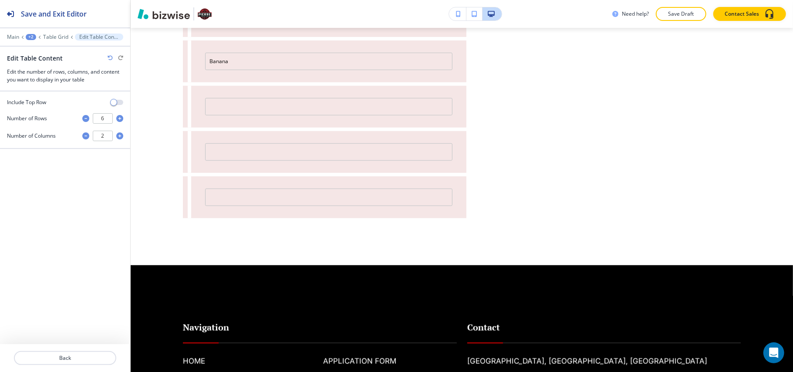
type input "Budget Blueprint Program ($750)"
click at [117, 135] on icon "button" at bounding box center [119, 135] width 7 height 7
type input "3"
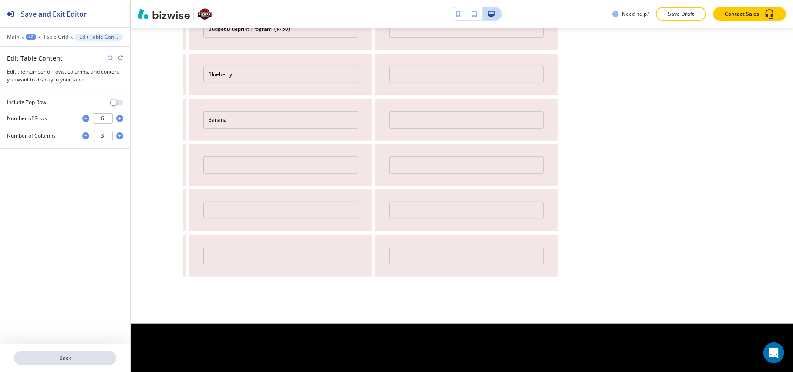
click at [68, 347] on p "Back" at bounding box center [65, 358] width 101 height 8
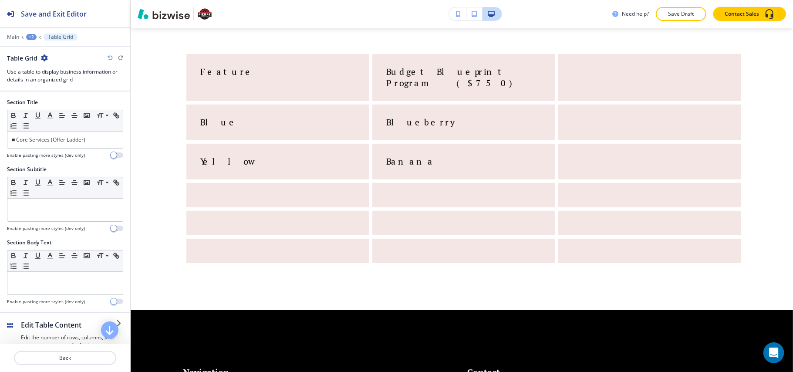
scroll to position [112, 0]
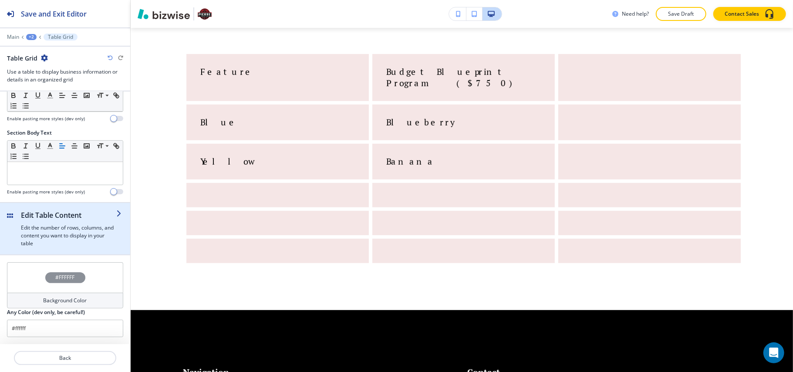
click at [81, 228] on h4 "Edit the number of rows, columns, and content you want to display in your table" at bounding box center [68, 236] width 95 height 24
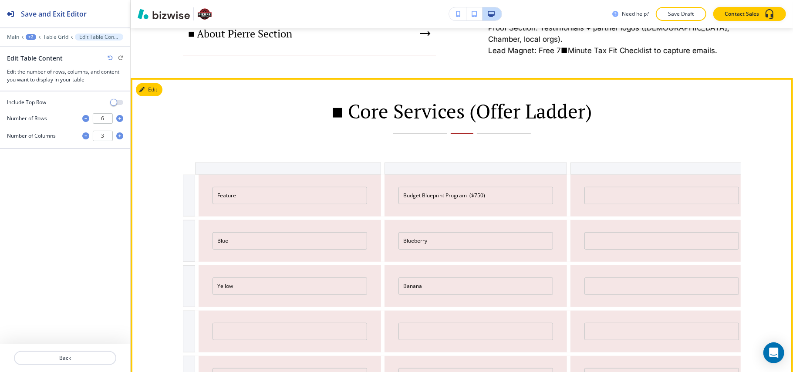
scroll to position [241, 0]
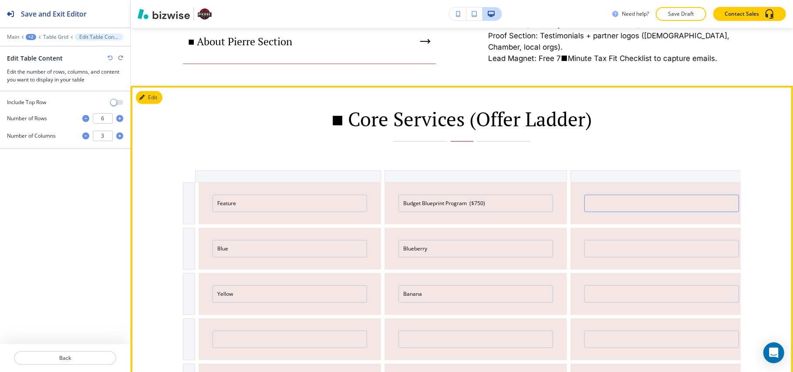
click at [617, 204] on input "text" at bounding box center [661, 203] width 155 height 17
paste input "Financial Reset Program ($999)"
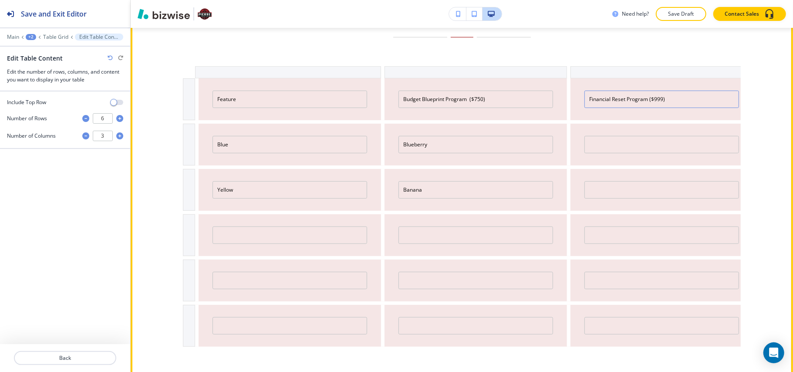
scroll to position [358, 0]
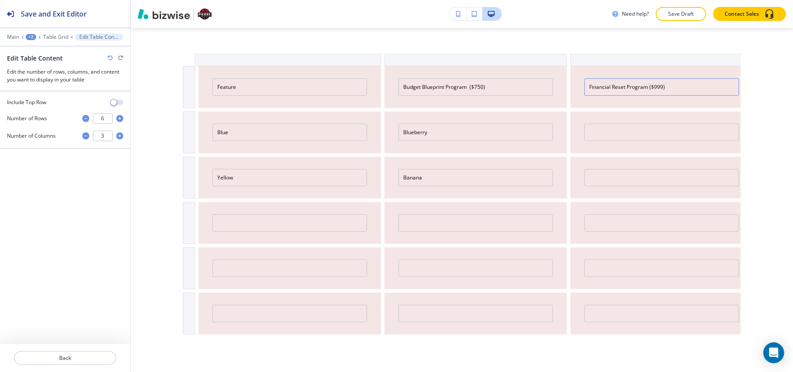
type input "Financial Reset Program ($999)"
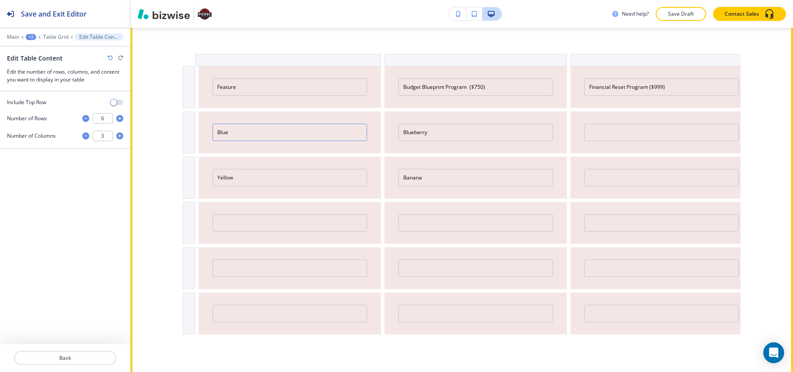
drag, startPoint x: 173, startPoint y: 129, endPoint x: 142, endPoint y: 128, distance: 31.4
click at [142, 128] on div "■ Core Services (Offer Ladder) Feature Budget Blueprint Program ($750) Financia…" at bounding box center [462, 176] width 662 height 412
paste input "Duration"
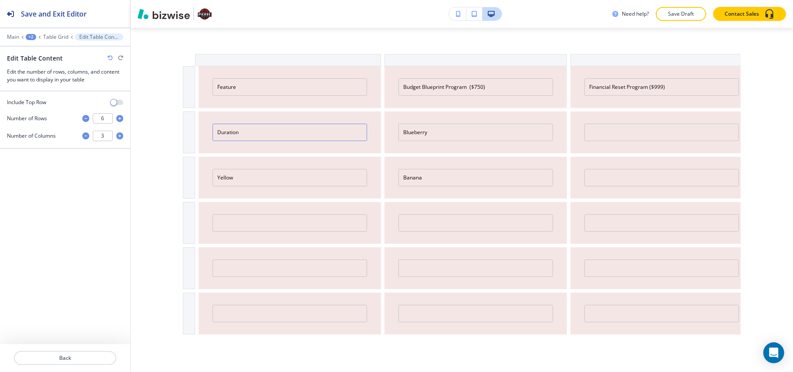
type input "Duration"
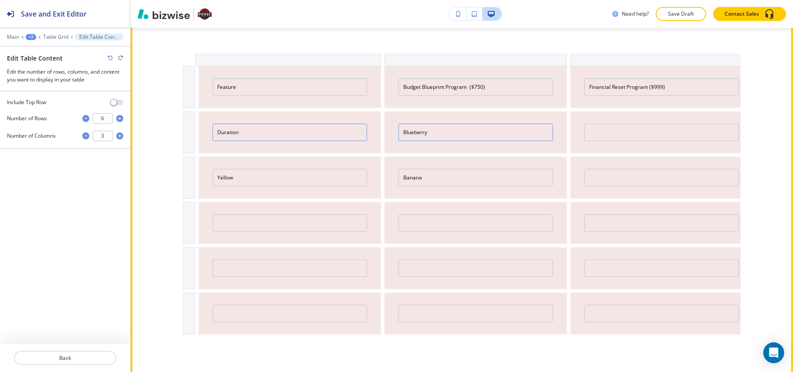
drag, startPoint x: 439, startPoint y: 132, endPoint x: 331, endPoint y: 125, distance: 107.7
click at [331, 125] on div "Duration Blueberry" at bounding box center [462, 132] width 558 height 42
paste input "6 weeks (6 sessions)"
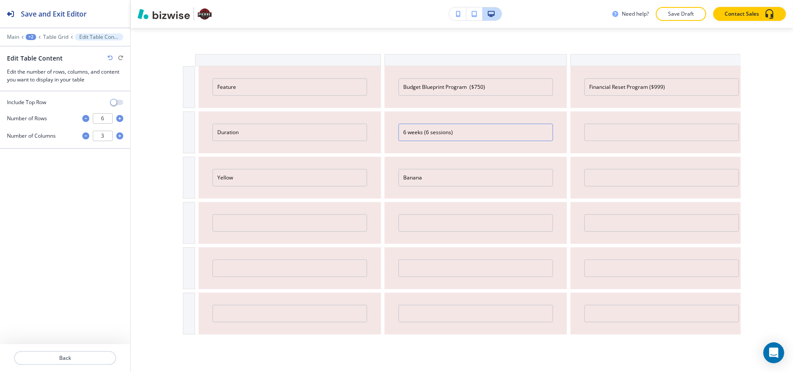
type input "6 weeks (6 sessions)"
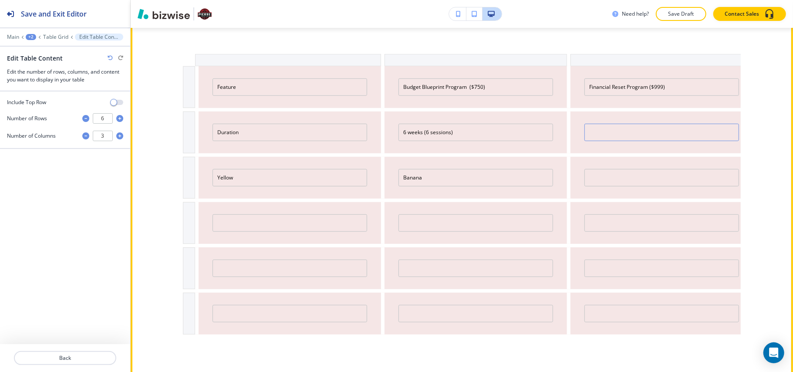
click at [612, 125] on input "text" at bounding box center [661, 132] width 155 height 17
paste input "6 weeks (6 sessions)"
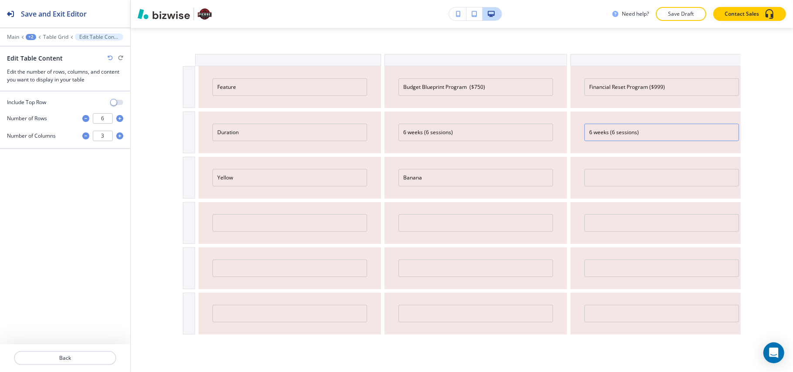
type input "6 weeks (6 sessions)"
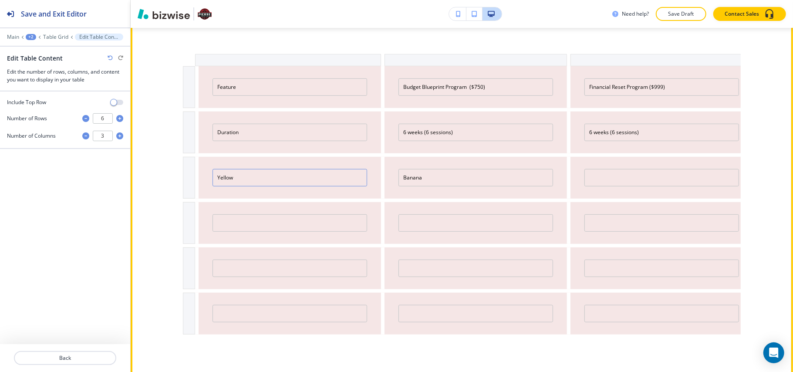
drag, startPoint x: 251, startPoint y: 180, endPoint x: 172, endPoint y: 182, distance: 78.4
click at [172, 182] on div "■ Core Services (Offer Ladder) Feature Budget Blueprint Program ($750) Financia…" at bounding box center [462, 176] width 662 height 412
paste input "Budgeting & Debt Strategy"
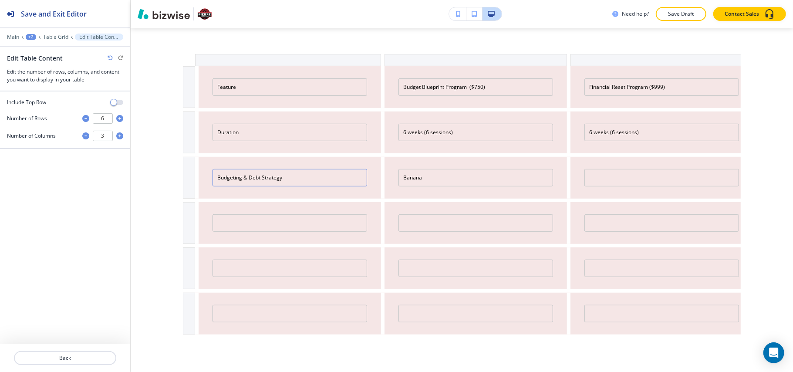
type input "Budgeting & Debt Strategy"
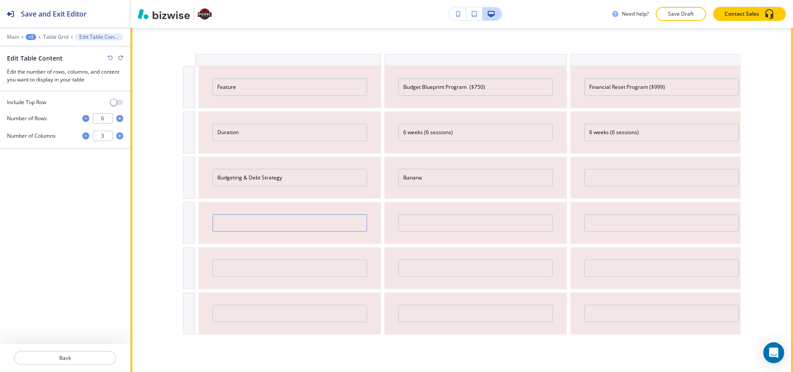
click at [304, 222] on input "text" at bounding box center [290, 222] width 155 height 17
paste input "Emergency Fund Roadmap"
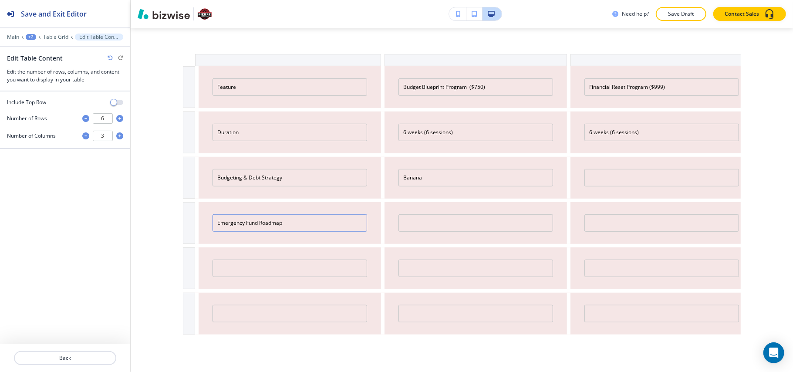
type input "Emergency Fund Roadmap"
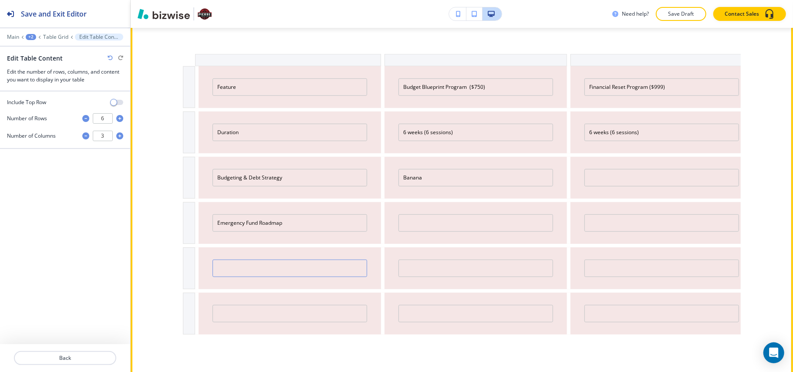
click at [265, 267] on input "text" at bounding box center [290, 268] width 155 height 17
paste input "Accountability & Tools"
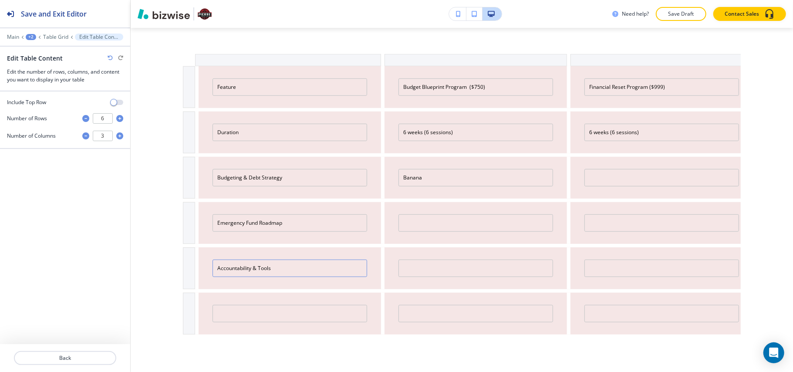
type input "Accountability & Tools"
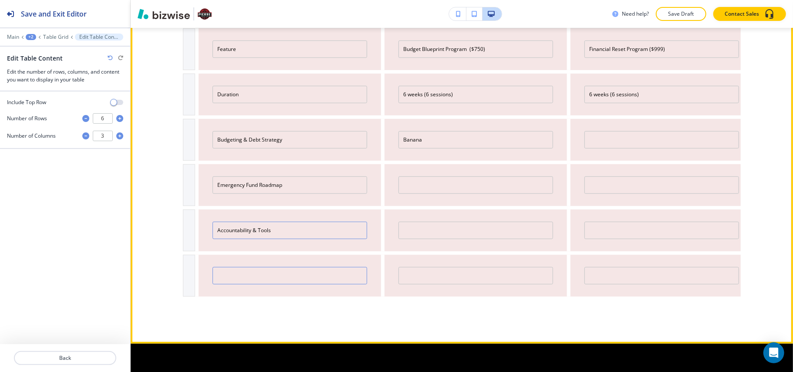
scroll to position [415, 0]
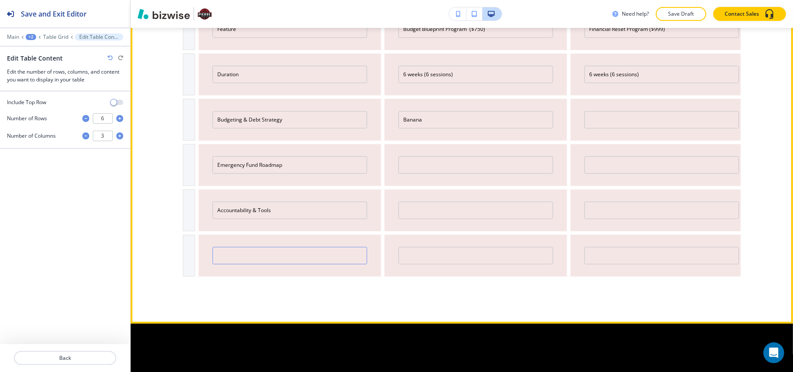
click at [265, 260] on input "text" at bounding box center [290, 255] width 155 height 17
paste input "Tax Filing Included"
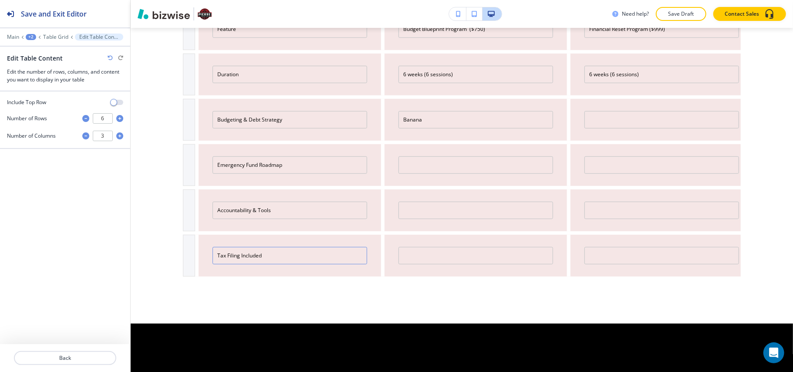
type input "Tax Filing Included"
click at [120, 118] on icon "button" at bounding box center [119, 118] width 7 height 7
type input "7"
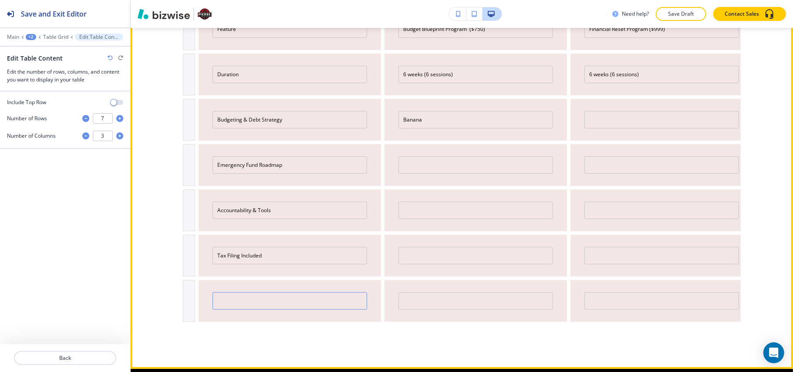
click at [244, 309] on input "text" at bounding box center [290, 300] width 155 height 17
paste input "Coaching Support"
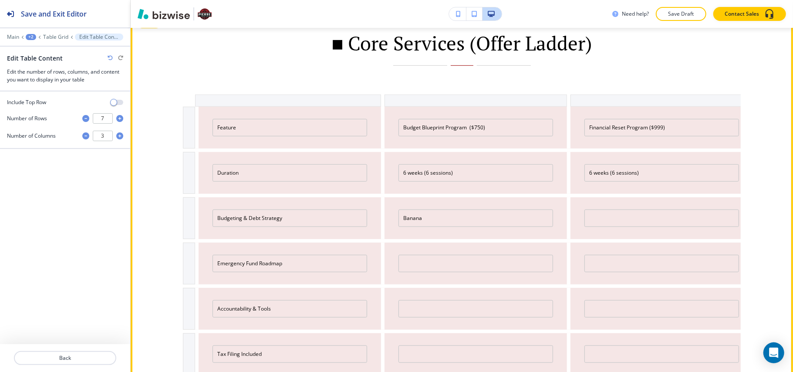
scroll to position [300, 0]
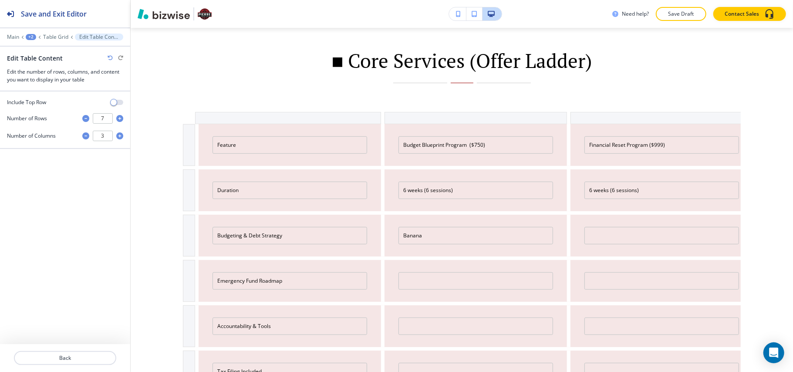
type input "Coaching Support"
